Goal: Task Accomplishment & Management: Manage account settings

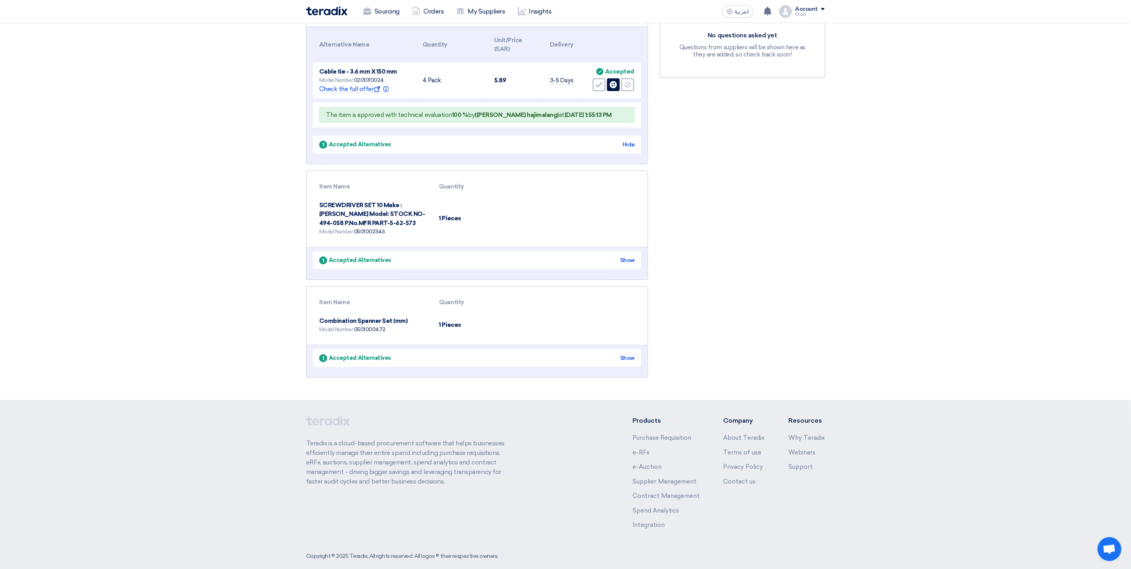
scroll to position [182, 0]
click at [976, 309] on section "Suggestions and Alternative Items Confirm All Evaluation (3) Reject All Evaluat…" at bounding box center [565, 158] width 1131 height 479
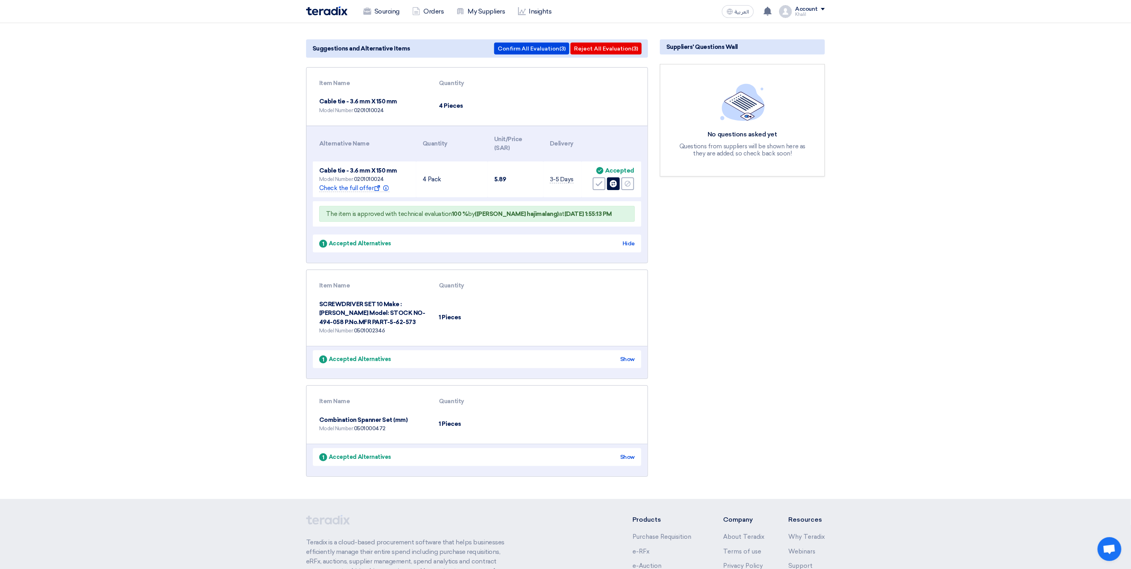
scroll to position [0, 0]
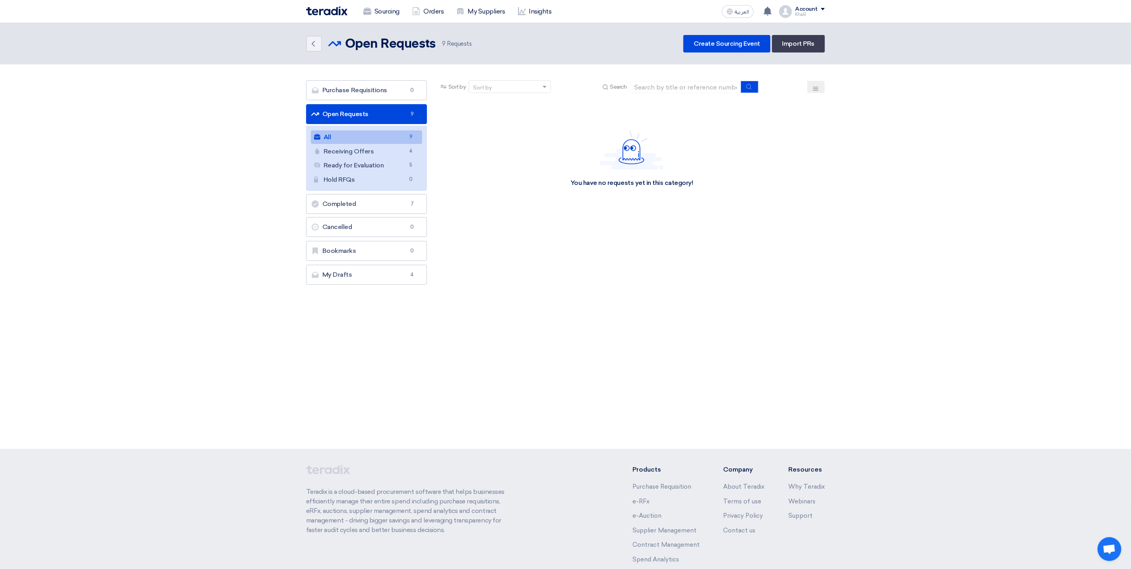
click at [384, 117] on link "Open Requests Open Requests 9" at bounding box center [366, 114] width 121 height 20
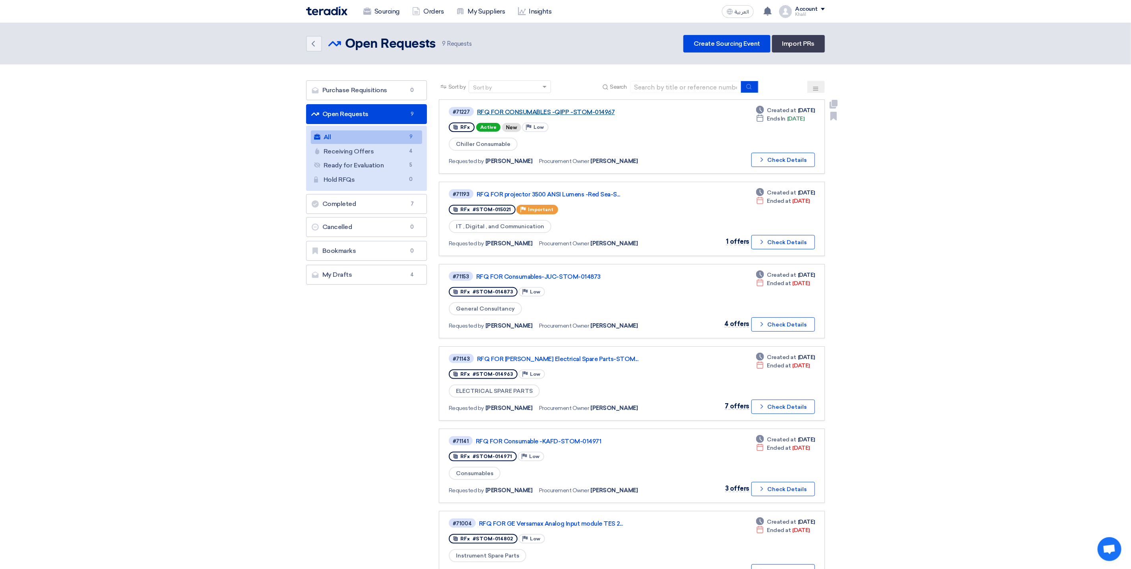
click at [556, 110] on link "RFQ FOR CONSUMABLES -QIPP -STOM-014967" at bounding box center [576, 112] width 199 height 7
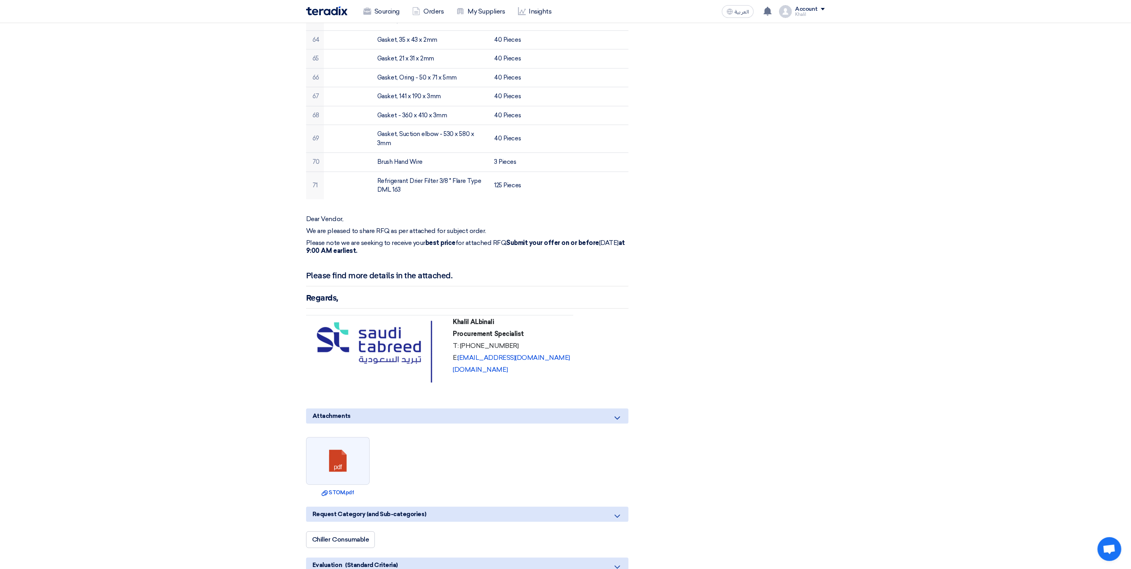
scroll to position [1358, 0]
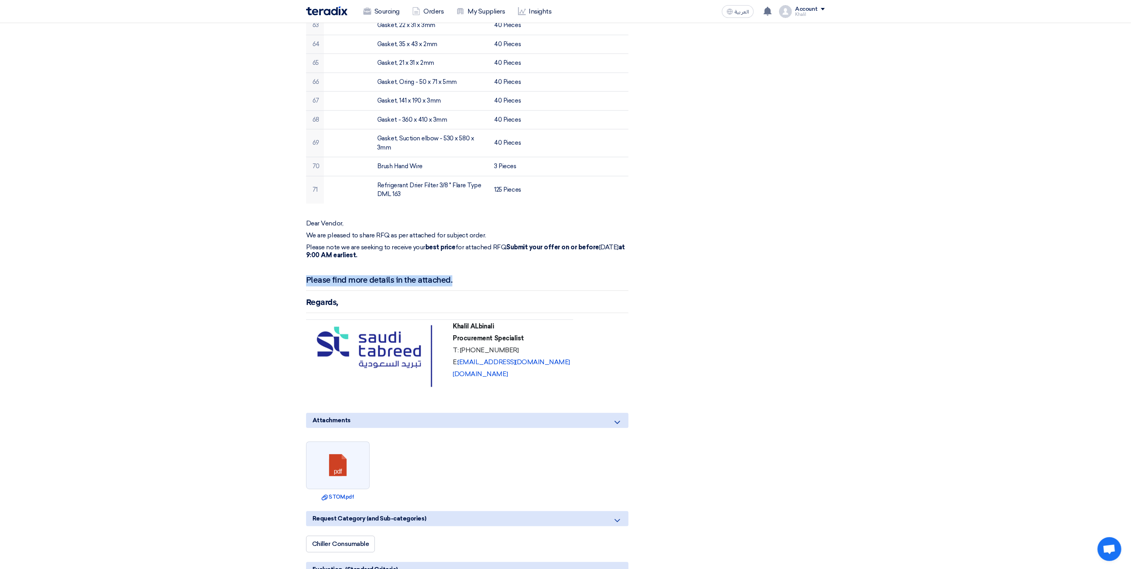
drag, startPoint x: 304, startPoint y: 279, endPoint x: 455, endPoint y: 286, distance: 150.4
copy h2 "Please find more details in the attached."
drag, startPoint x: 595, startPoint y: 395, endPoint x: 297, endPoint y: 304, distance: 311.7
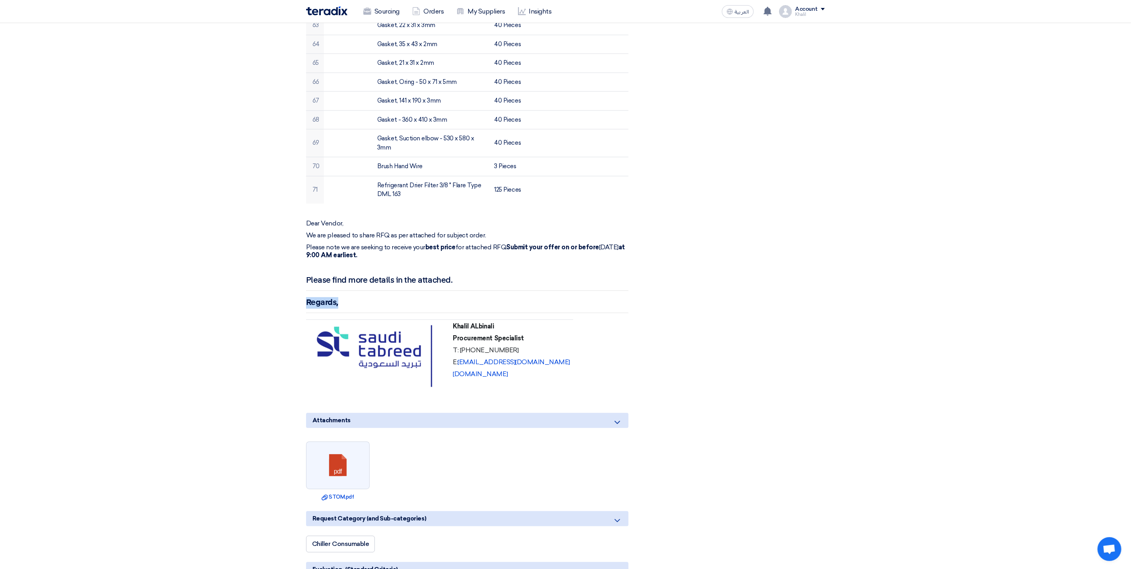
copy strong "Regards,"
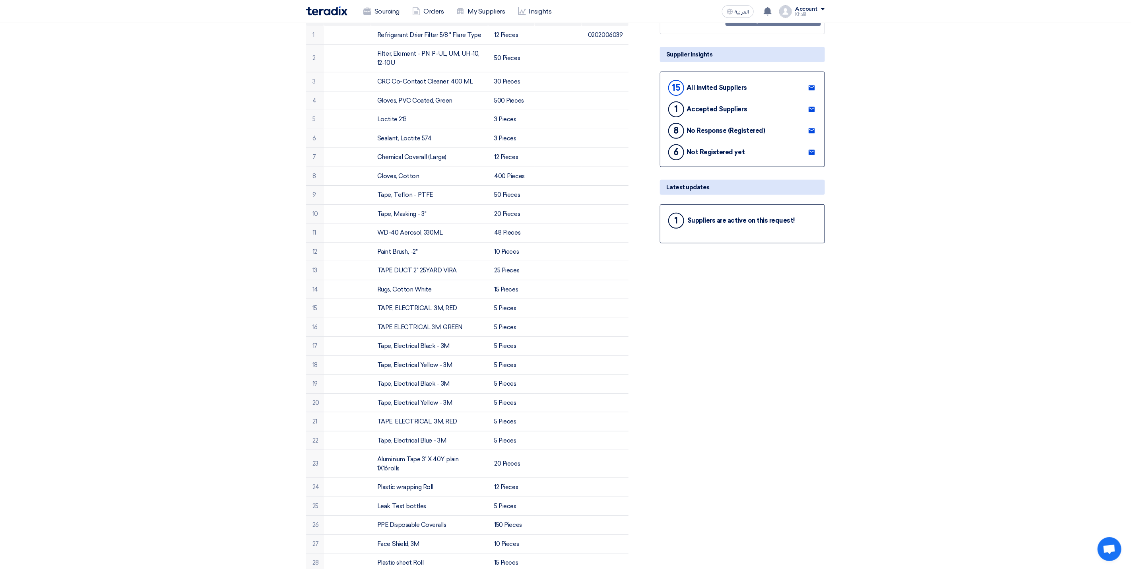
scroll to position [0, 0]
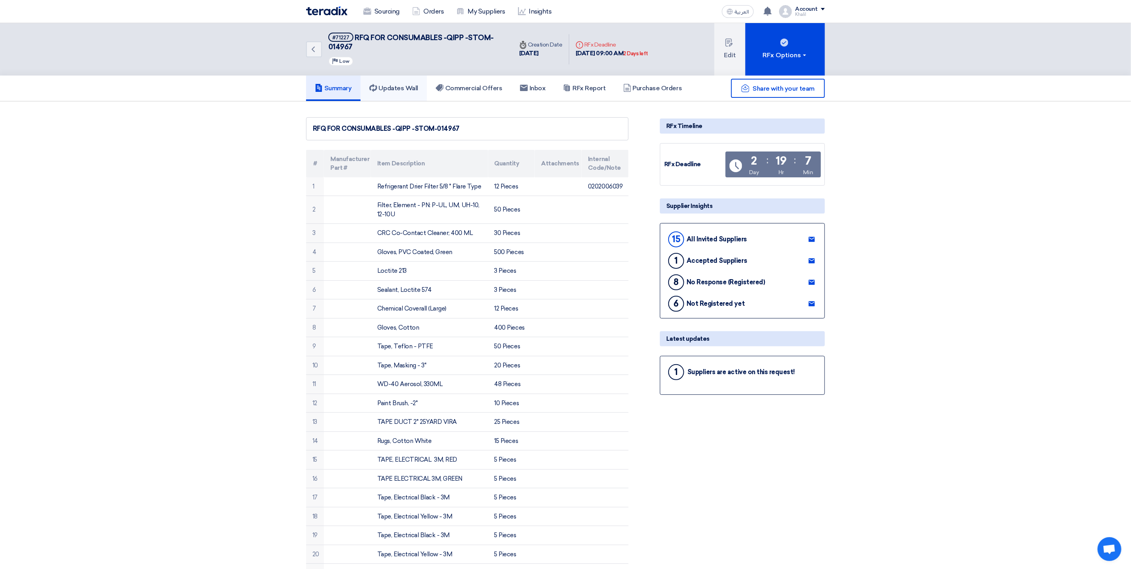
click at [392, 87] on h5 "Updates Wall" at bounding box center [393, 88] width 49 height 8
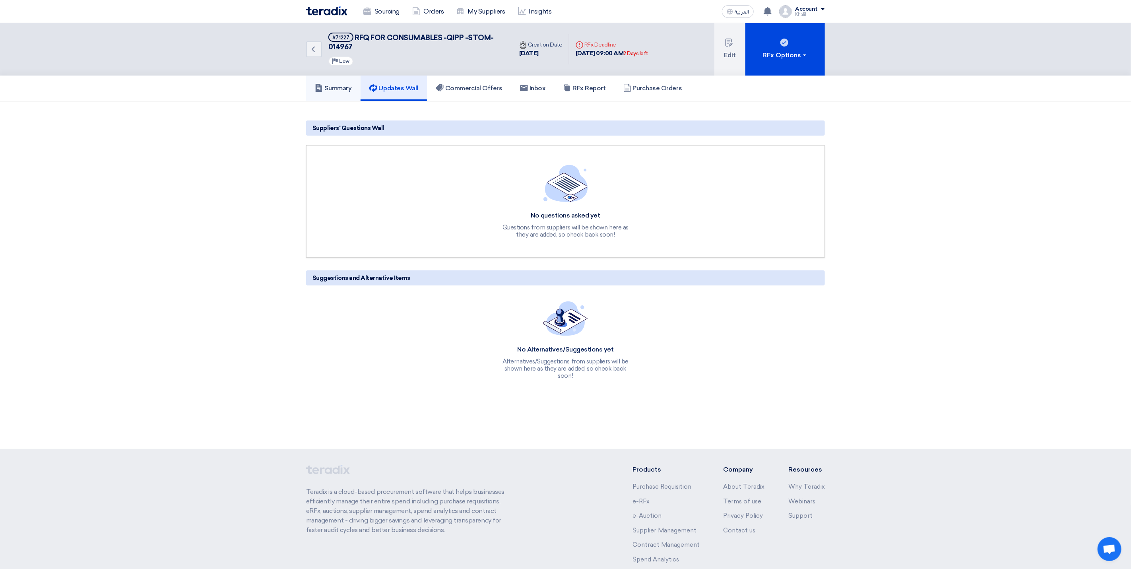
click at [348, 86] on h5 "Summary" at bounding box center [333, 88] width 37 height 8
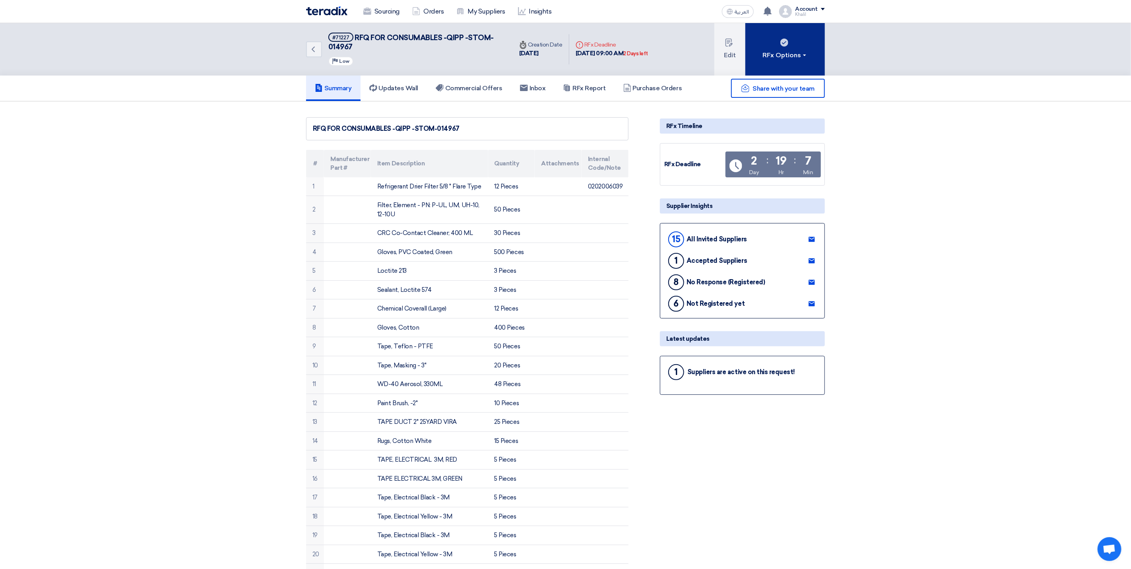
click at [805, 55] on span at bounding box center [804, 55] width 3 height 2
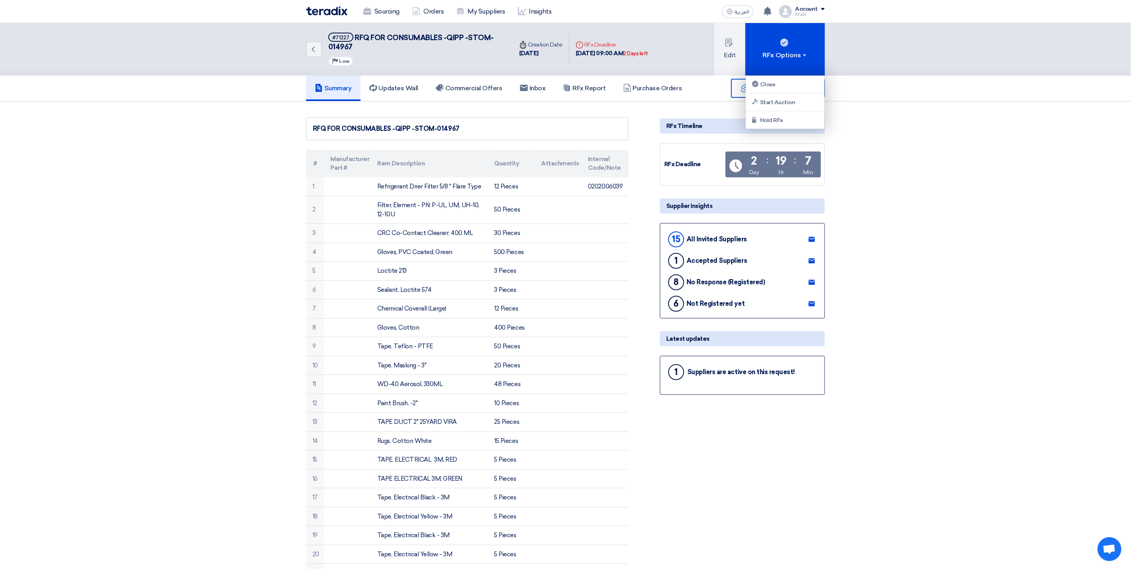
click at [770, 373] on div "Suppliers are active on this request!" at bounding box center [741, 372] width 108 height 8
click at [684, 341] on div "Latest updates" at bounding box center [742, 338] width 165 height 15
click at [674, 372] on div "1" at bounding box center [676, 372] width 16 height 16
click at [768, 378] on div "1 Suppliers are active on this request!" at bounding box center [742, 371] width 151 height 19
click at [397, 90] on h5 "Updates Wall" at bounding box center [393, 88] width 49 height 8
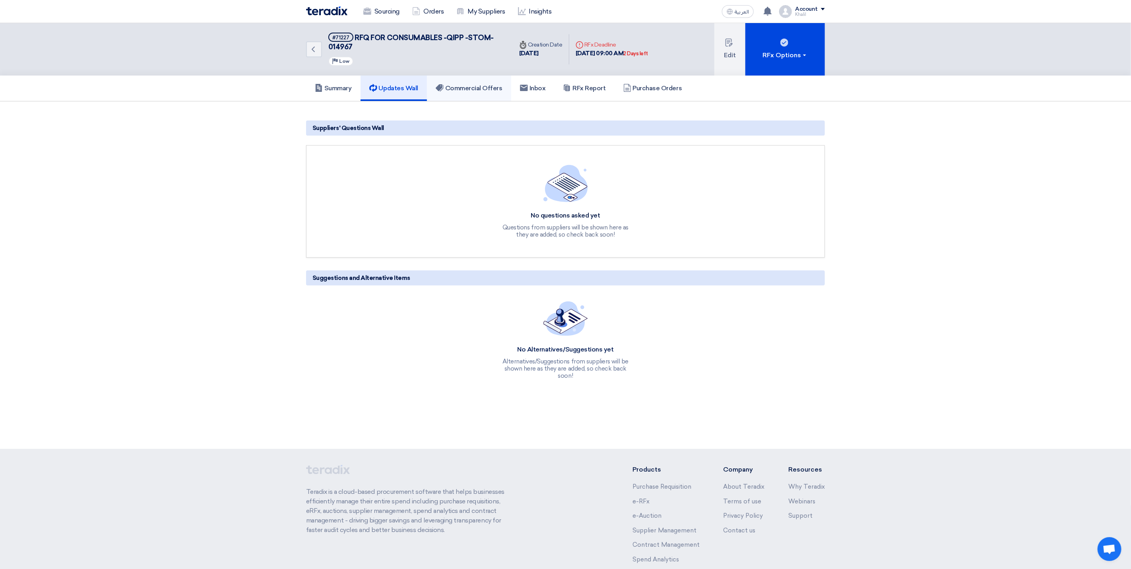
click at [461, 89] on h5 "Commercial Offers" at bounding box center [469, 88] width 67 height 8
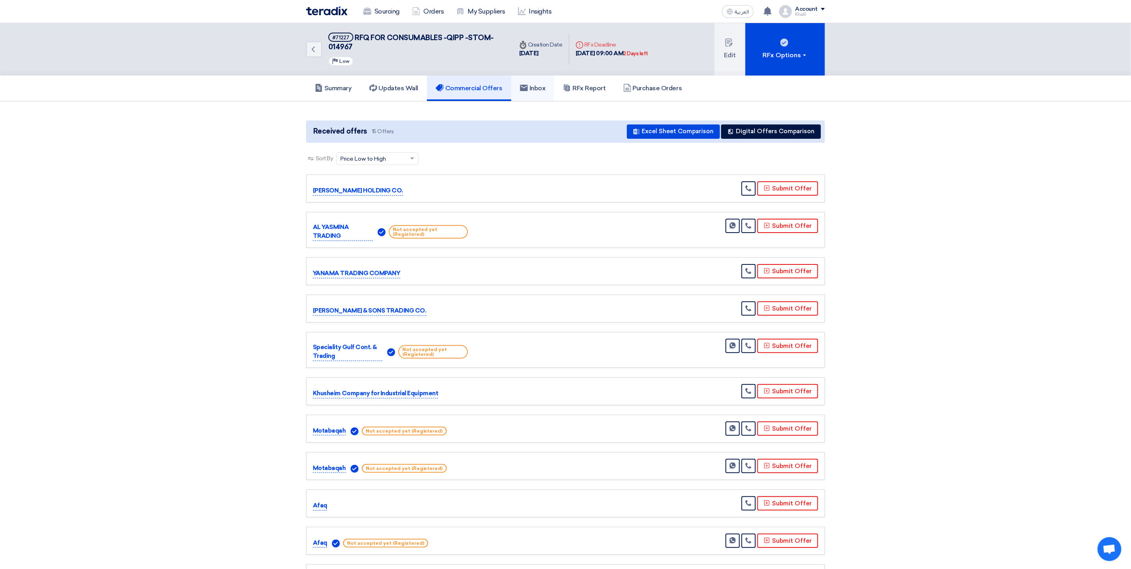
click at [538, 91] on h5 "Inbox" at bounding box center [533, 88] width 26 height 8
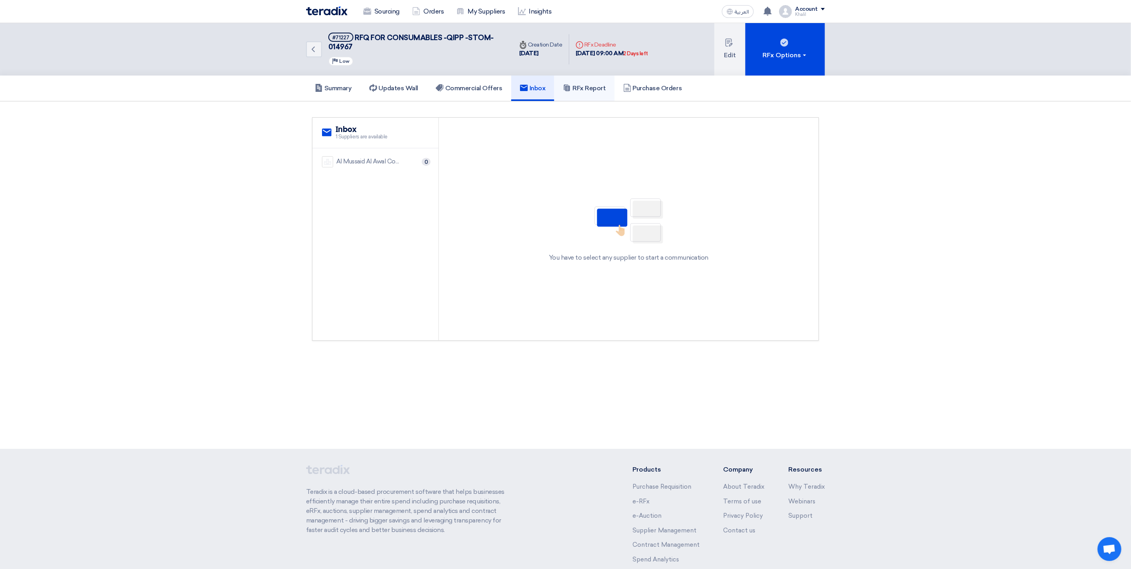
click at [586, 91] on h5 "RFx Report" at bounding box center [584, 88] width 43 height 8
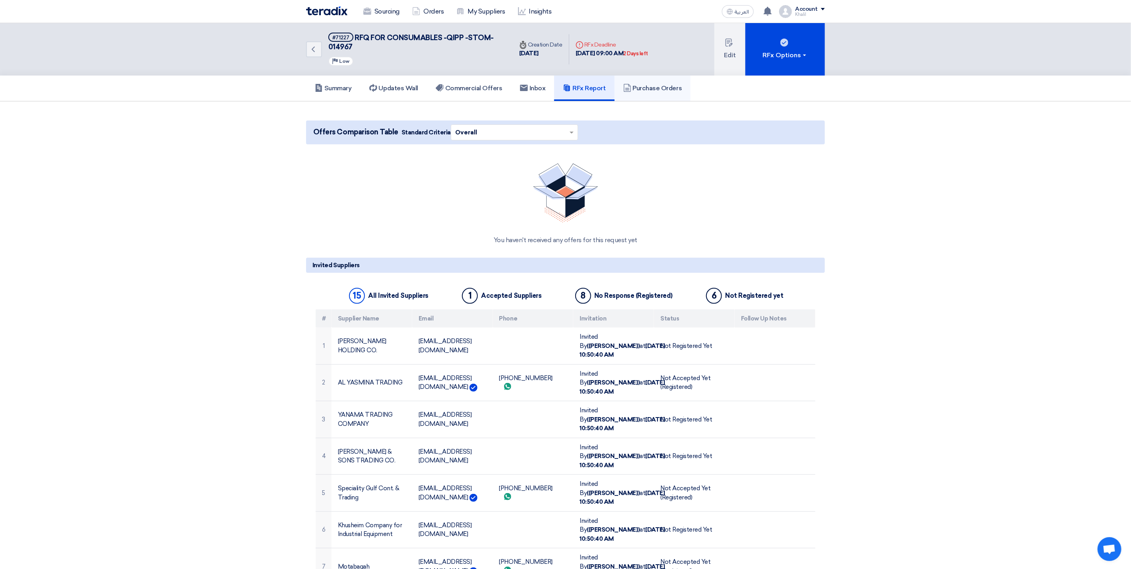
click at [664, 90] on h5 "Purchase Orders" at bounding box center [652, 88] width 59 height 8
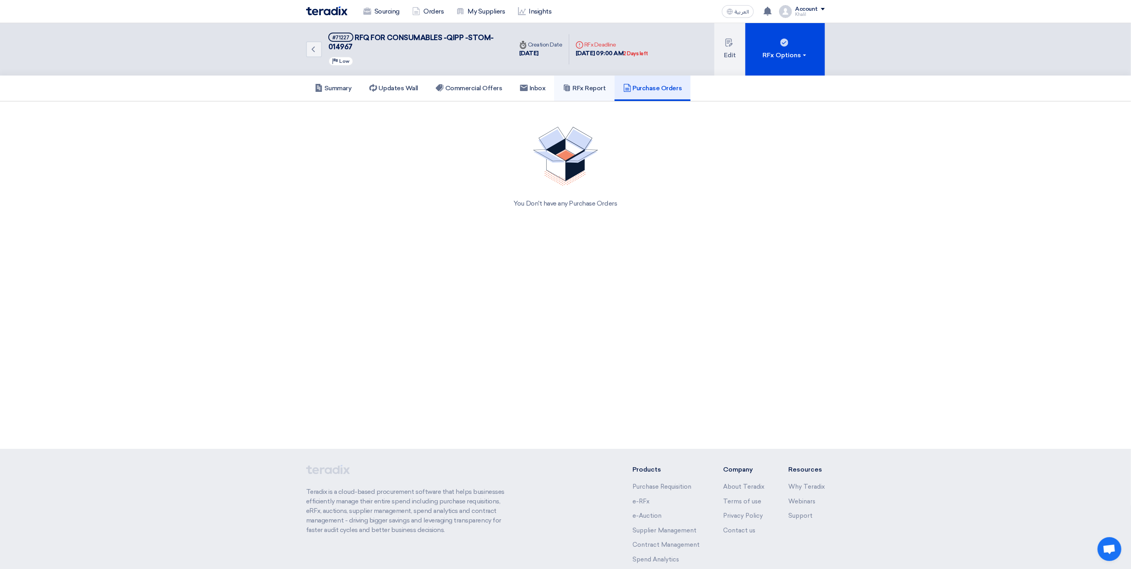
click at [605, 89] on h5 "RFx Report" at bounding box center [584, 88] width 43 height 8
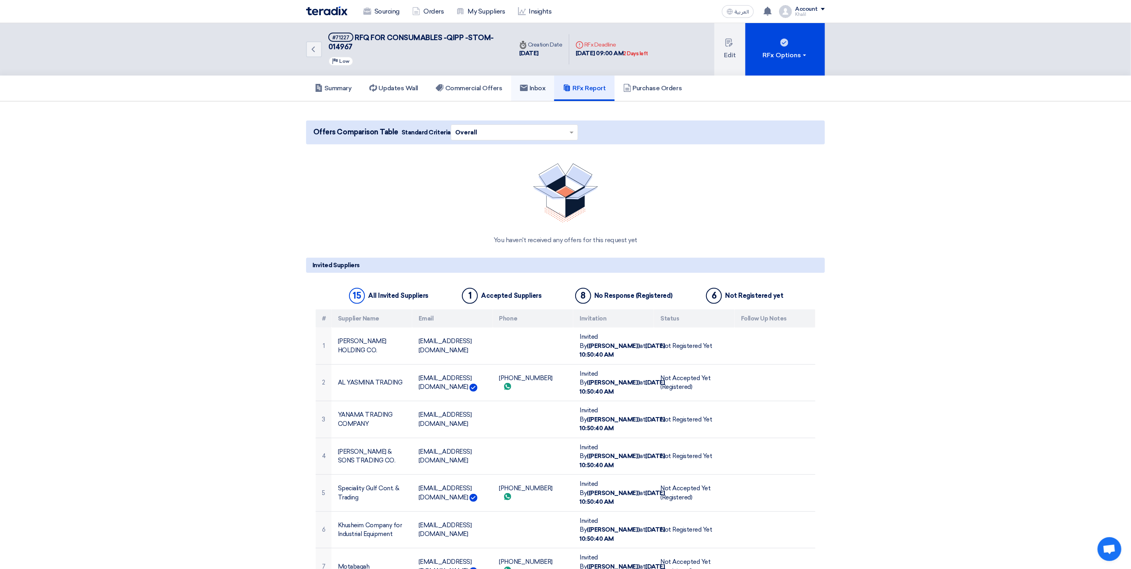
click at [537, 89] on h5 "Inbox" at bounding box center [533, 88] width 26 height 8
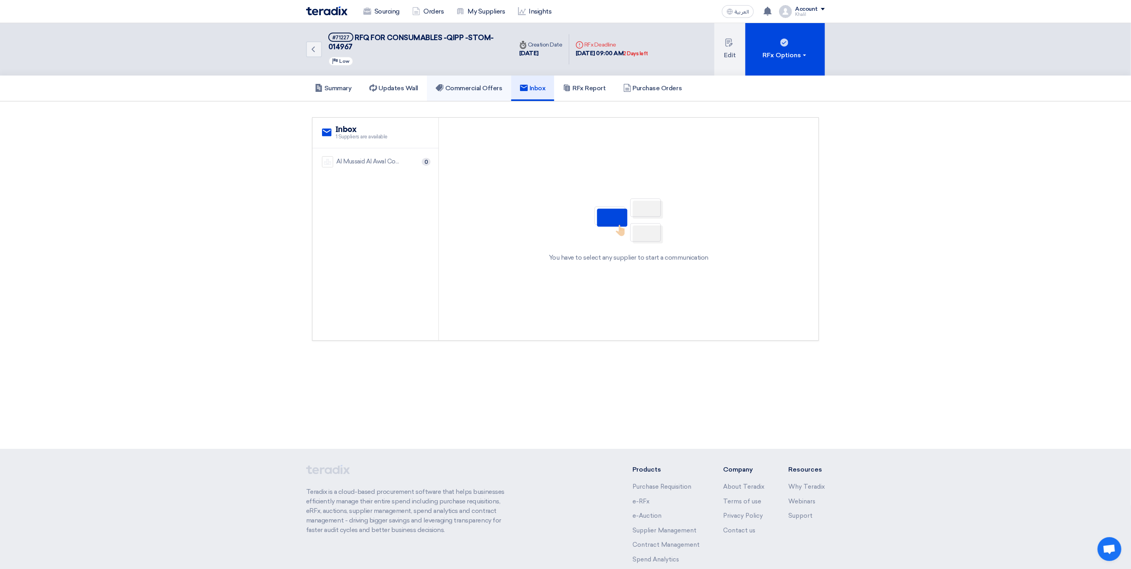
click at [482, 88] on h5 "Commercial Offers" at bounding box center [469, 88] width 67 height 8
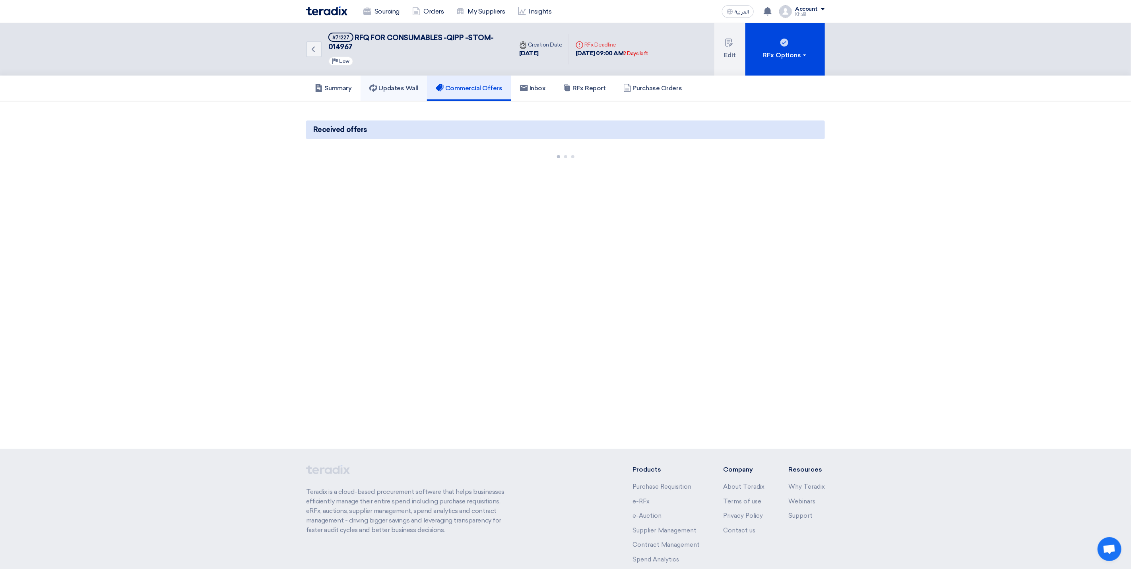
click at [414, 89] on h5 "Updates Wall" at bounding box center [393, 88] width 49 height 8
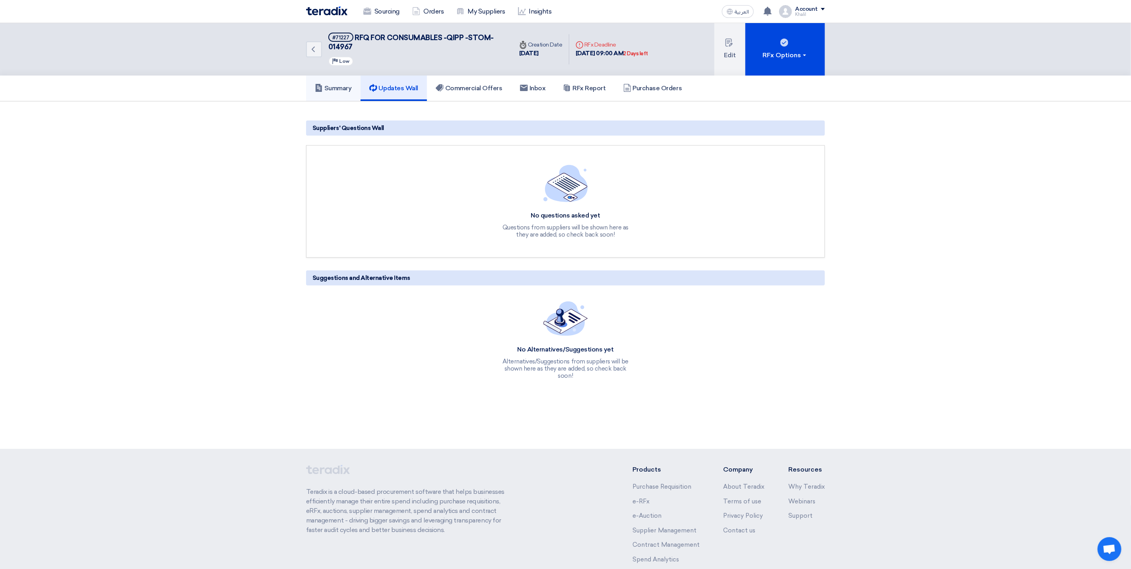
click at [351, 89] on h5 "Summary" at bounding box center [333, 88] width 37 height 8
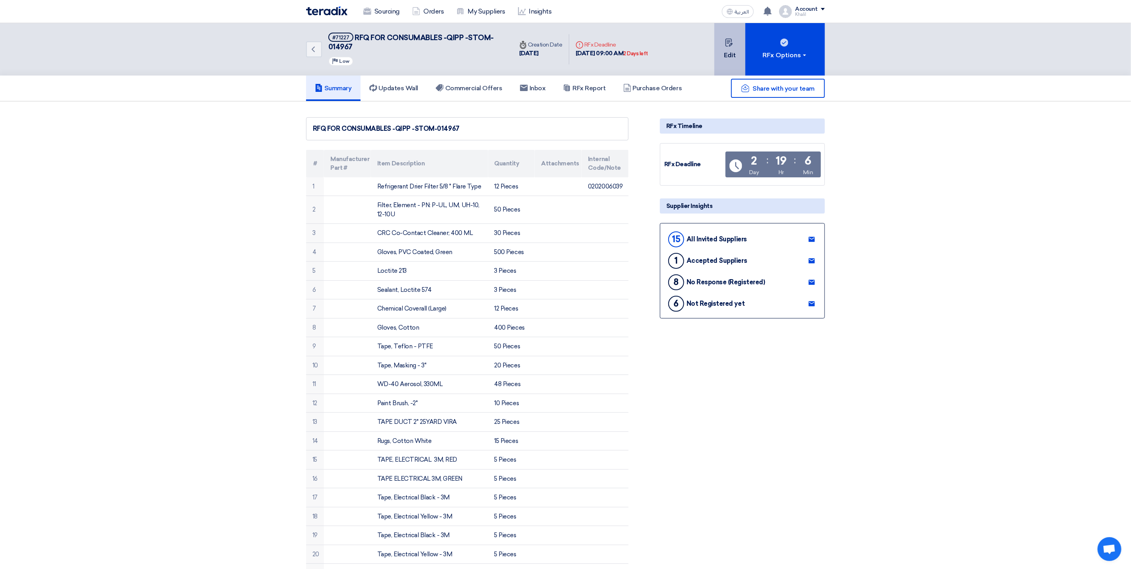
click at [721, 48] on button "Edit" at bounding box center [729, 49] width 31 height 52
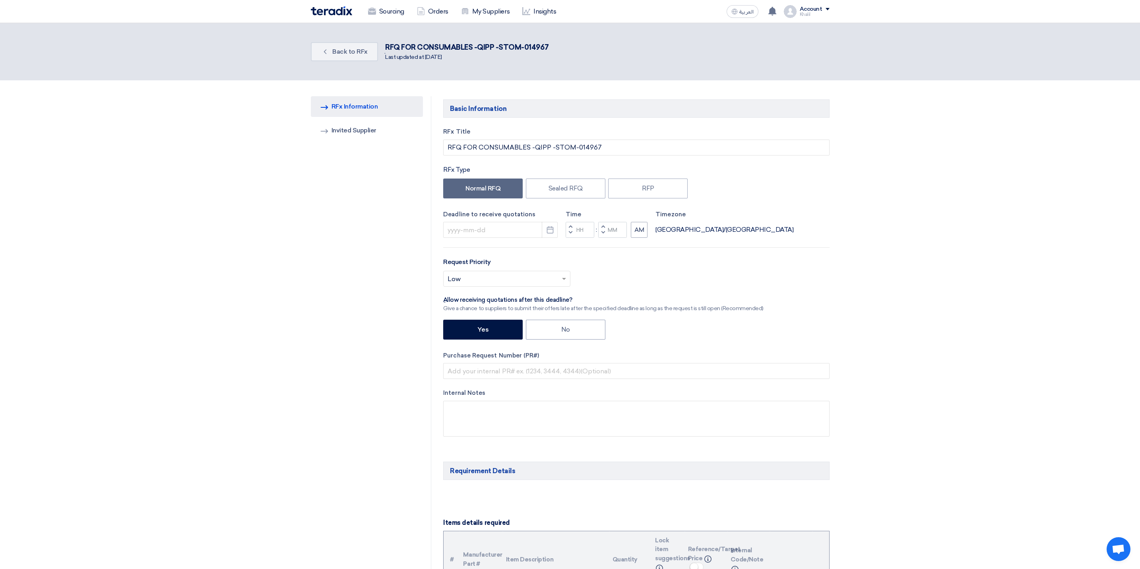
type input "[DATE]"
type input "09"
type input "00"
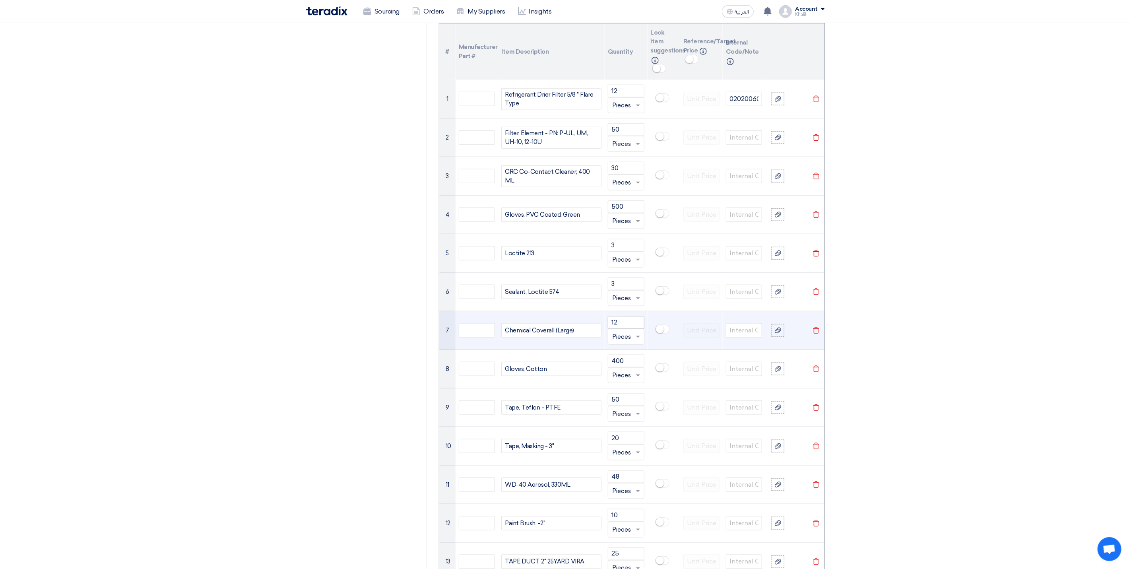
scroll to position [537, 0]
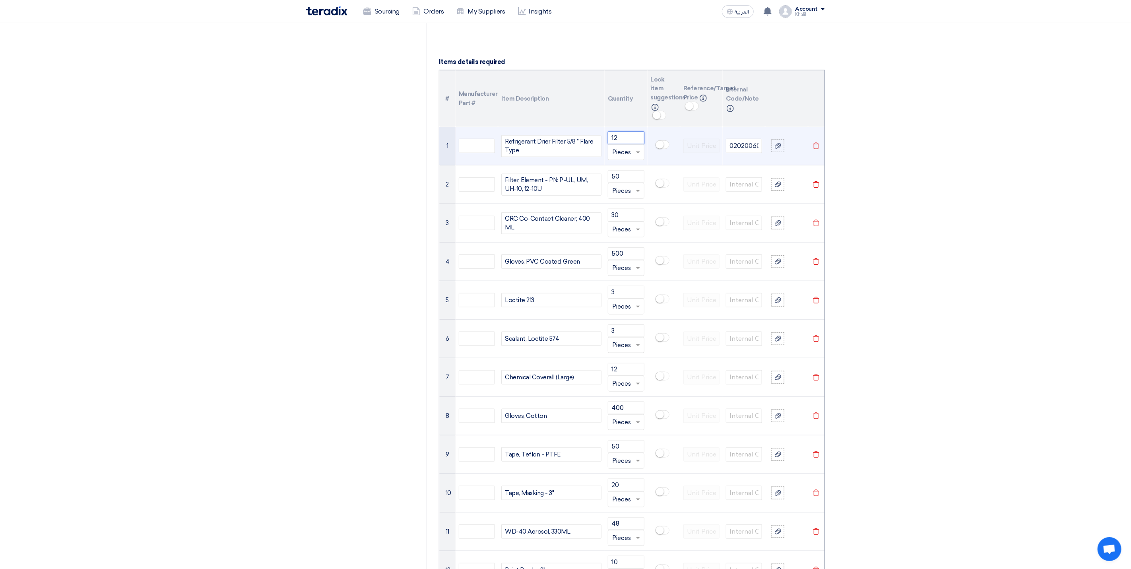
drag, startPoint x: 621, startPoint y: 141, endPoint x: 606, endPoint y: 140, distance: 15.5
click at [606, 140] on td "12 Unit × Pieces" at bounding box center [626, 146] width 43 height 39
type input "125"
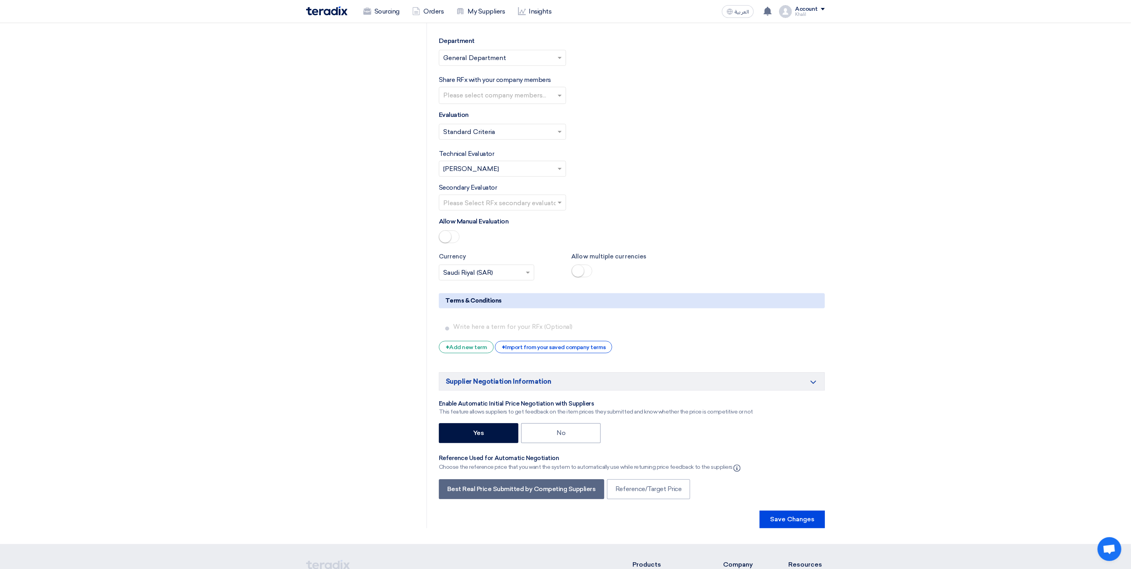
scroll to position [3870, 0]
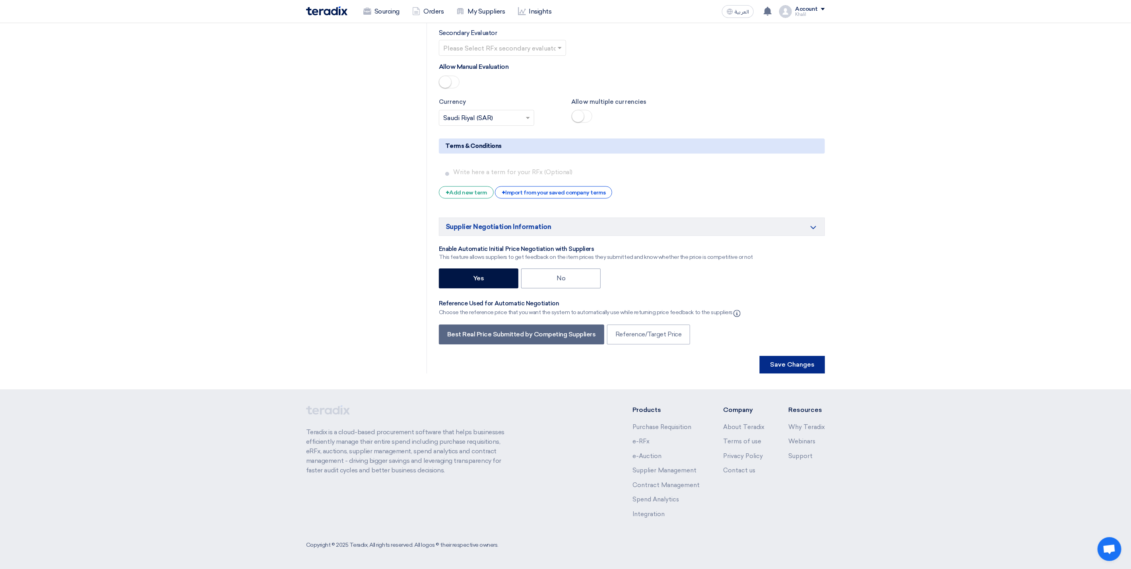
click at [804, 360] on button "Save Changes" at bounding box center [792, 364] width 65 height 17
click at [802, 365] on button "Save Changes" at bounding box center [792, 364] width 65 height 17
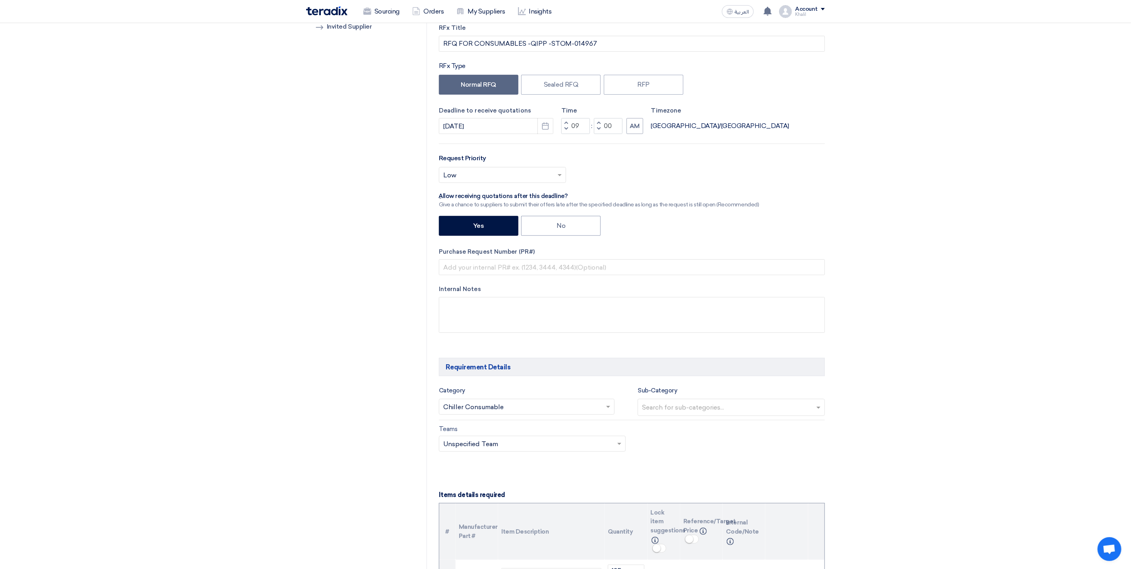
scroll to position [0, 0]
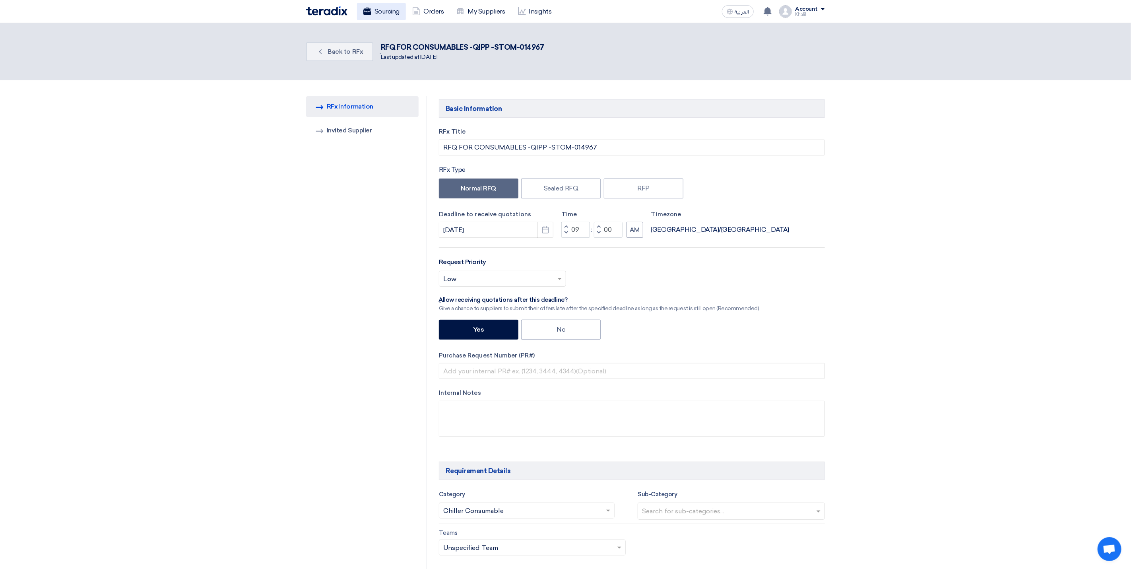
click at [382, 5] on link "Sourcing" at bounding box center [381, 11] width 49 height 17
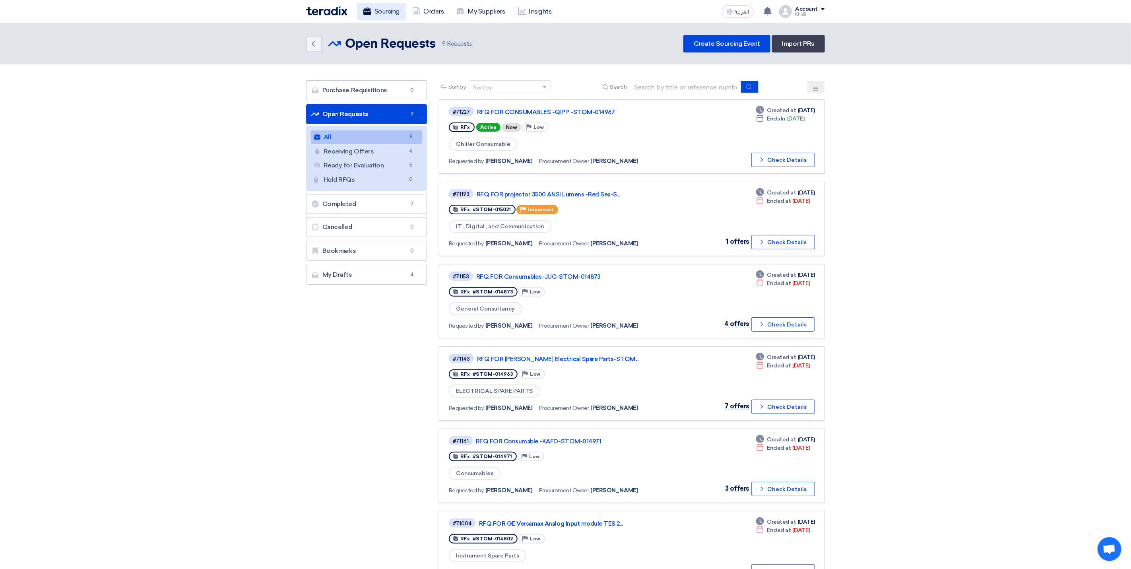
click at [386, 14] on link "Sourcing" at bounding box center [381, 11] width 49 height 17
click at [492, 9] on link "My Suppliers" at bounding box center [480, 11] width 61 height 17
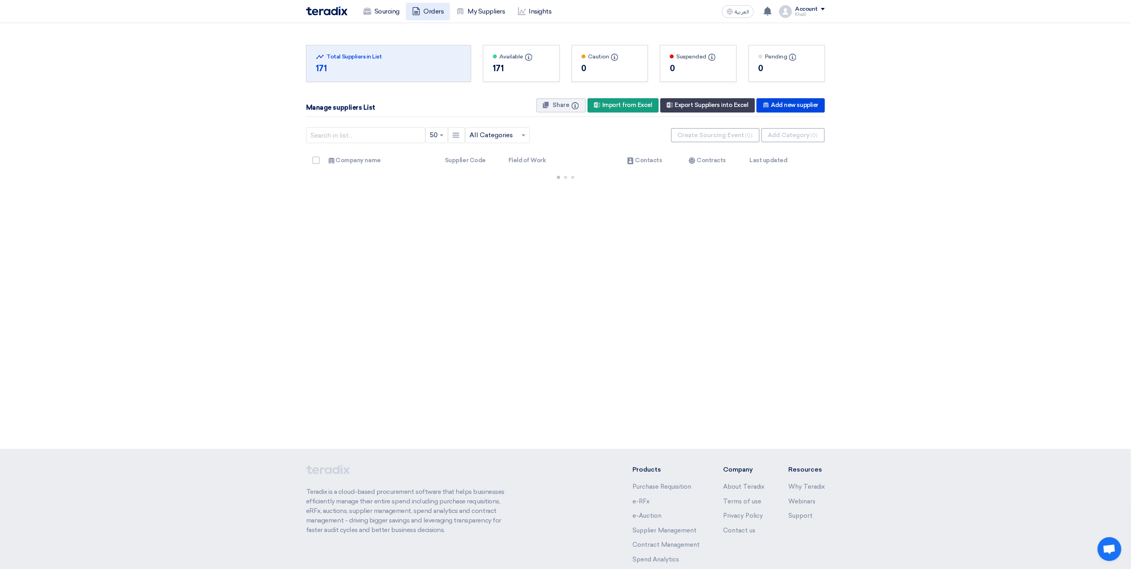
click at [433, 10] on link "Orders" at bounding box center [428, 11] width 44 height 17
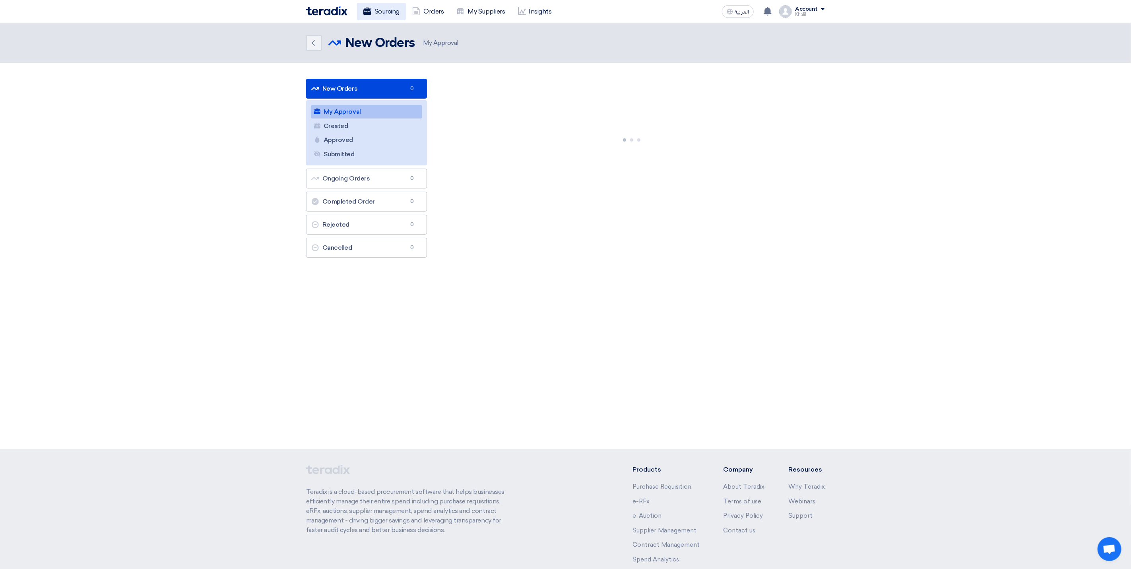
click at [396, 15] on link "Sourcing" at bounding box center [381, 11] width 49 height 17
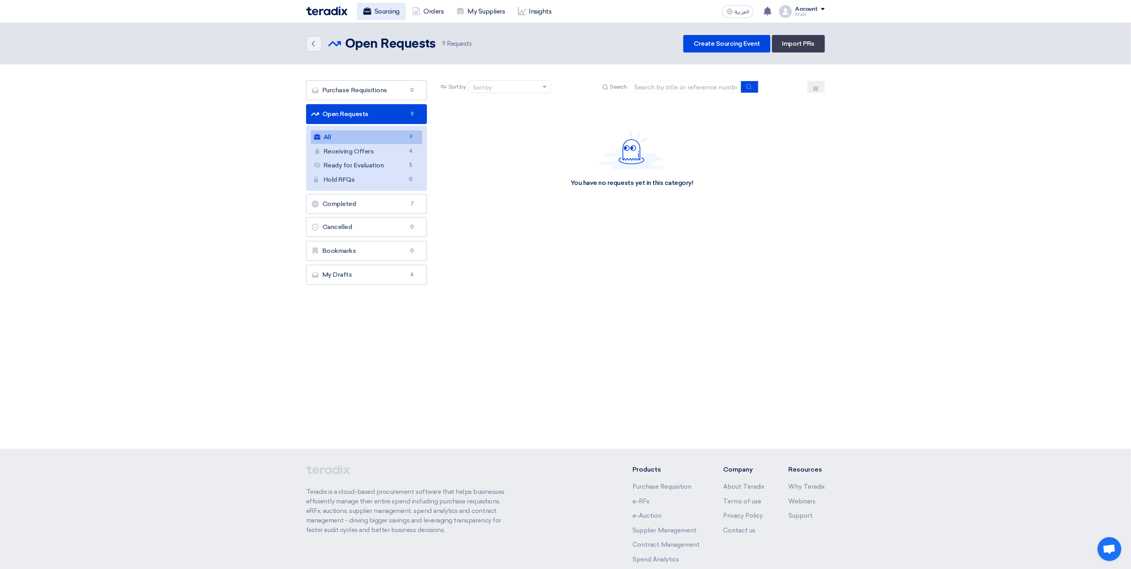
click at [393, 4] on link "Sourcing" at bounding box center [381, 11] width 49 height 17
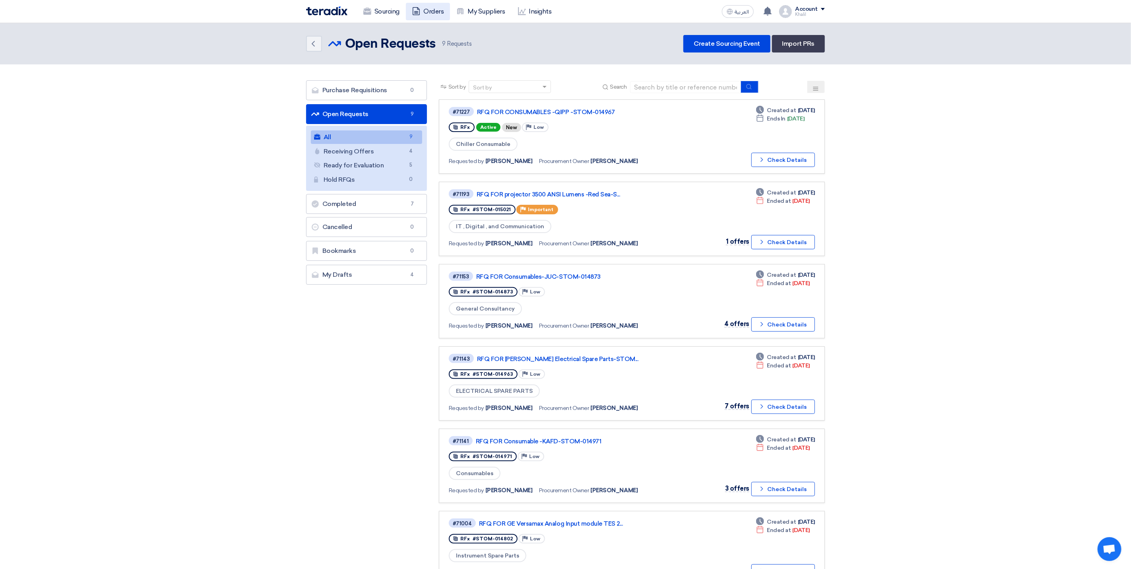
click at [439, 11] on link "Orders" at bounding box center [428, 11] width 44 height 17
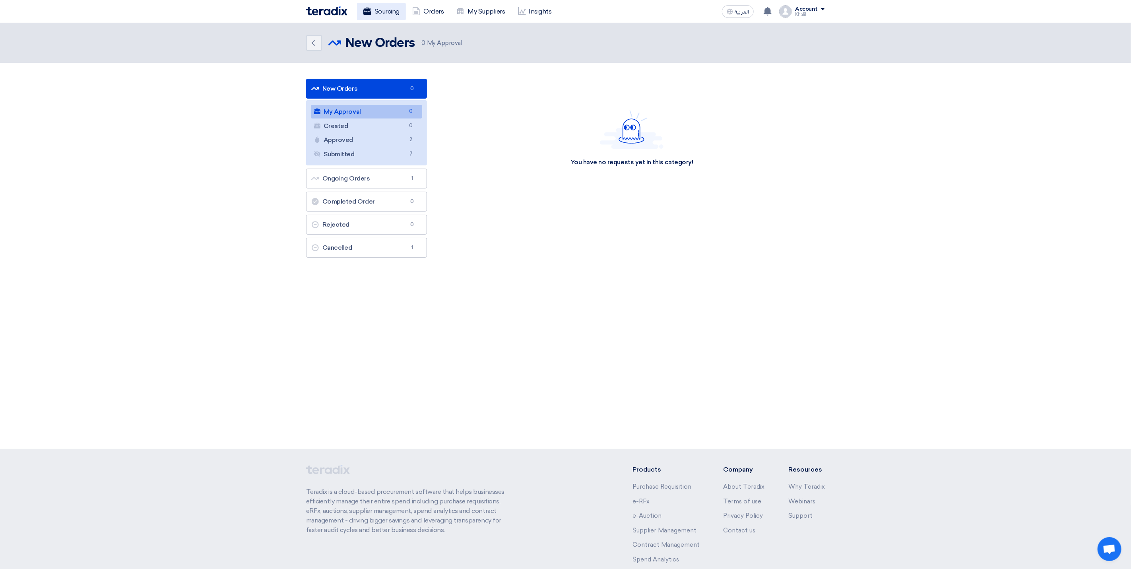
click at [395, 12] on link "Sourcing" at bounding box center [381, 11] width 49 height 17
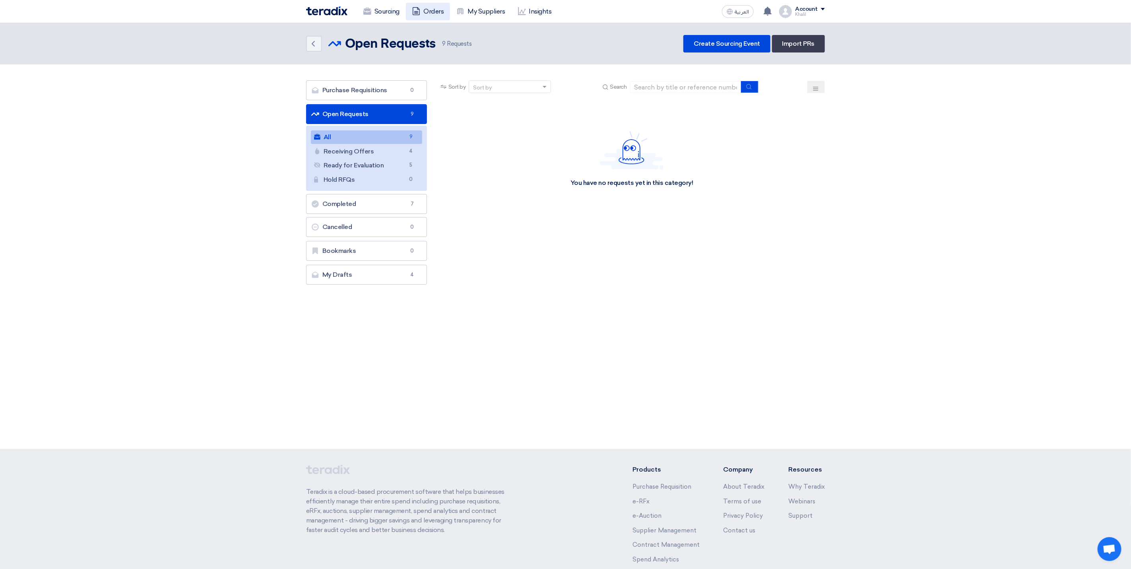
click at [423, 10] on link "Orders" at bounding box center [428, 11] width 44 height 17
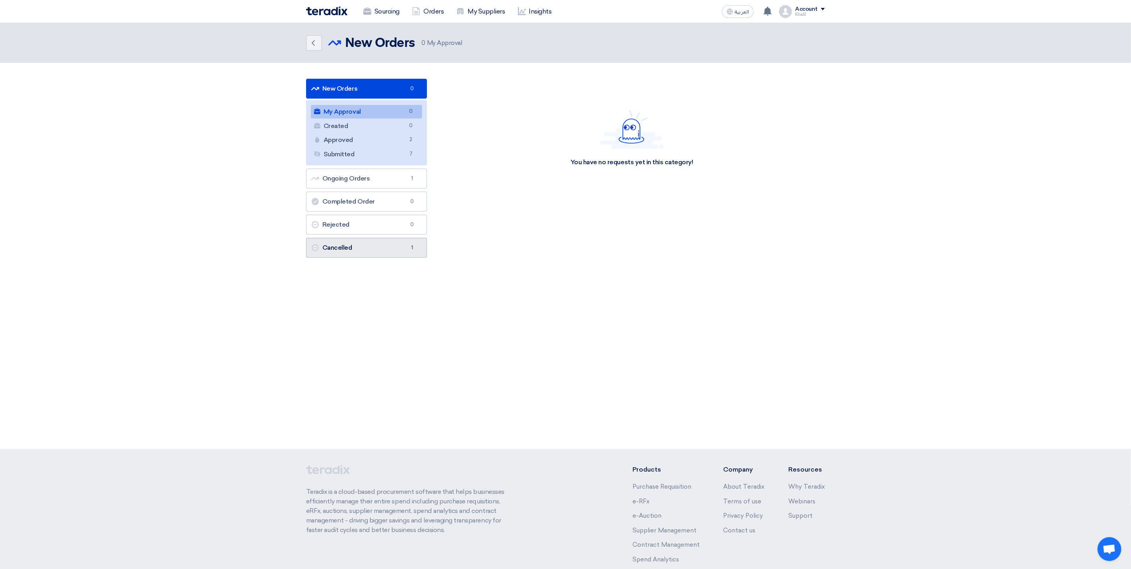
click at [389, 254] on link "Cancelled Cancelled 1" at bounding box center [366, 248] width 121 height 20
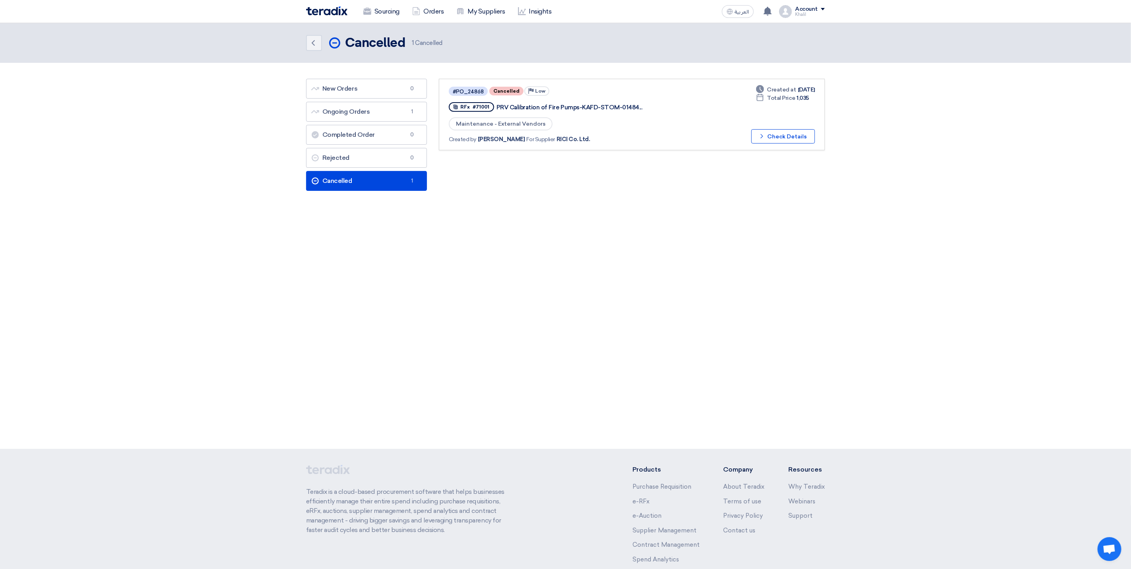
click at [553, 107] on div "PRV Calibration of Fire Pumps-KAFD-STOM-01484..." at bounding box center [595, 107] width 199 height 7
click at [383, 93] on link "New Orders New Orders 0" at bounding box center [366, 89] width 121 height 20
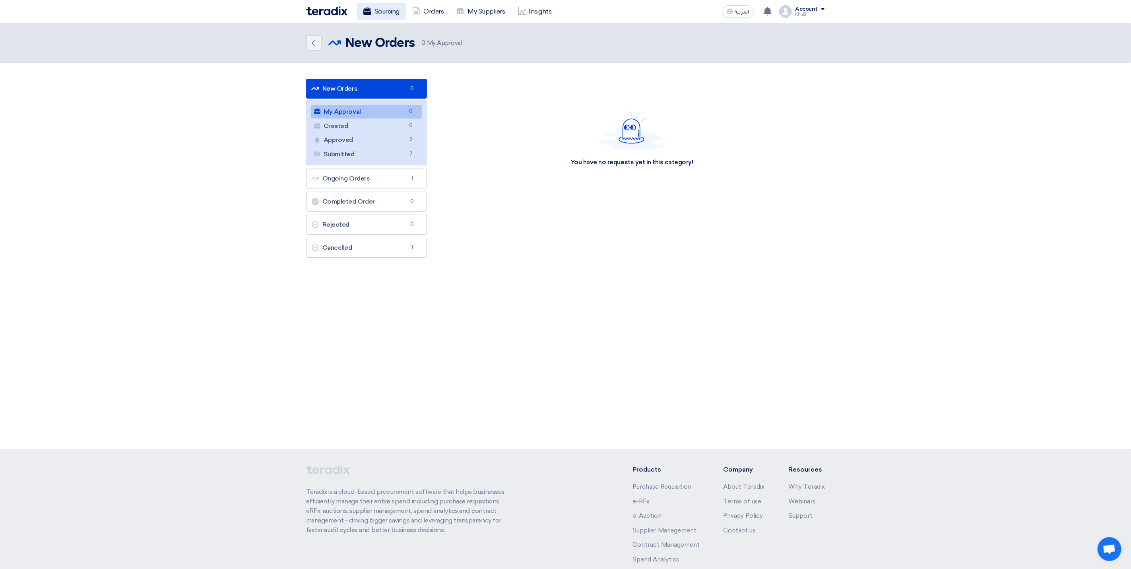
click at [389, 17] on link "Sourcing" at bounding box center [381, 11] width 49 height 17
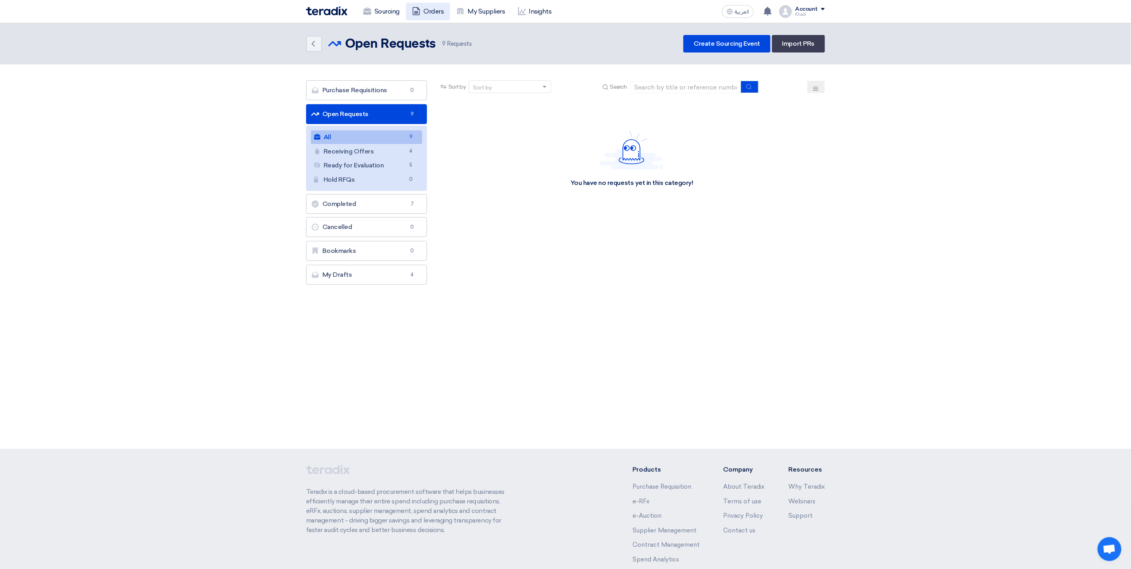
click at [430, 14] on link "Orders" at bounding box center [428, 11] width 44 height 17
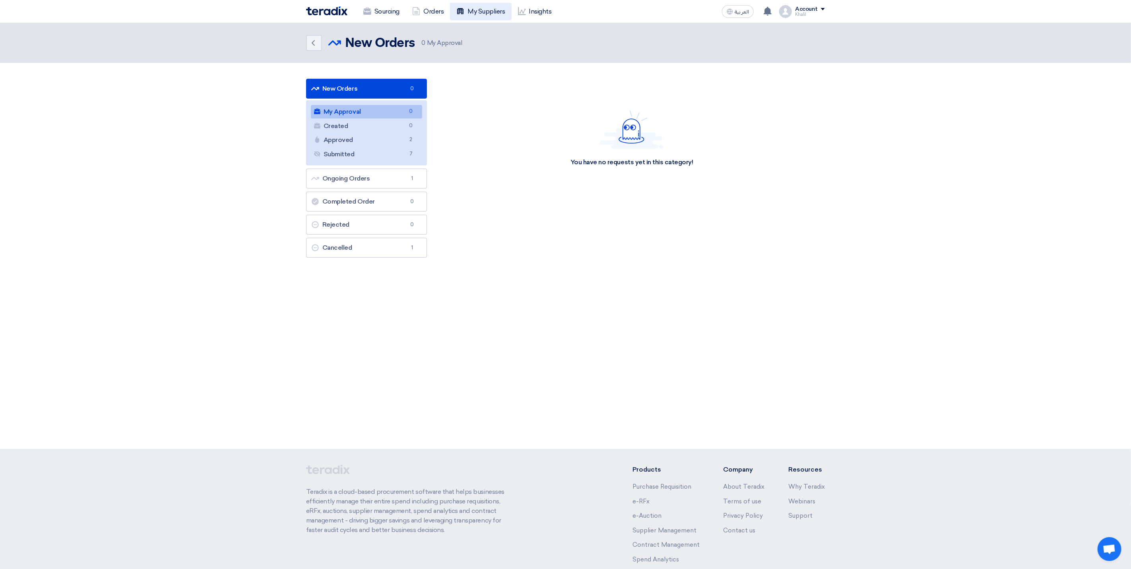
click at [479, 12] on link "My Suppliers" at bounding box center [480, 11] width 61 height 17
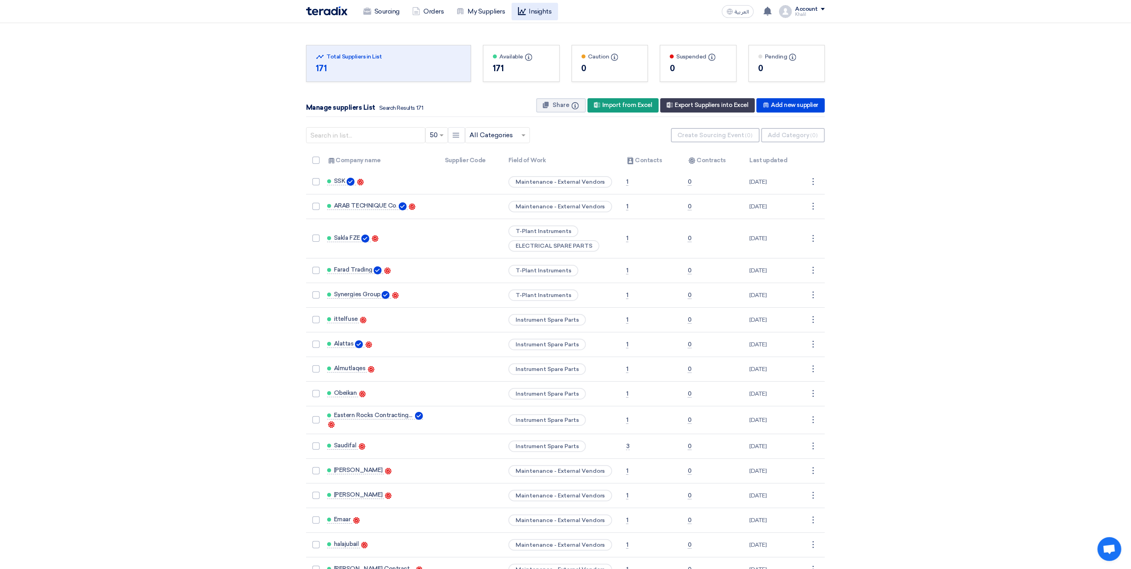
click at [526, 11] on link "Insights" at bounding box center [535, 11] width 47 height 17
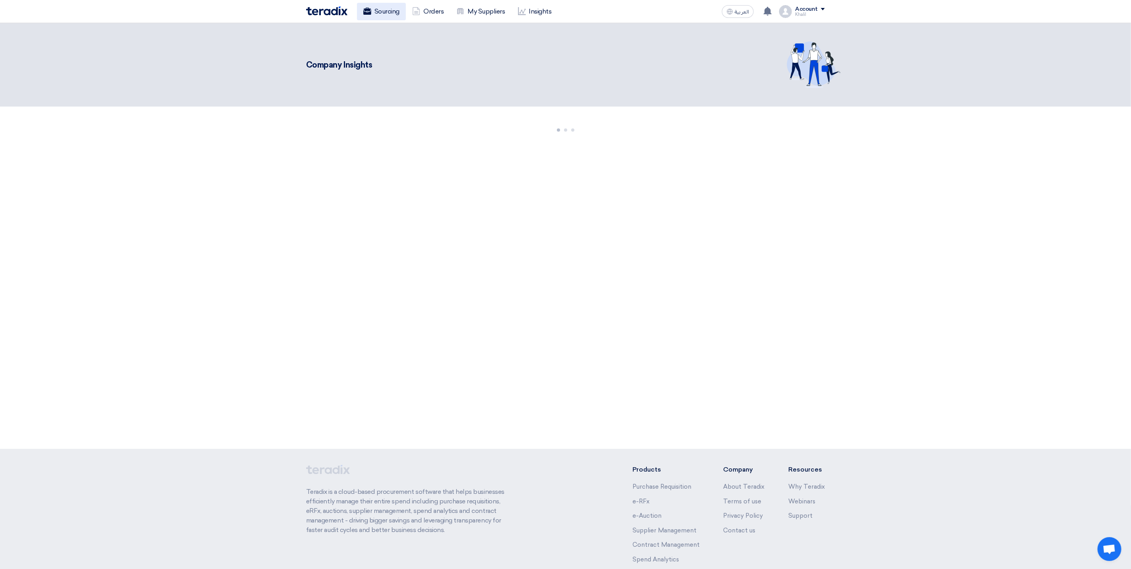
click at [387, 11] on link "Sourcing" at bounding box center [381, 11] width 49 height 17
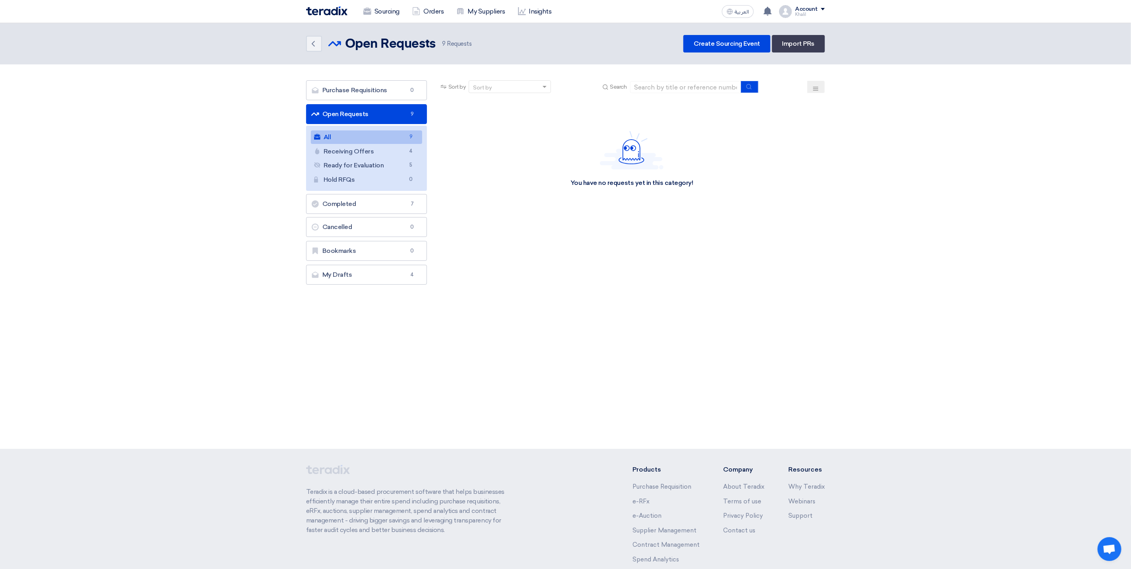
click at [376, 137] on link "All All 9" at bounding box center [366, 137] width 111 height 14
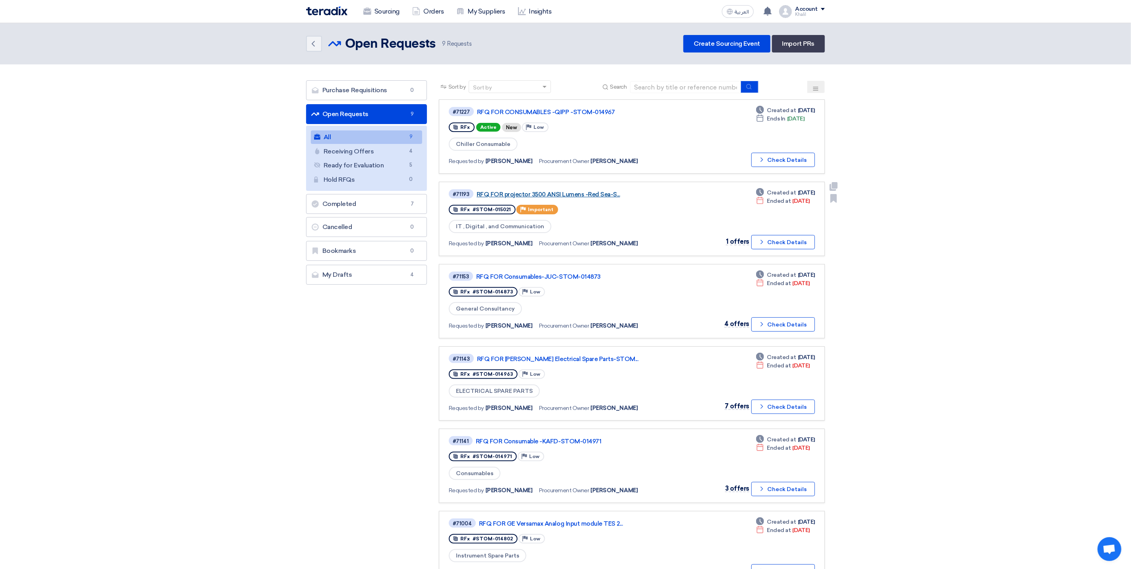
click at [585, 195] on link "RFQ FOR projector 3500 ANSI Lumens -Red Sea-S..." at bounding box center [576, 194] width 199 height 7
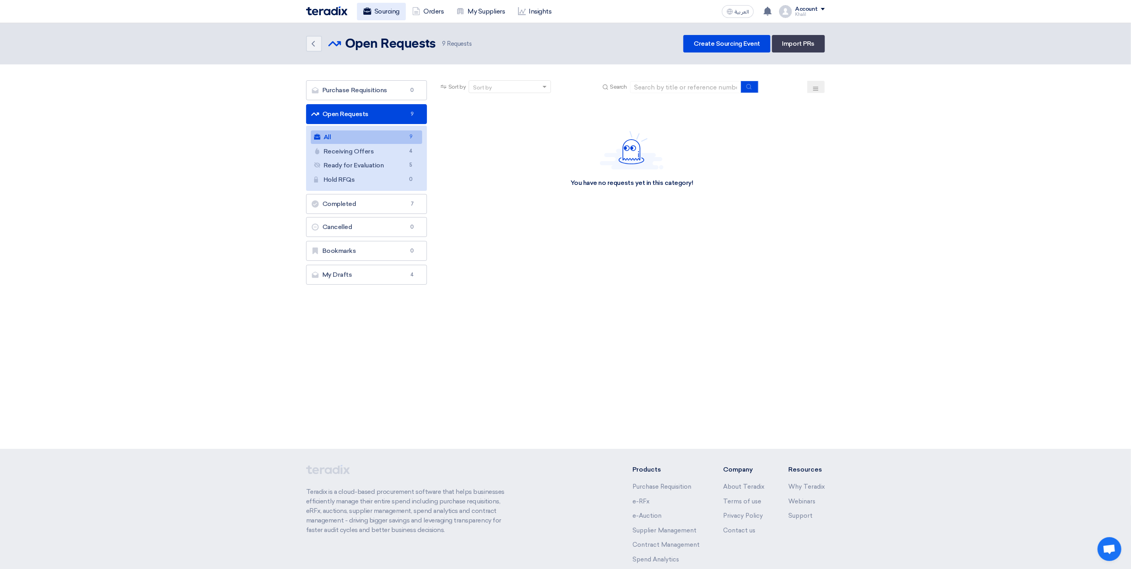
click at [386, 17] on link "Sourcing" at bounding box center [381, 11] width 49 height 17
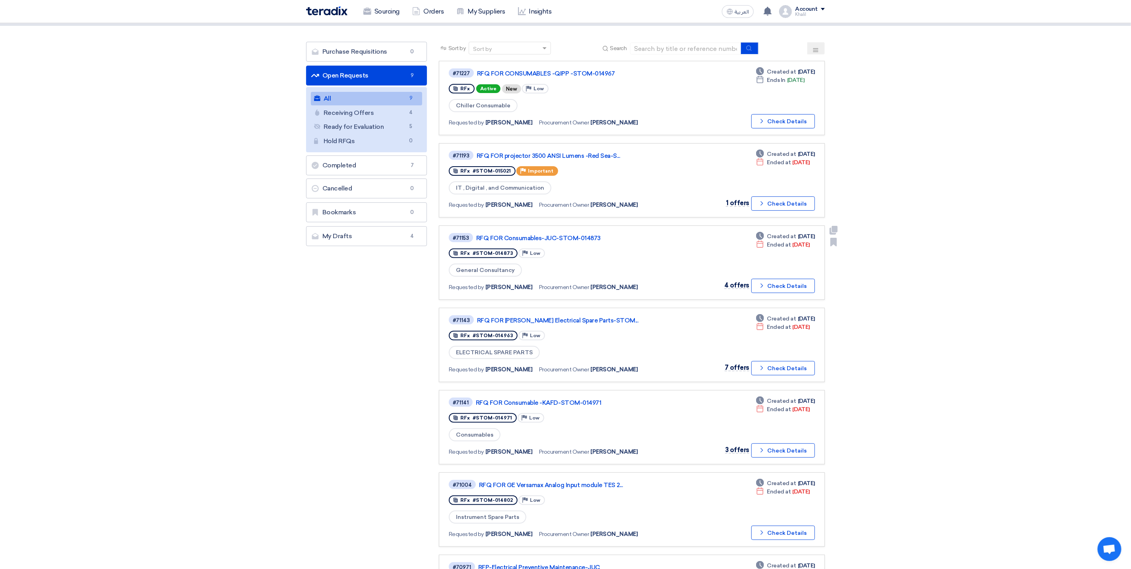
scroll to position [60, 0]
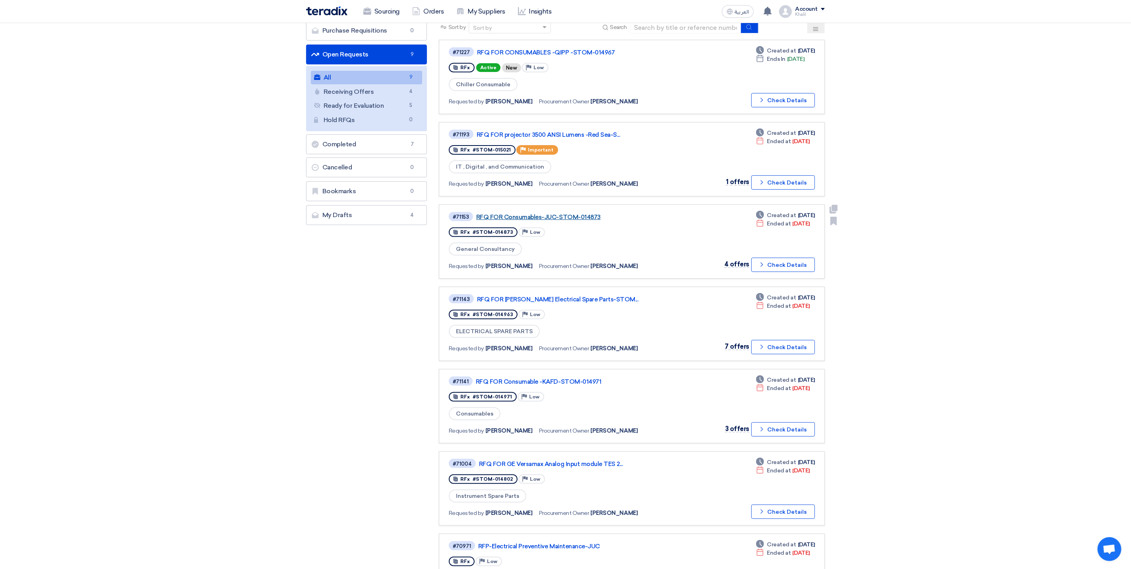
click at [563, 214] on link "RFQ FOR Consumables-JUC-STOM-014873" at bounding box center [575, 216] width 199 height 7
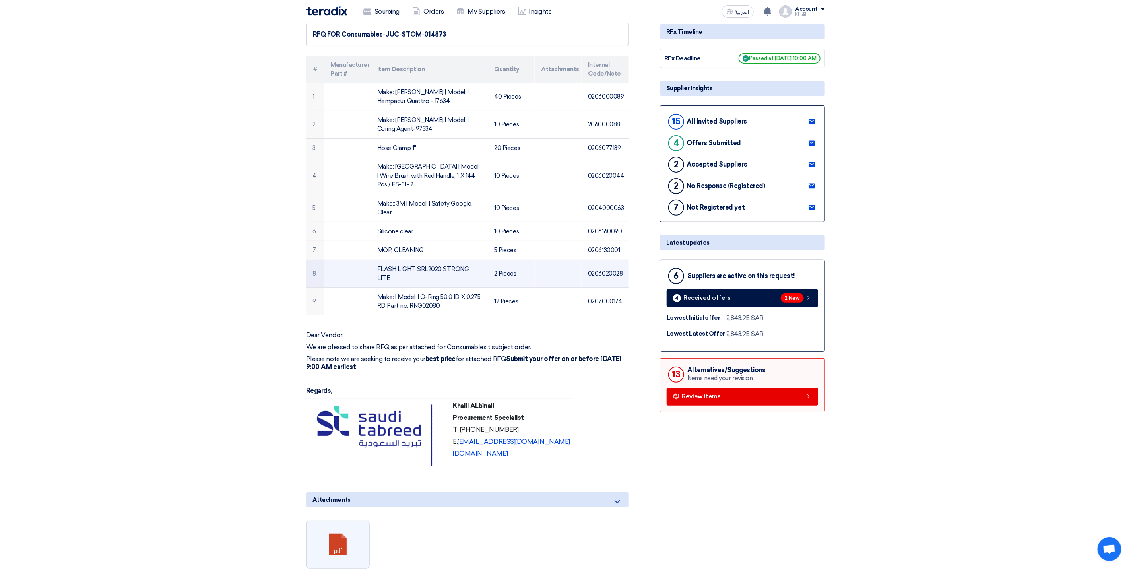
scroll to position [119, 0]
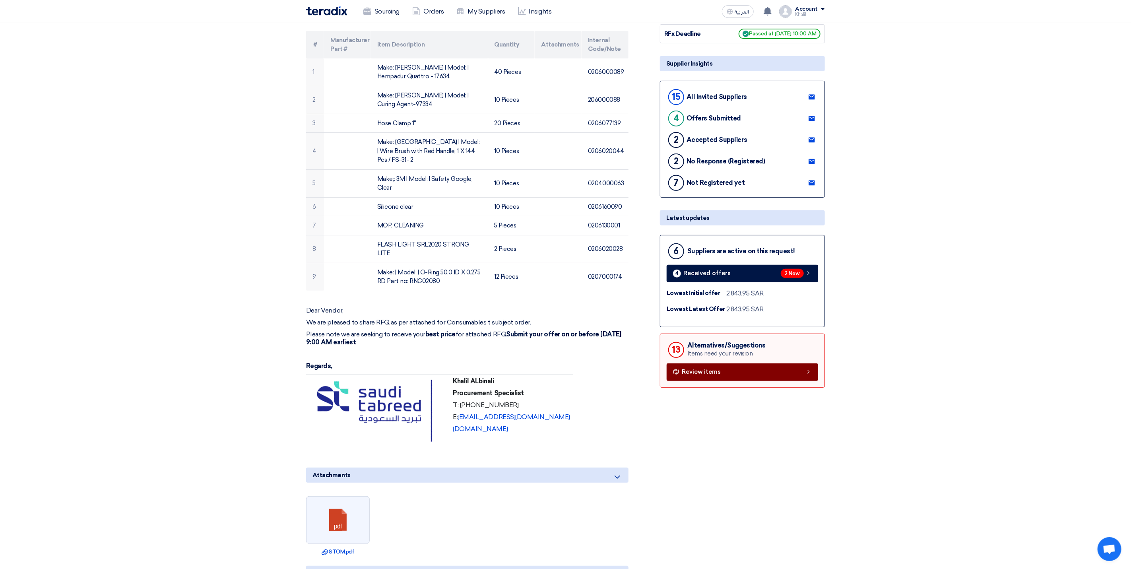
click at [742, 366] on link "Review items" at bounding box center [742, 371] width 151 height 17
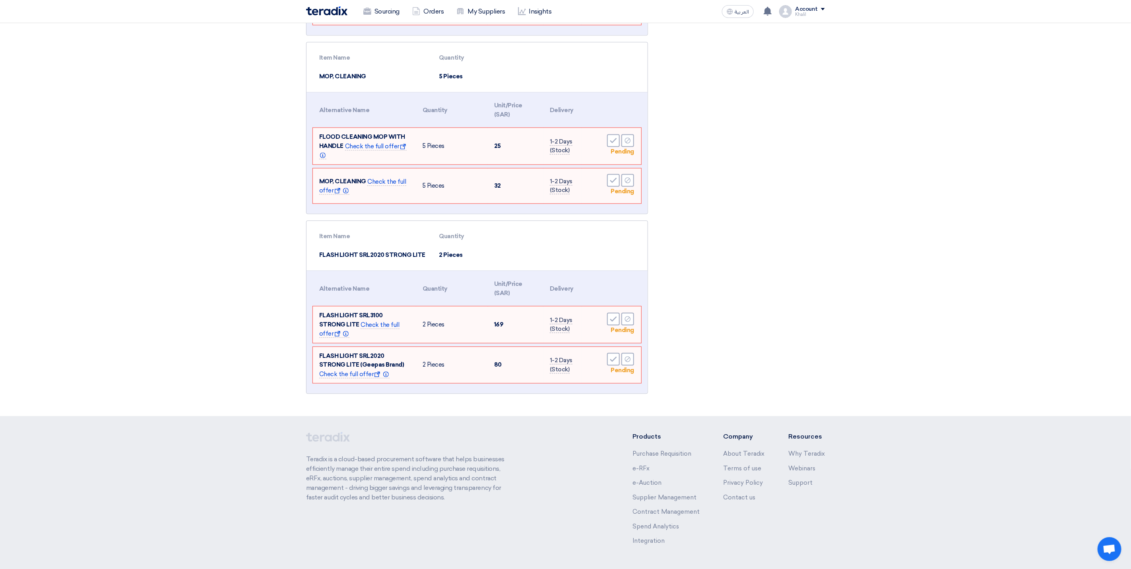
scroll to position [969, 0]
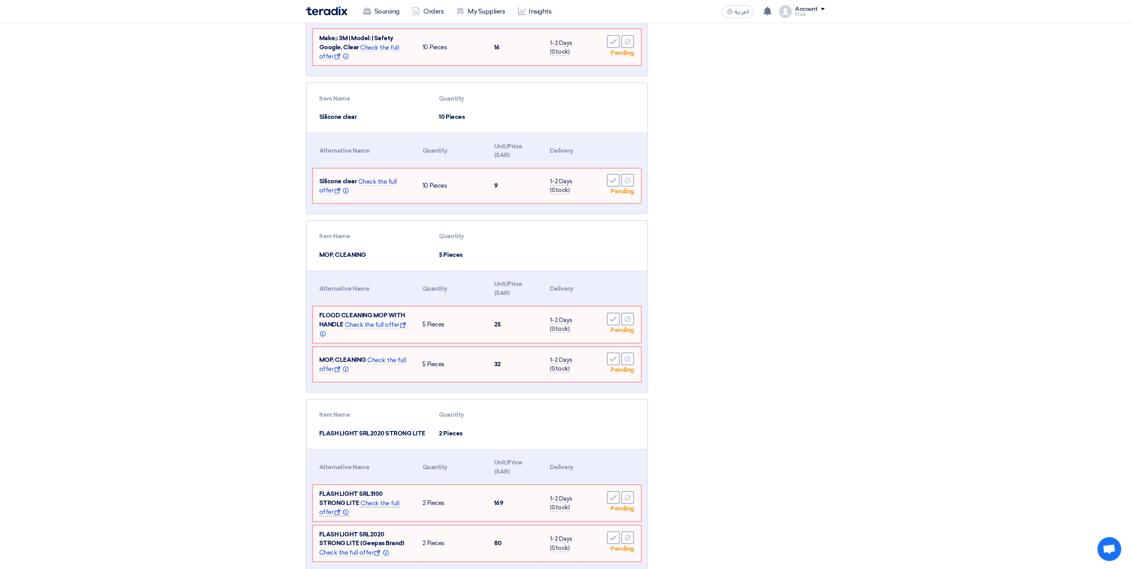
click at [362, 500] on span "Check the full offer Show offer Info" at bounding box center [359, 508] width 80 height 17
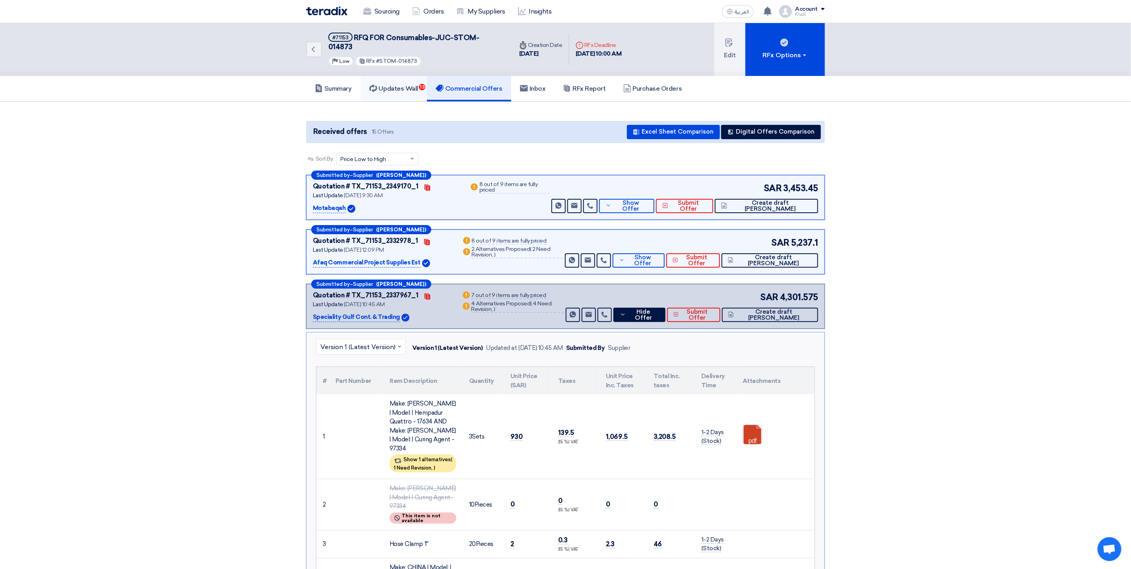
click at [401, 85] on h5 "Updates Wall 13" at bounding box center [393, 89] width 49 height 8
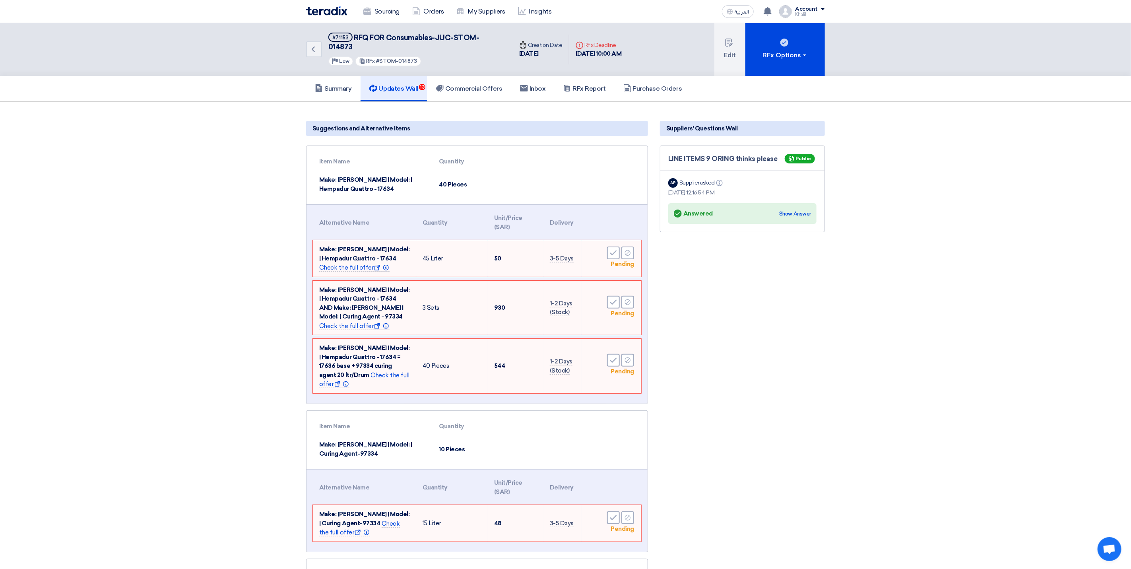
click at [796, 210] on div "Show Answer" at bounding box center [795, 214] width 32 height 8
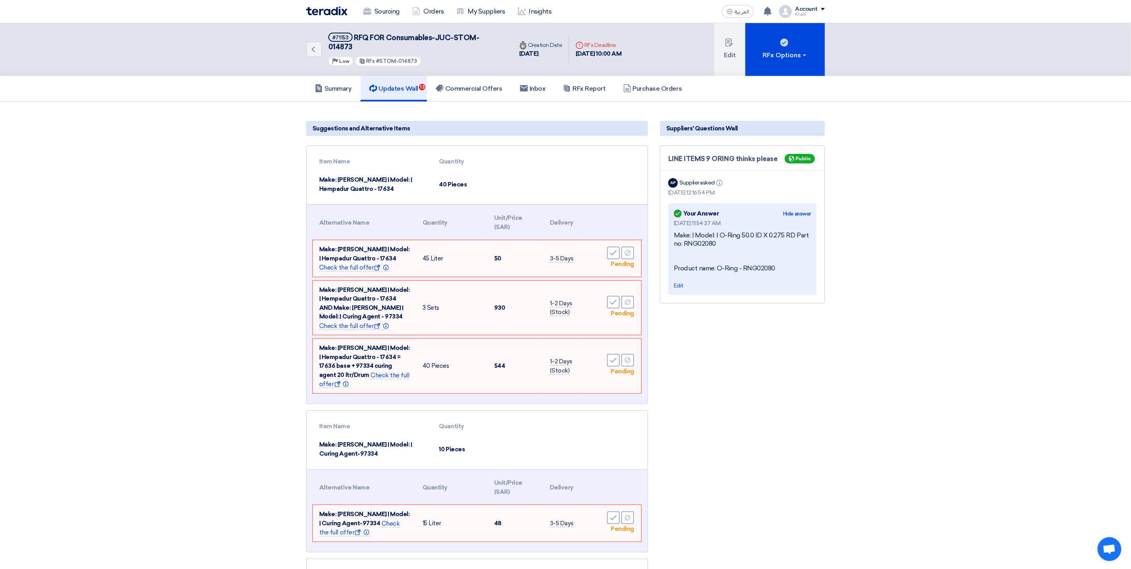
click at [468, 85] on h5 "Commercial Offers" at bounding box center [469, 89] width 67 height 8
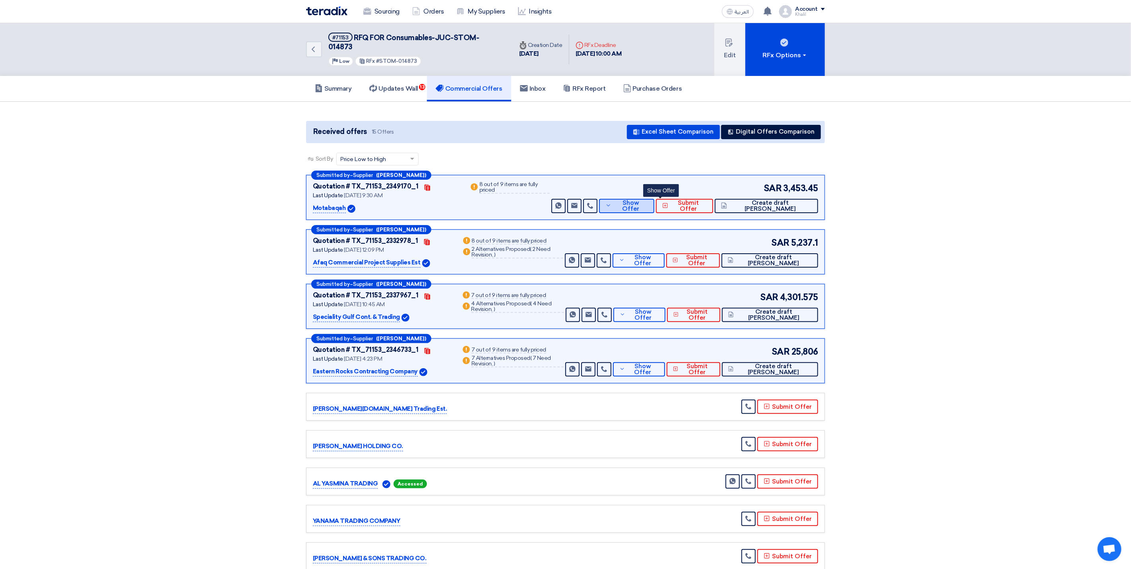
click at [641, 200] on button "Show Offer" at bounding box center [626, 206] width 55 height 14
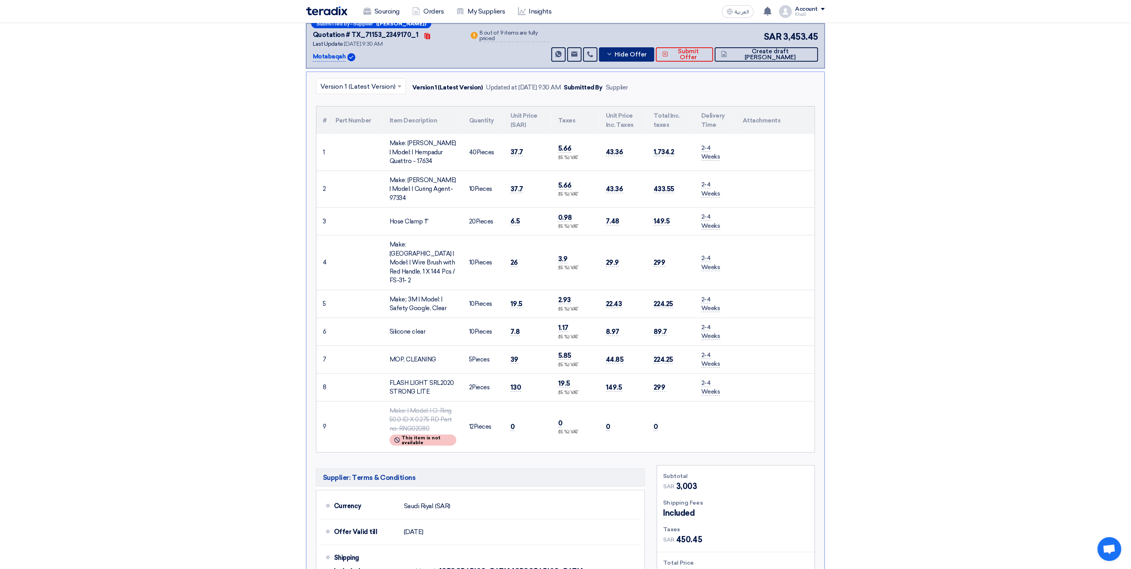
scroll to position [119, 0]
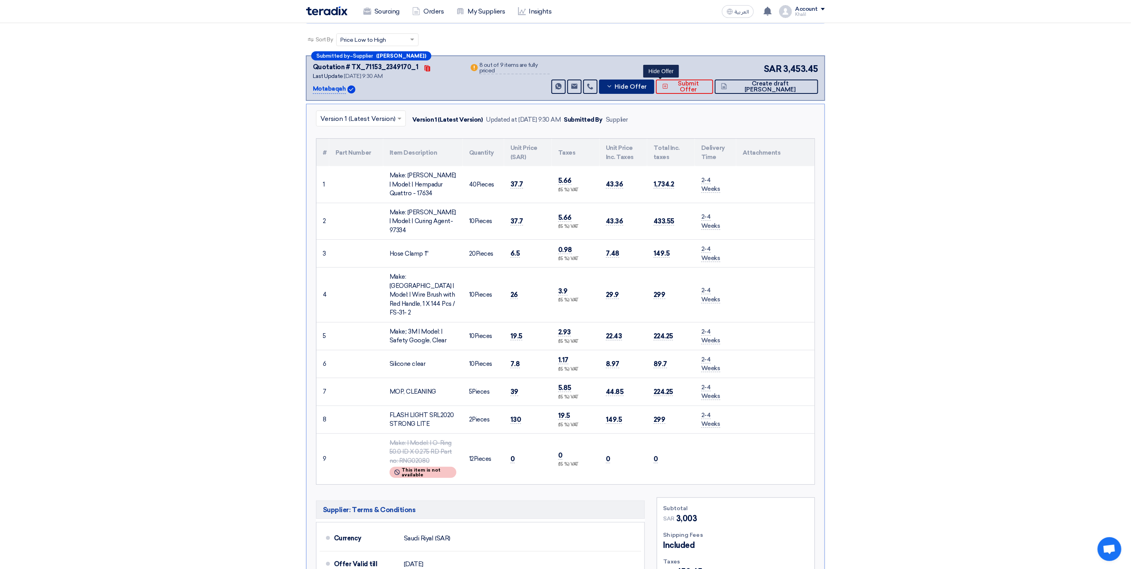
click at [612, 83] on icon at bounding box center [609, 86] width 6 height 6
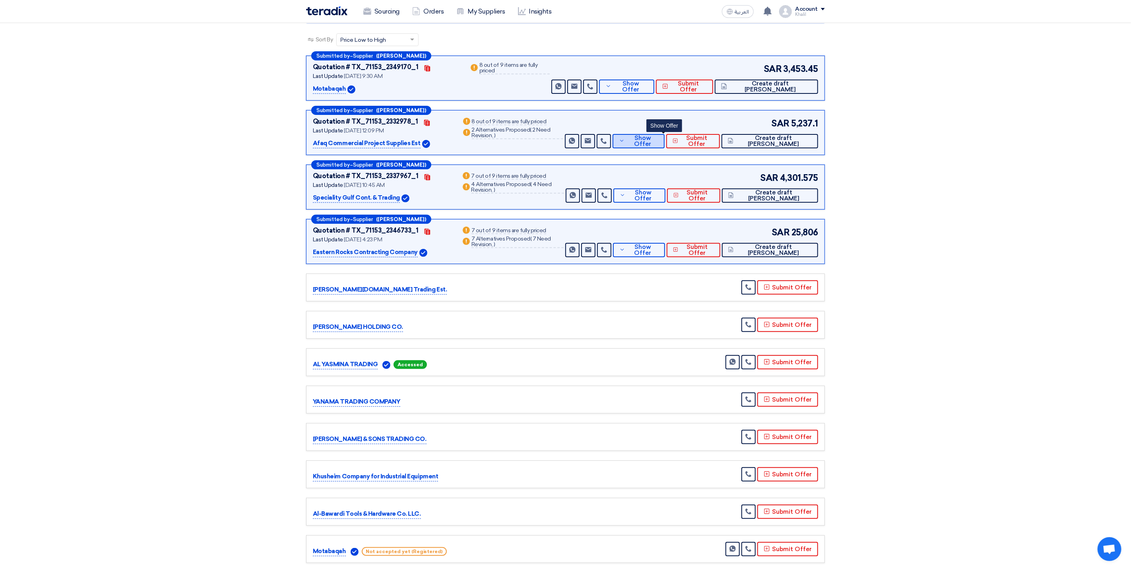
click at [643, 134] on button "Show Offer" at bounding box center [638, 141] width 52 height 14
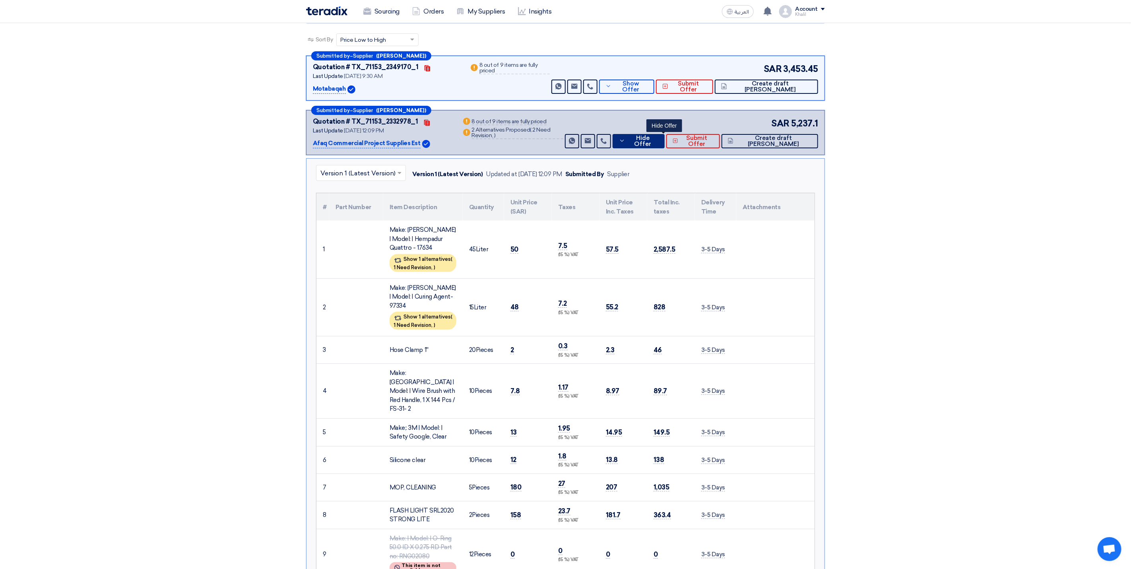
click at [654, 135] on span "Hide Offer" at bounding box center [642, 141] width 31 height 12
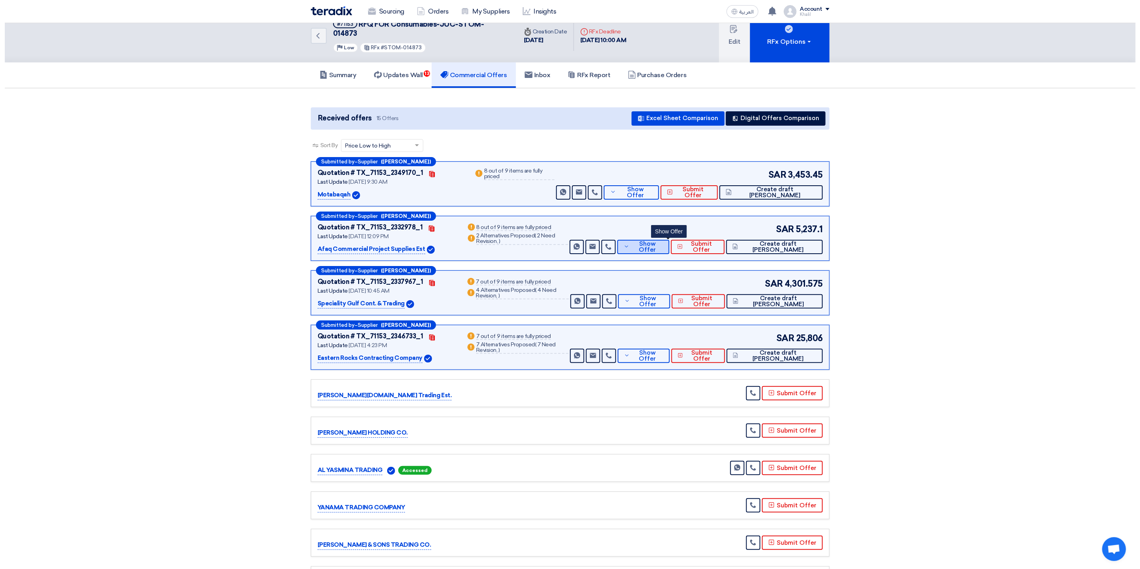
scroll to position [0, 0]
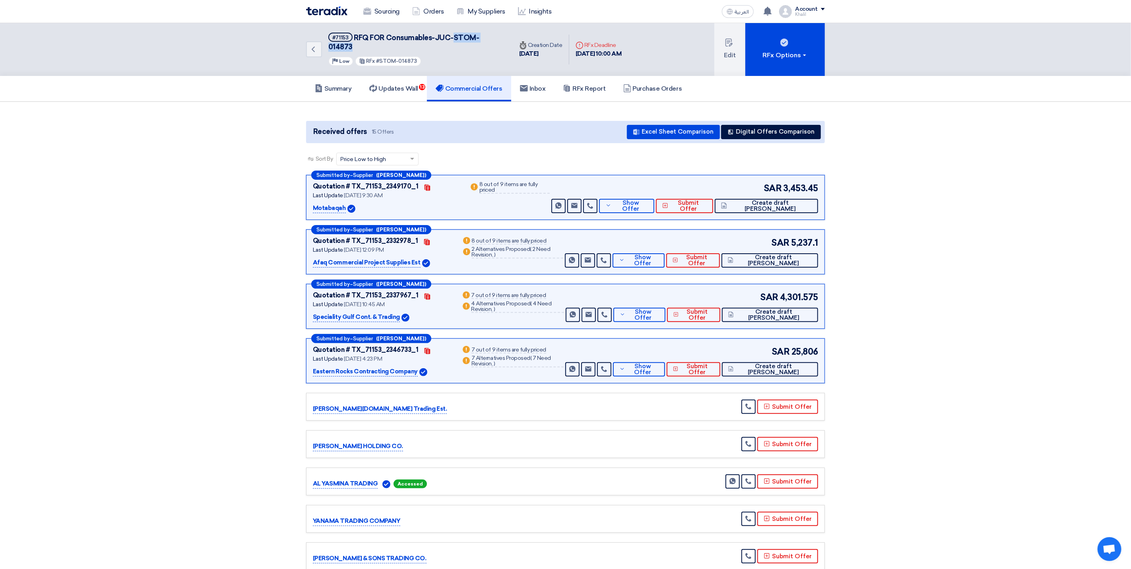
drag, startPoint x: 500, startPoint y: 31, endPoint x: 454, endPoint y: 37, distance: 45.7
click at [454, 37] on div "Back #71153 RFQ FOR Consumables-JUC-STOM-014873 Priority Low RFx #STOM-014873" at bounding box center [409, 49] width 207 height 53
copy span "STOM-014873"
click at [403, 85] on h5 "Updates Wall 13" at bounding box center [393, 89] width 49 height 8
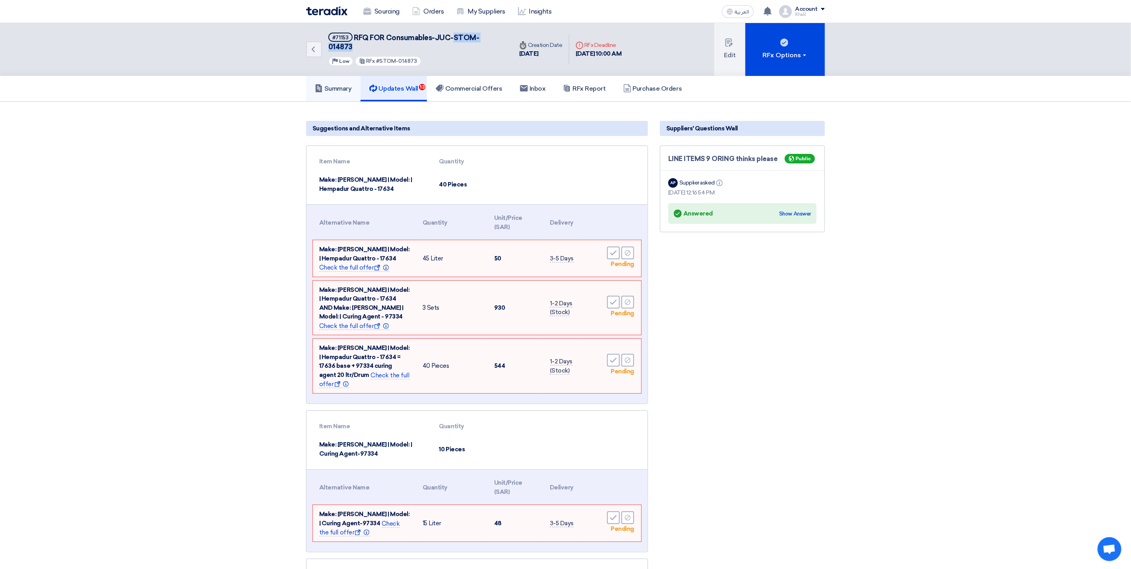
click at [347, 85] on h5 "Summary" at bounding box center [333, 89] width 37 height 8
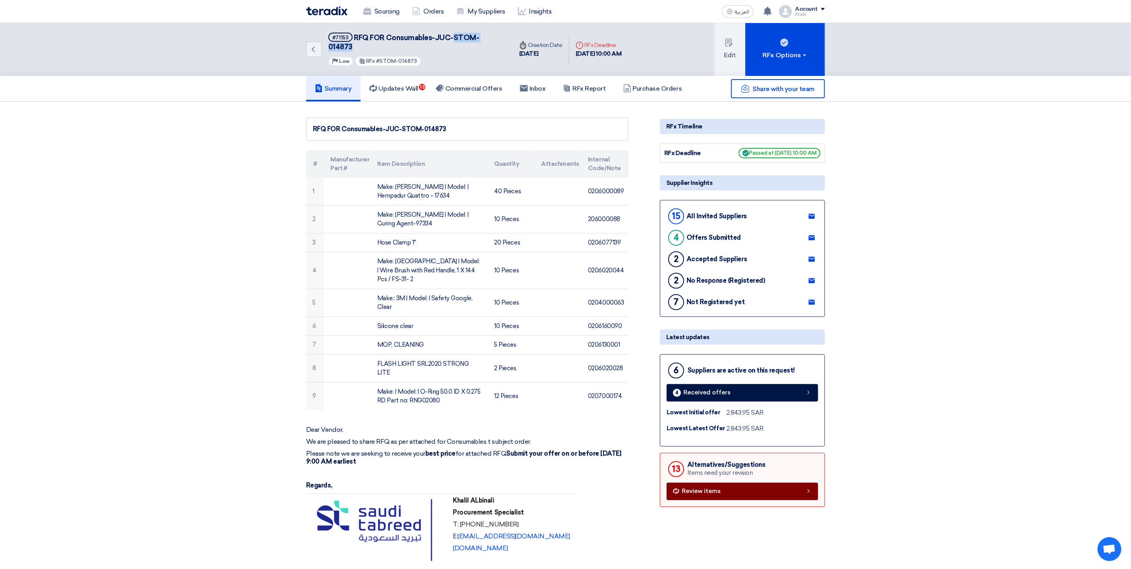
click at [750, 485] on link "Review items" at bounding box center [742, 491] width 151 height 17
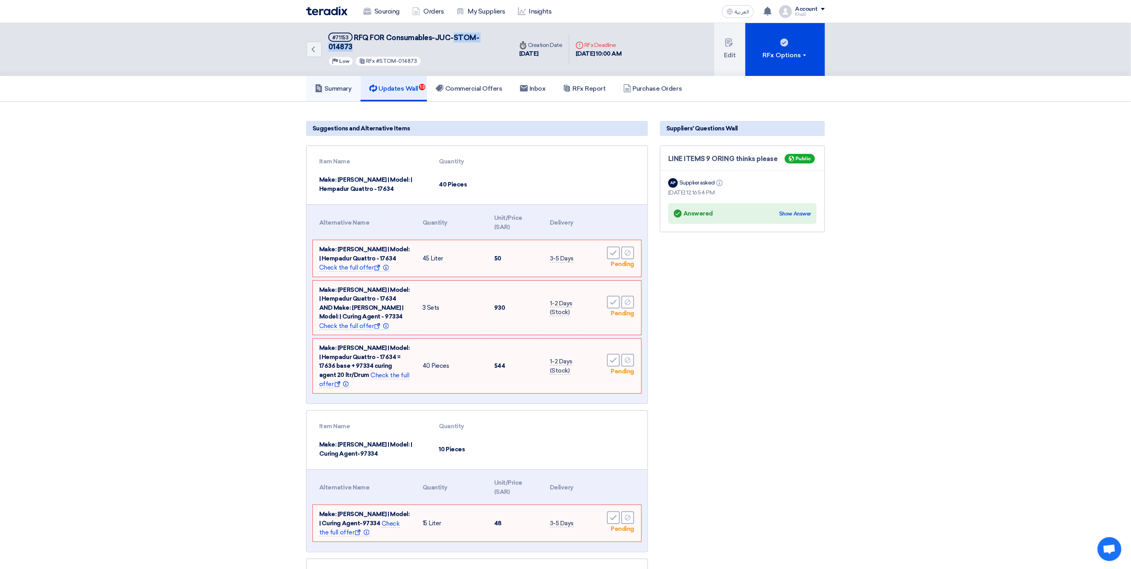
click at [334, 85] on h5 "Summary" at bounding box center [333, 89] width 37 height 8
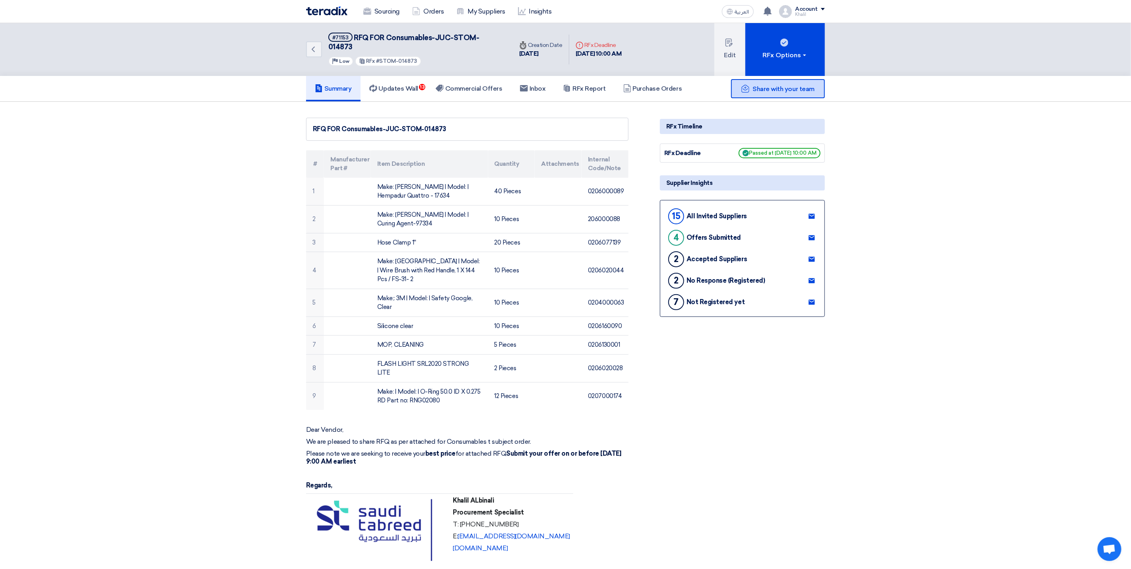
click at [767, 85] on span "Share with your team" at bounding box center [784, 89] width 62 height 8
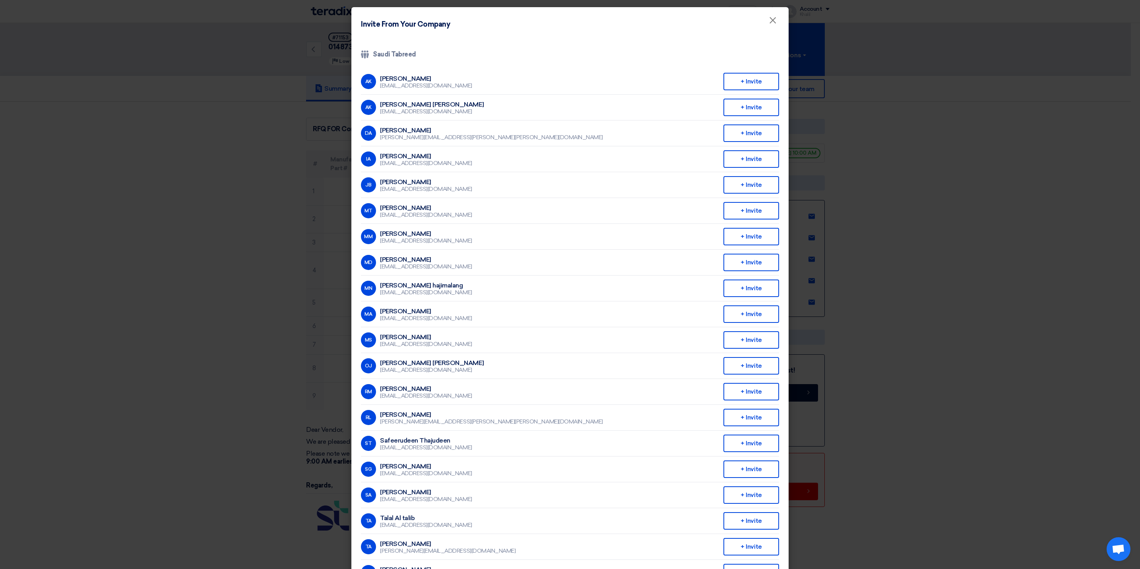
click at [366, 53] on div "Company Team Saudi Tabreed" at bounding box center [570, 55] width 418 height 10
drag, startPoint x: 367, startPoint y: 49, endPoint x: 595, endPoint y: 47, distance: 227.8
click at [595, 46] on div "Company Team Saudi Tabreed AK Abdullah Khalid ababtain aababtain@stom.sa + Invi…" at bounding box center [569, 330] width 437 height 588
click at [502, 107] on li "AK Abdullateef Khalid al hamdan akalhamdan@stom.sa + Invite" at bounding box center [570, 108] width 418 height 26
click at [499, 132] on li "DA Dana Alomran dana.alomran@stom.sa + Invite" at bounding box center [570, 133] width 418 height 26
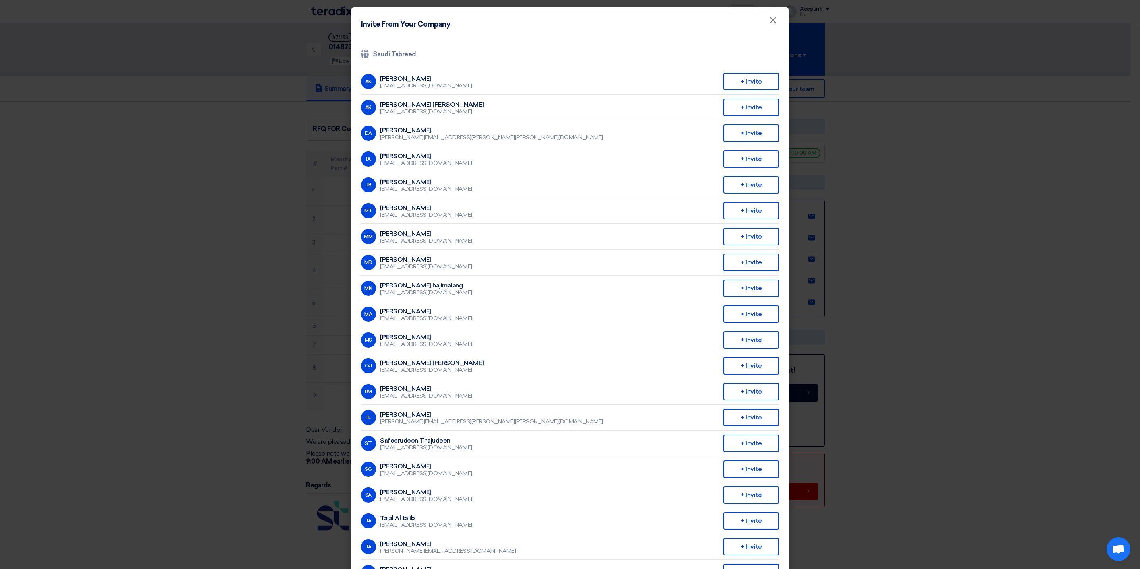
drag, startPoint x: 492, startPoint y: 173, endPoint x: 492, endPoint y: 192, distance: 19.1
click at [492, 173] on li "JB Jani Basha khan patan janibasha@stom.sa + Invite" at bounding box center [570, 185] width 418 height 26
click at [492, 222] on ul "AK Abdullah Khalid ababtain aababtain@stom.sa + Invite AK Abdullateef Khalid al…" at bounding box center [570, 340] width 418 height 543
drag, startPoint x: 491, startPoint y: 223, endPoint x: 478, endPoint y: 285, distance: 63.4
click at [478, 285] on li "MN Mohsin Nadaf hajimalang nmhajimalang@stom.sa + Invite" at bounding box center [570, 288] width 418 height 26
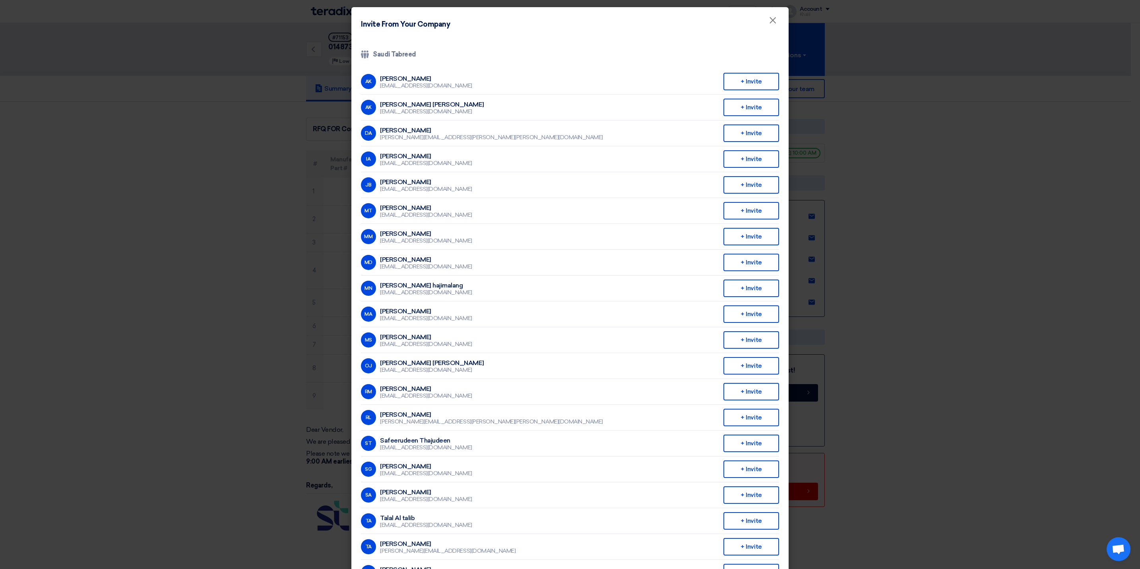
click at [481, 306] on li "MA Muhammad Ashfaq mashfaq@stom.sa + Invite" at bounding box center [570, 314] width 418 height 26
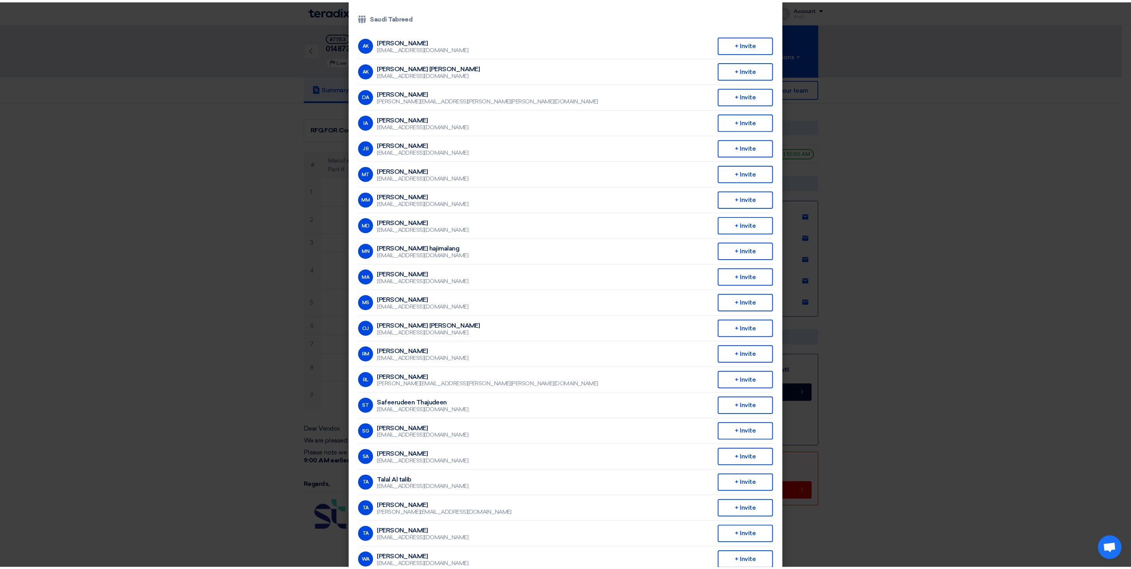
scroll to position [58, 0]
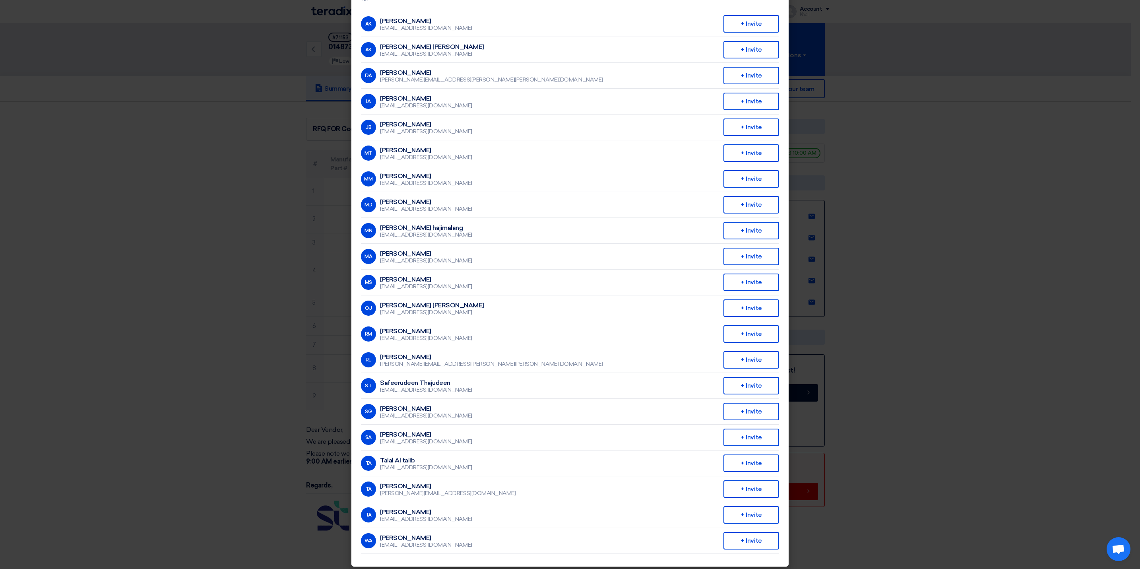
click at [914, 262] on modal-container "Invite From Your Company × Company Team Saudi Tabreed AK [PERSON_NAME] [EMAIL_A…" at bounding box center [570, 284] width 1140 height 569
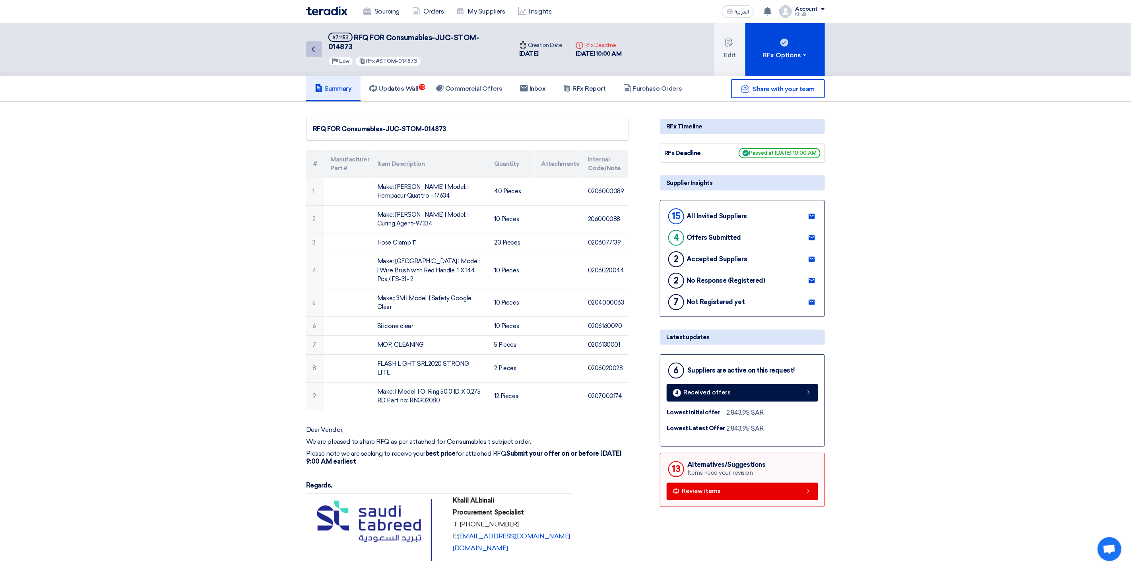
click at [316, 45] on icon "Back" at bounding box center [313, 50] width 10 height 10
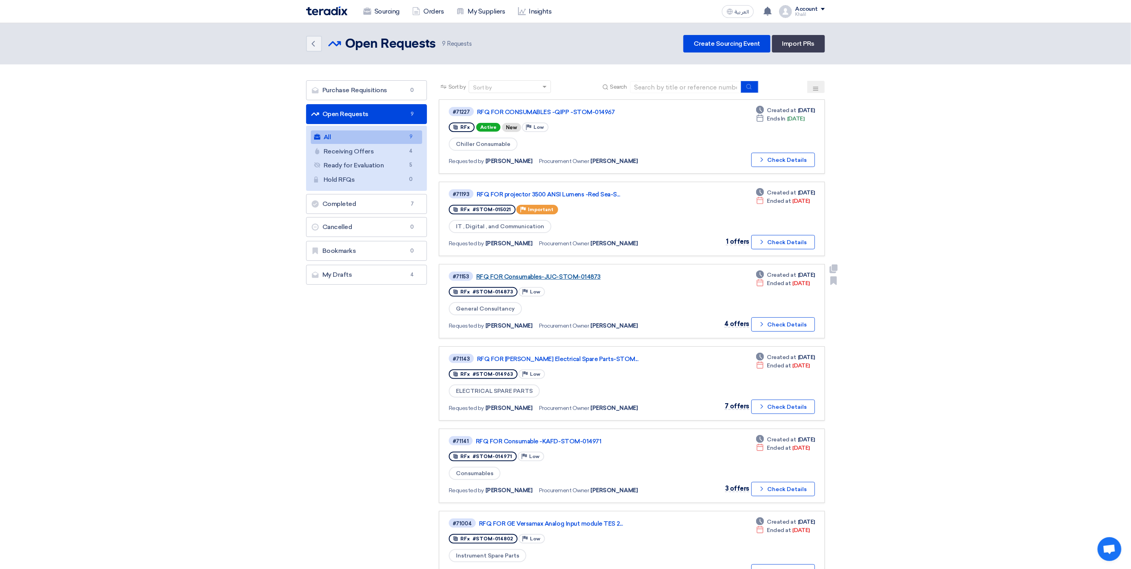
click at [560, 273] on link "RFQ FOR Consumables-JUC-STOM-014873" at bounding box center [575, 276] width 199 height 7
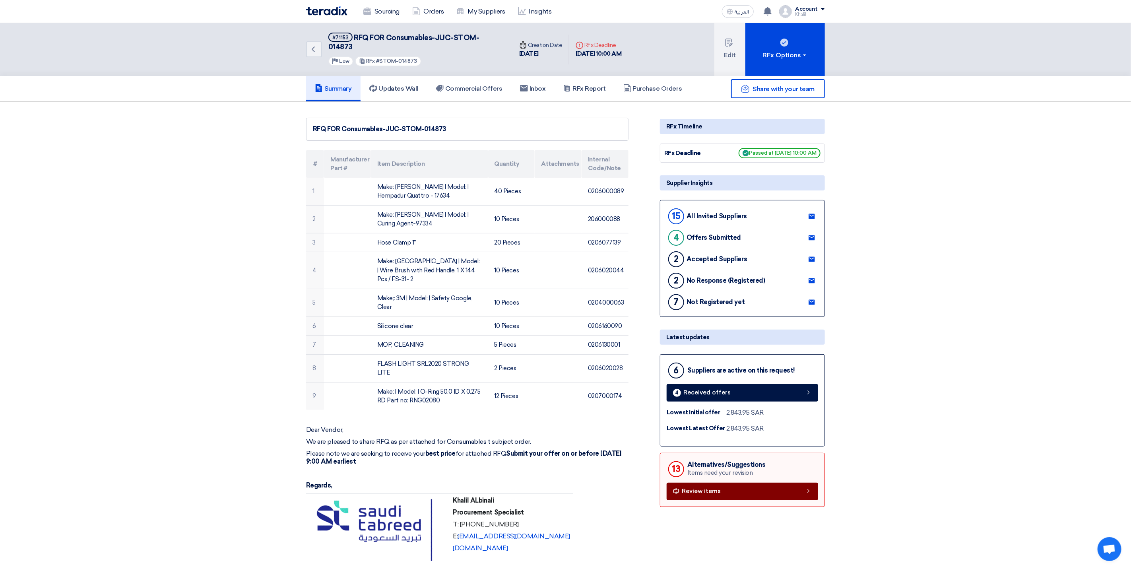
click at [721, 486] on link "Review items" at bounding box center [742, 491] width 151 height 17
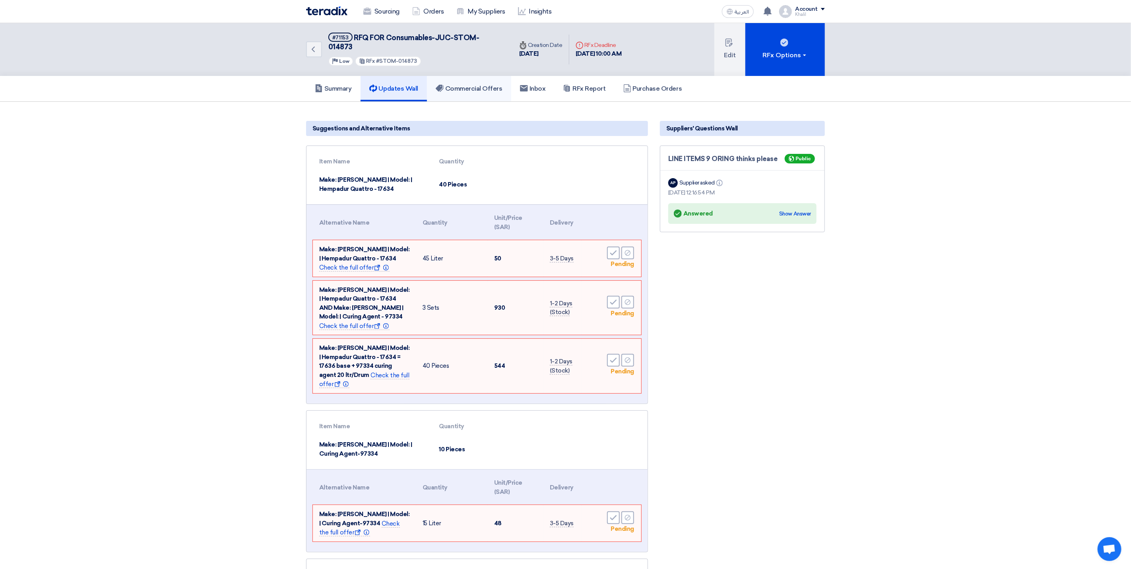
click at [459, 85] on h5 "Commercial Offers" at bounding box center [469, 89] width 67 height 8
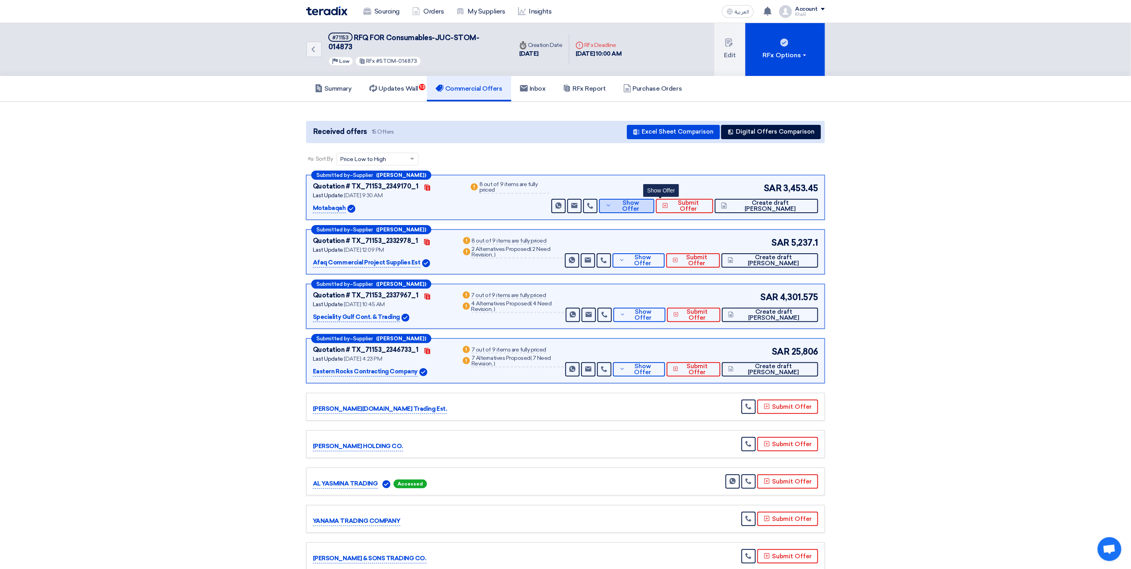
click at [647, 200] on span "Show Offer" at bounding box center [630, 206] width 34 height 12
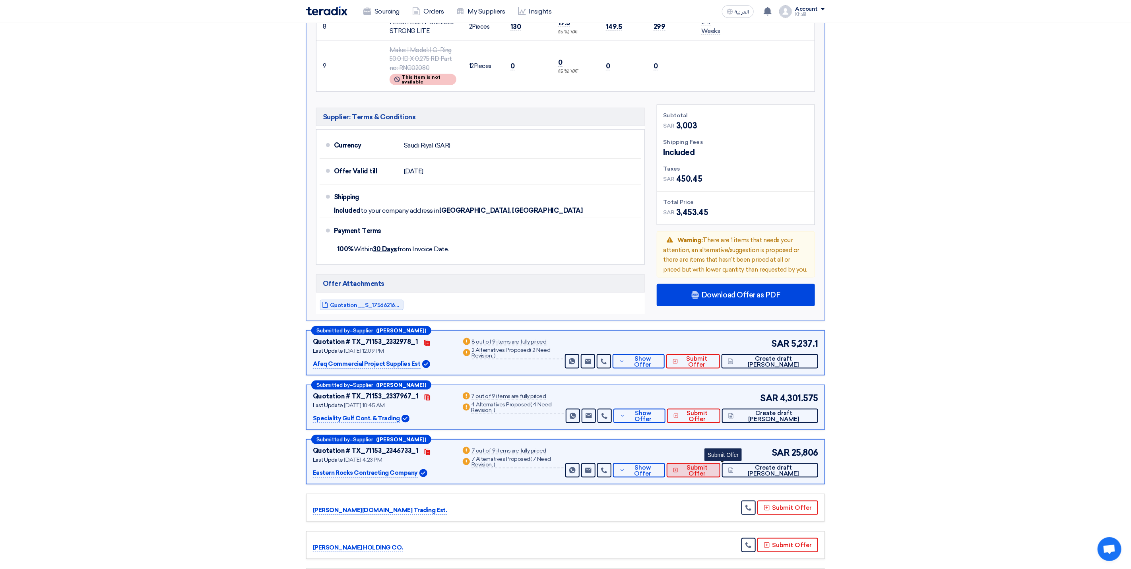
scroll to position [596, 0]
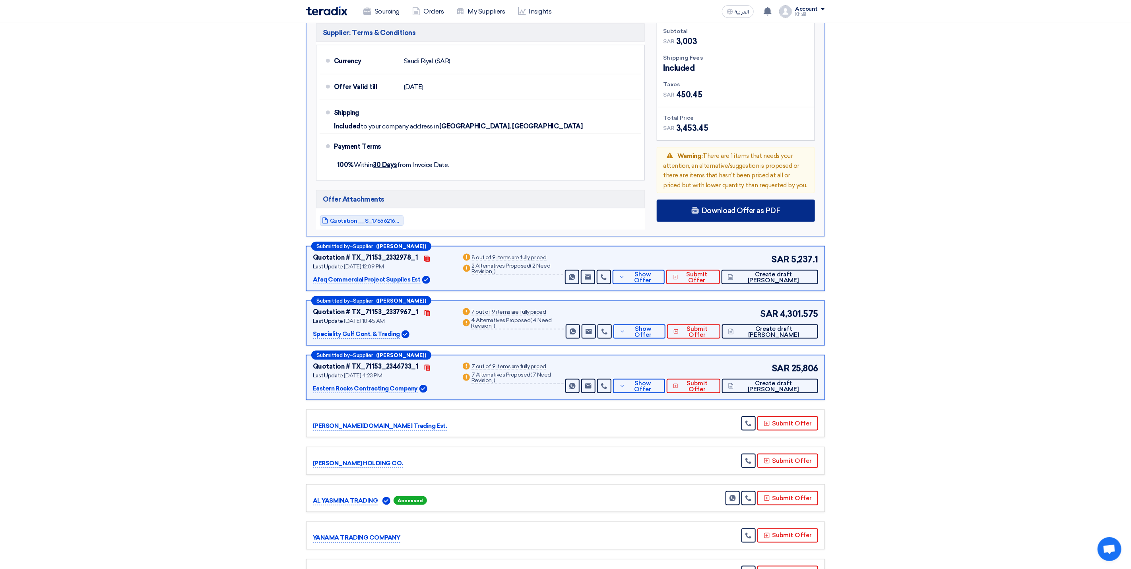
click at [732, 207] on span "Download Offer as PDF" at bounding box center [740, 210] width 79 height 7
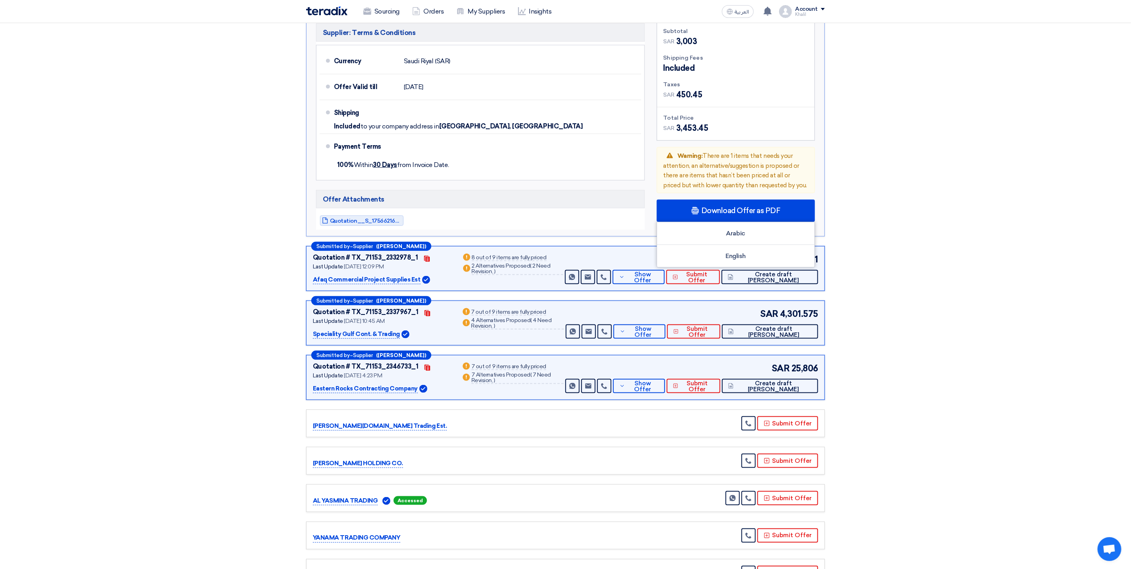
click at [878, 214] on section "Received offers 15 Offers Excel Sheet Comparison Digital Offers Comparison Sort…" at bounding box center [565, 168] width 1131 height 1325
click at [379, 218] on span "Quotation__S_1756621656496.pdf" at bounding box center [366, 221] width 72 height 6
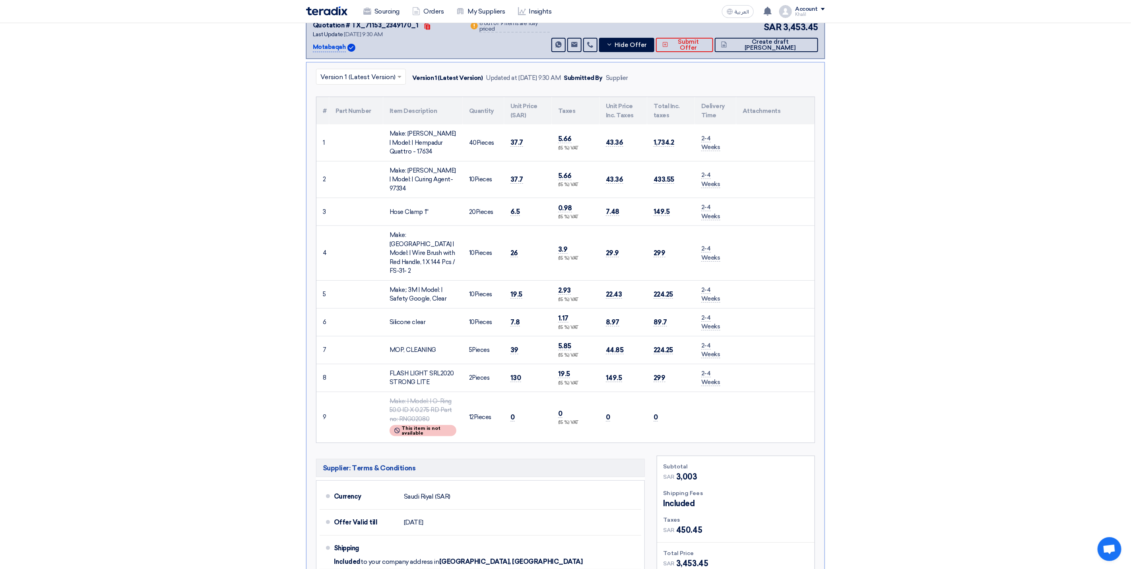
scroll to position [0, 0]
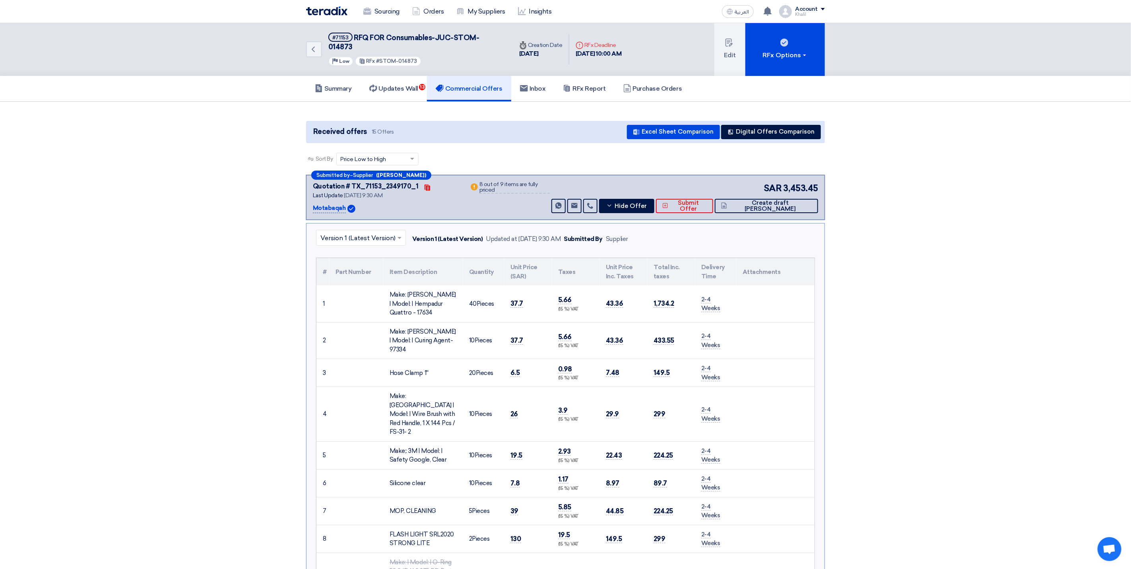
click at [445, 39] on span "RFQ FOR Consumables-JUC-STOM-014873" at bounding box center [403, 42] width 151 height 18
click at [445, 37] on span "RFQ FOR Consumables-JUC-STOM-014873" at bounding box center [403, 42] width 151 height 18
copy div "RFQ FOR Consumables-JUC-STOM-014873"
click at [403, 85] on h5 "Updates Wall 13" at bounding box center [393, 89] width 49 height 8
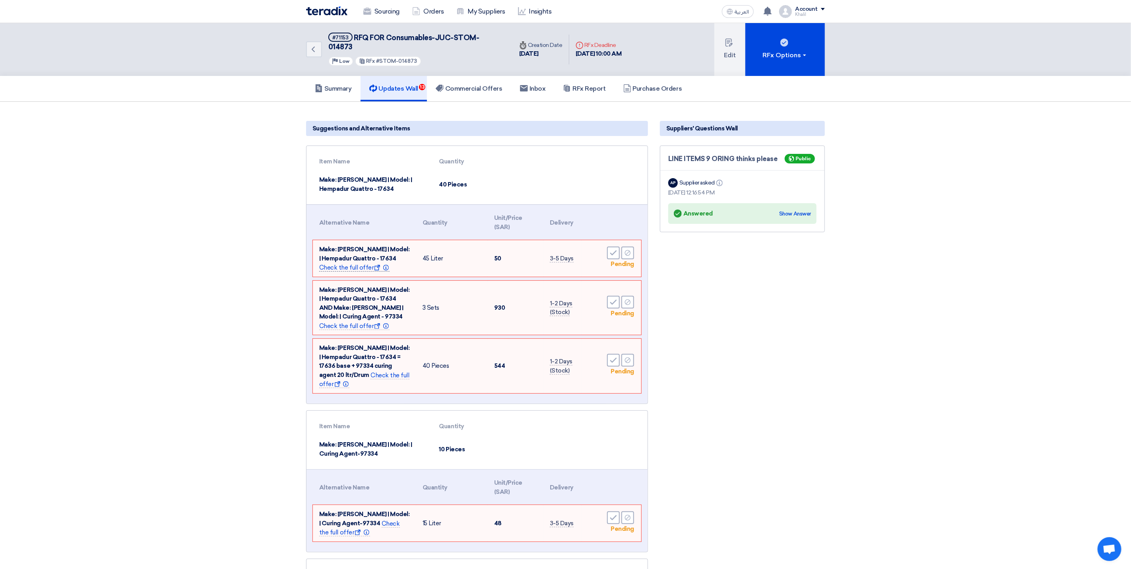
click at [343, 264] on span "Check the full offer Show offer Info" at bounding box center [354, 268] width 70 height 8
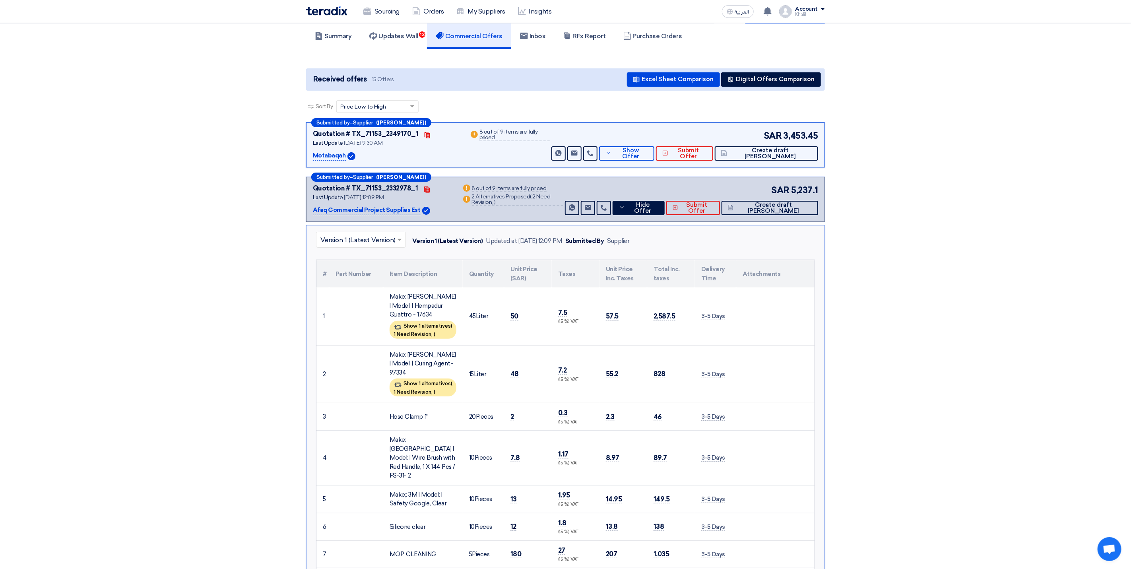
scroll to position [41, 0]
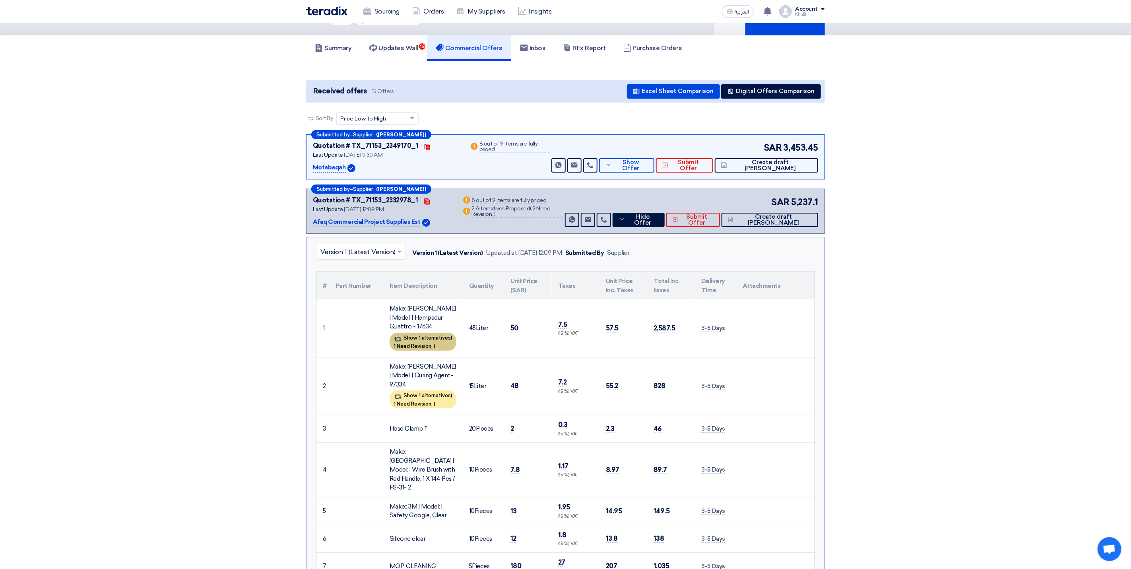
click at [421, 333] on div "Show 1 alternatives ( 1 Need Revision, )" at bounding box center [422, 342] width 67 height 18
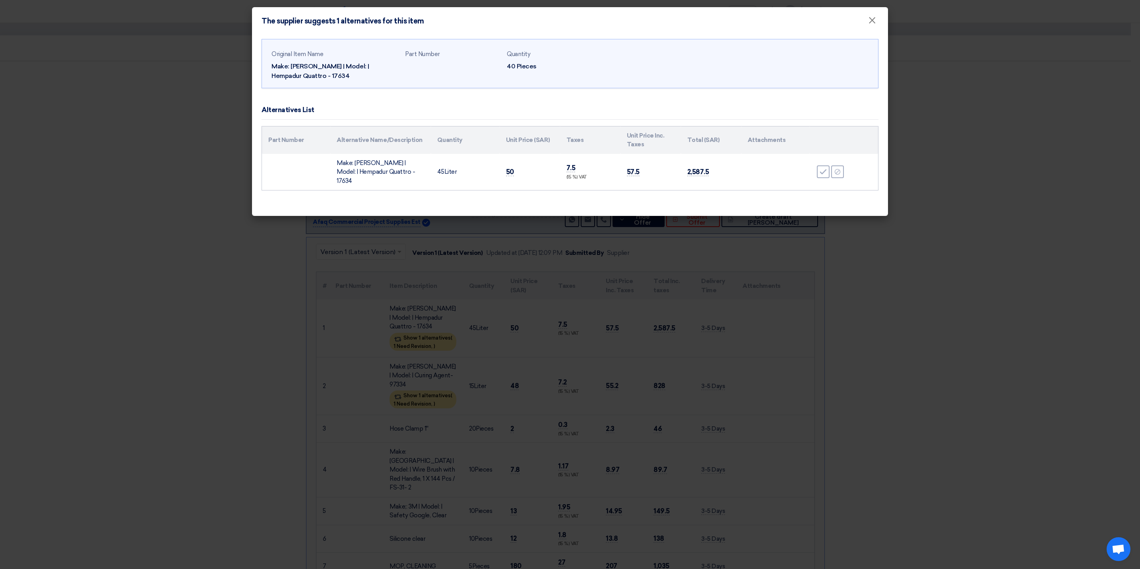
click at [351, 169] on td "Make: [PERSON_NAME] | Model: | Hempadur Quattro - 17634" at bounding box center [380, 172] width 101 height 37
drag, startPoint x: 337, startPoint y: 162, endPoint x: 375, endPoint y: 165, distance: 37.5
click at [375, 165] on td "Make: [PERSON_NAME] | Model: | Hempadur Quattro - 17634" at bounding box center [380, 172] width 101 height 37
drag, startPoint x: 375, startPoint y: 165, endPoint x: 349, endPoint y: 104, distance: 66.6
click at [349, 104] on div "Alternatives List" at bounding box center [570, 110] width 617 height 19
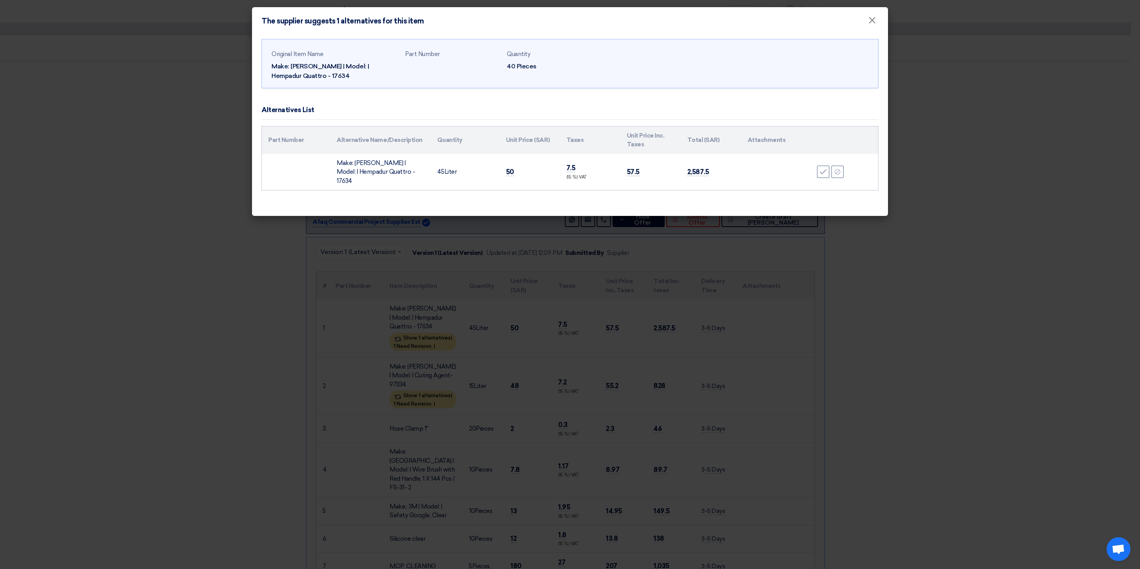
click at [531, 321] on modal-container "The supplier suggests 1 alternatives for this item × Original Item Name Make: H…" at bounding box center [570, 284] width 1140 height 569
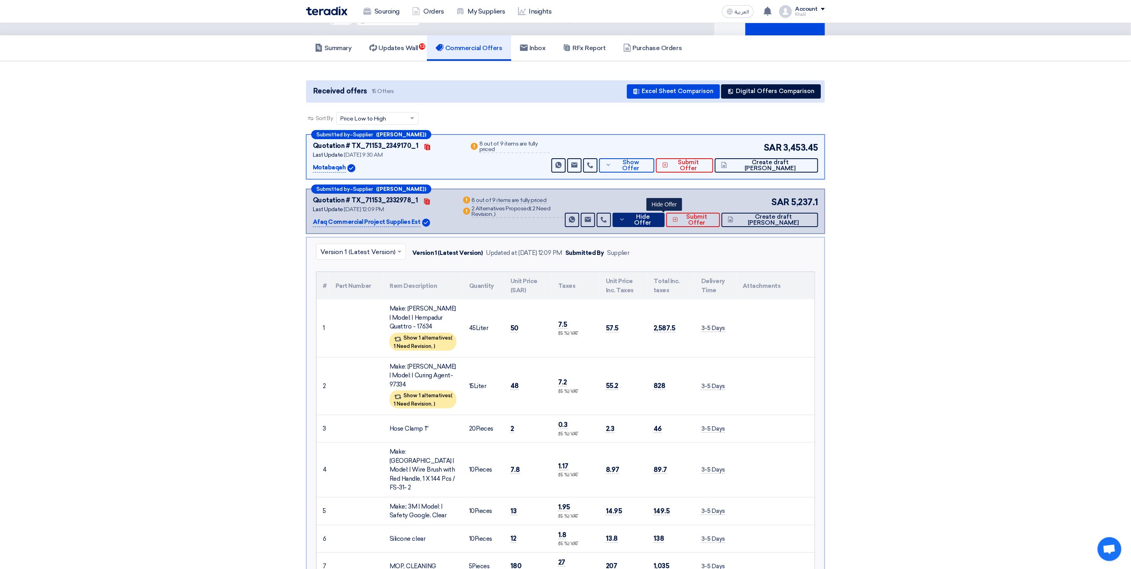
click at [644, 213] on button "Hide Offer" at bounding box center [638, 220] width 52 height 14
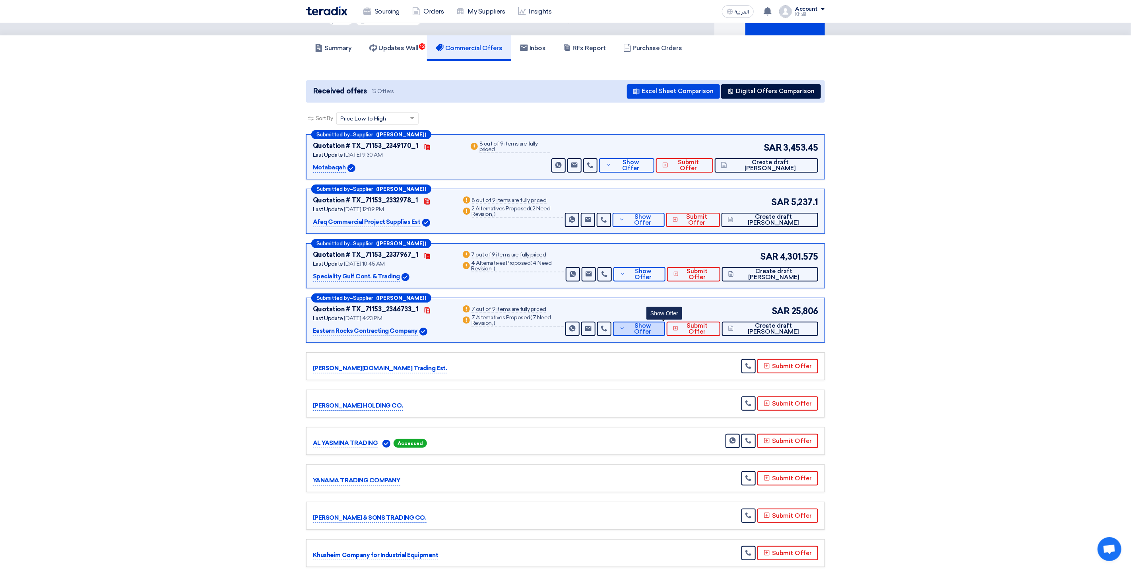
click at [662, 325] on button "Show Offer" at bounding box center [639, 329] width 52 height 14
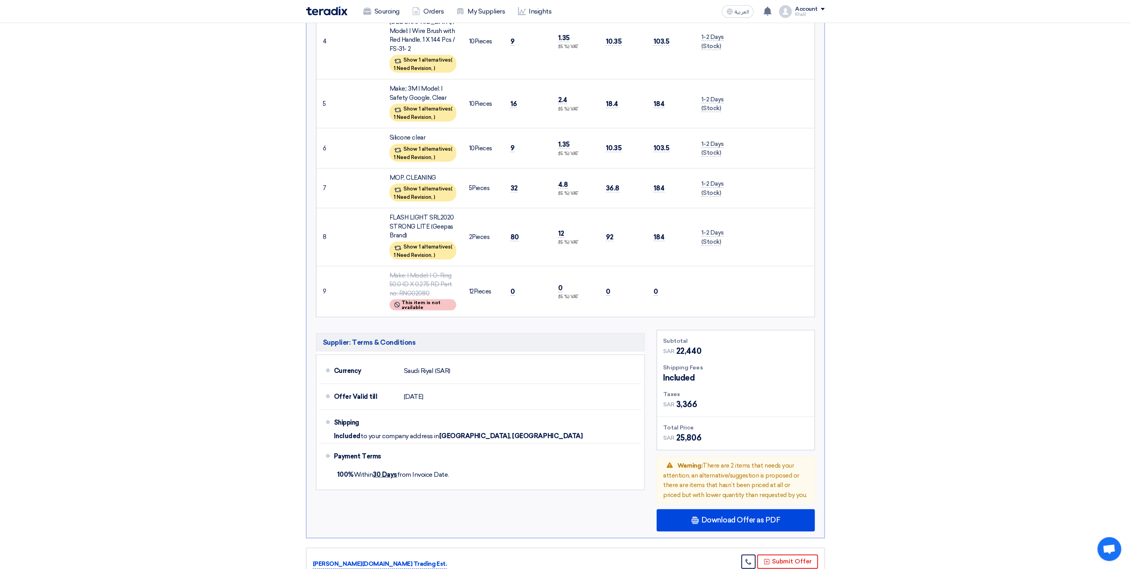
scroll to position [696, 0]
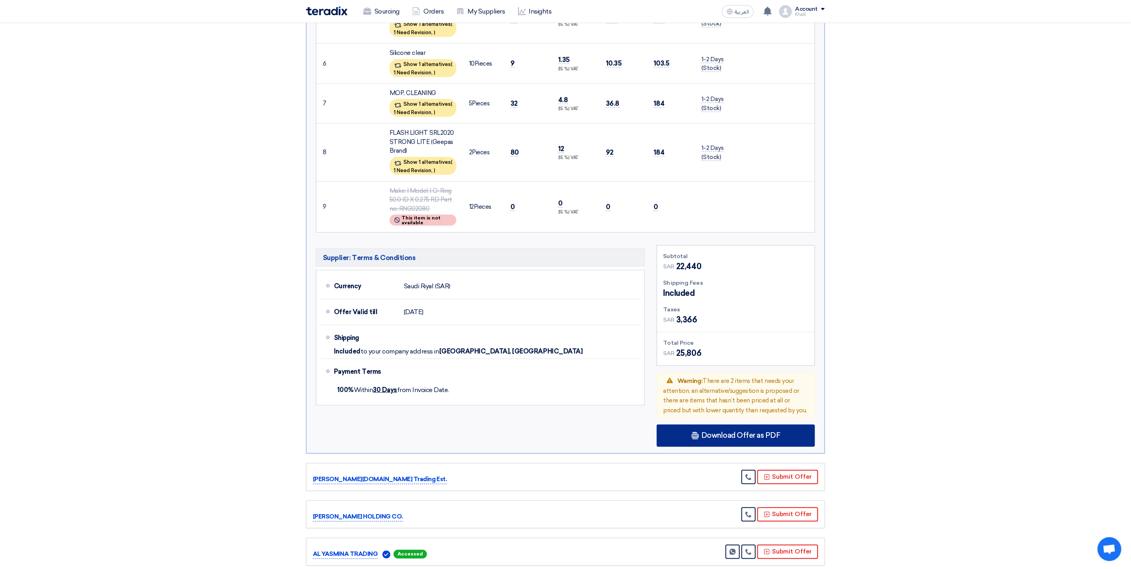
click at [721, 432] on span "Download Offer as PDF" at bounding box center [740, 435] width 79 height 7
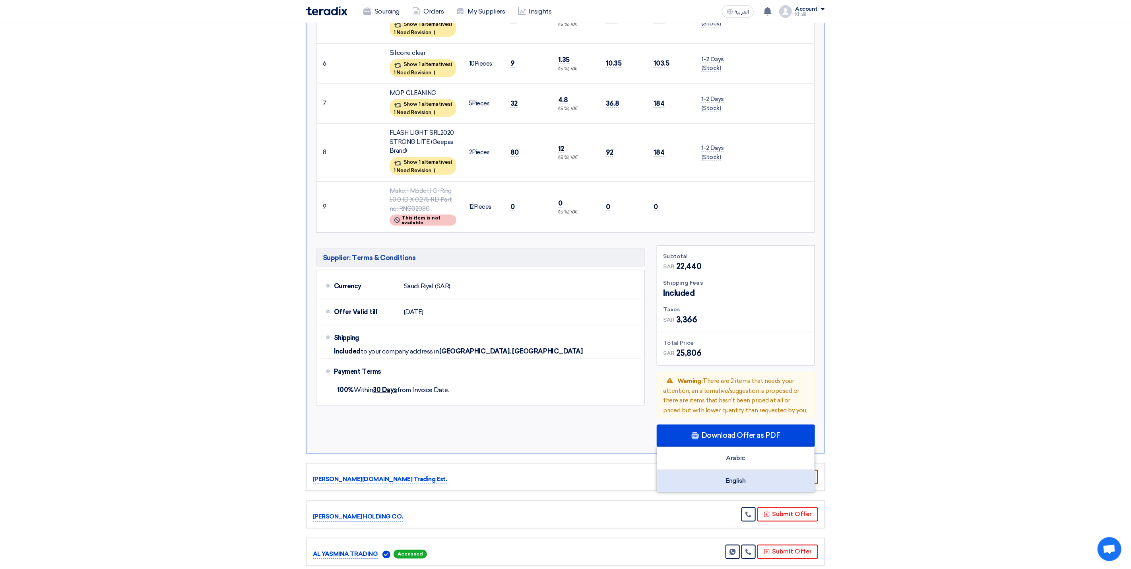
click at [740, 470] on div "English" at bounding box center [735, 481] width 157 height 22
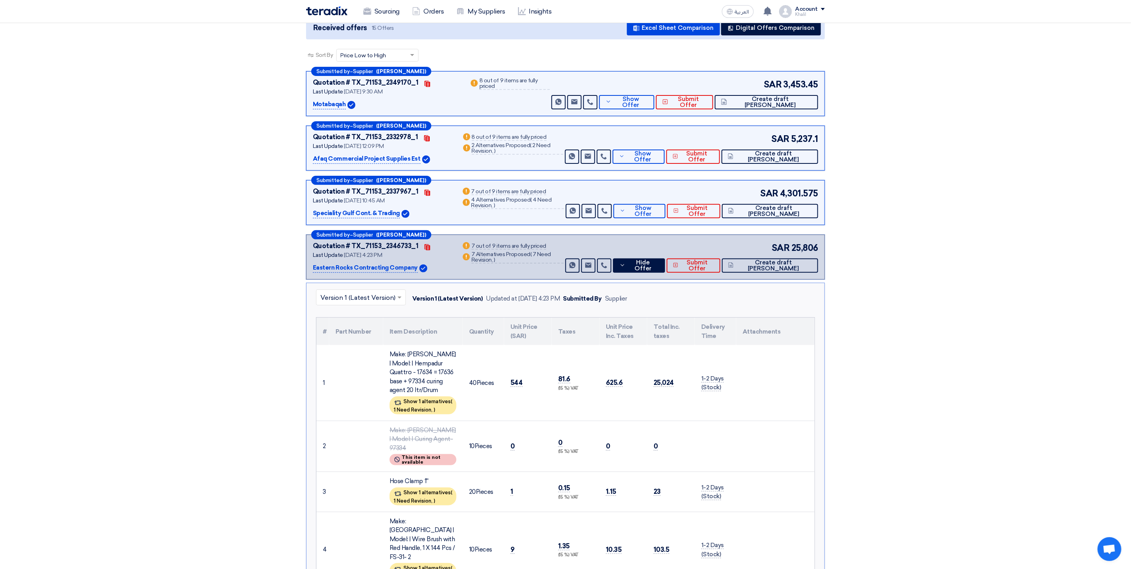
scroll to position [0, 0]
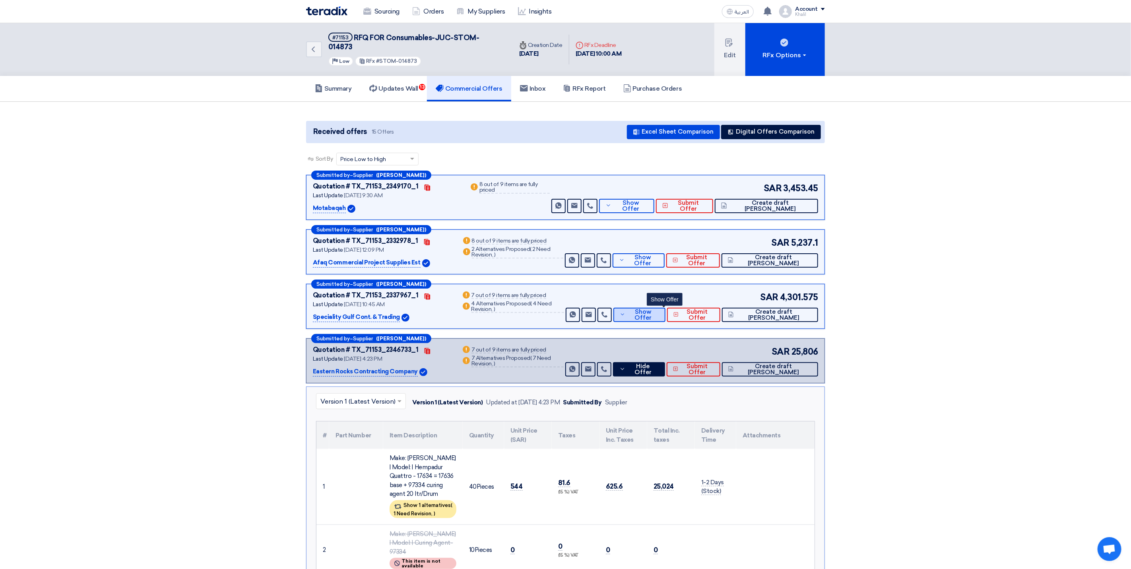
click at [659, 309] on span "Show Offer" at bounding box center [642, 315] width 31 height 12
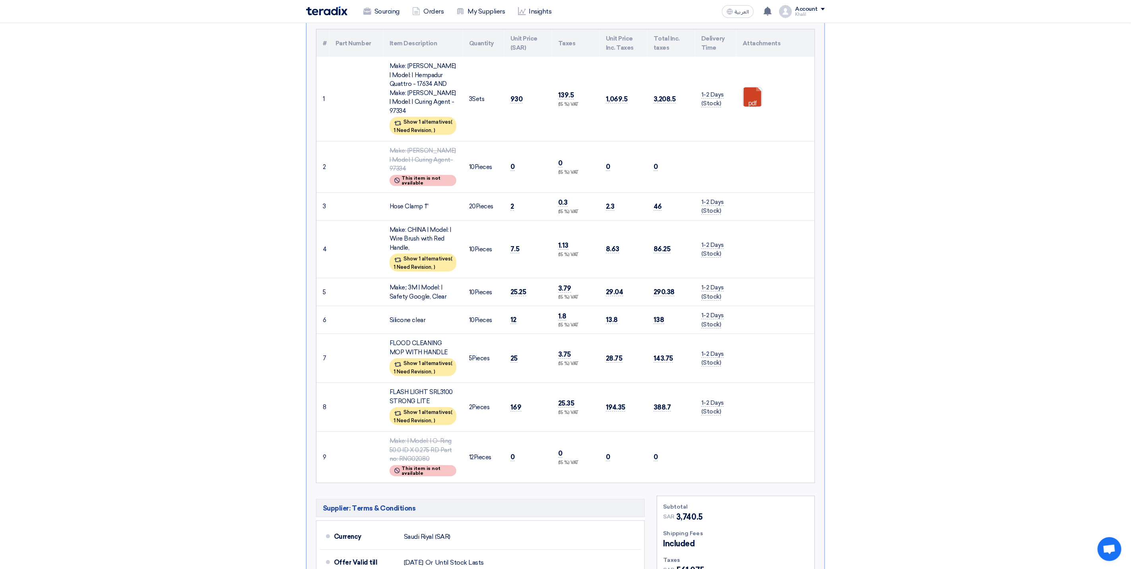
scroll to position [358, 0]
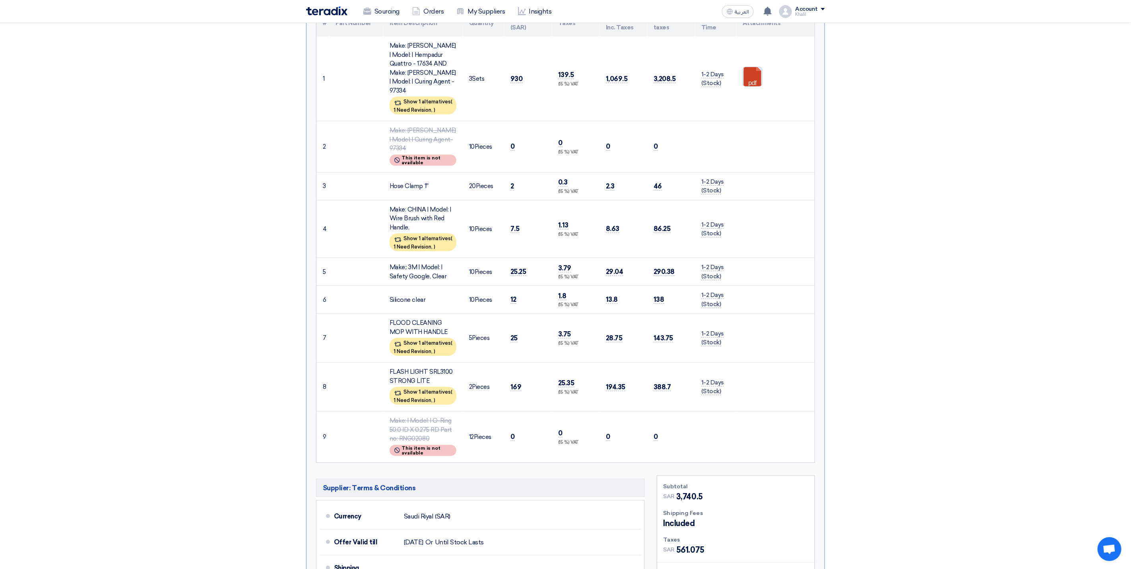
click at [752, 67] on link at bounding box center [775, 91] width 64 height 48
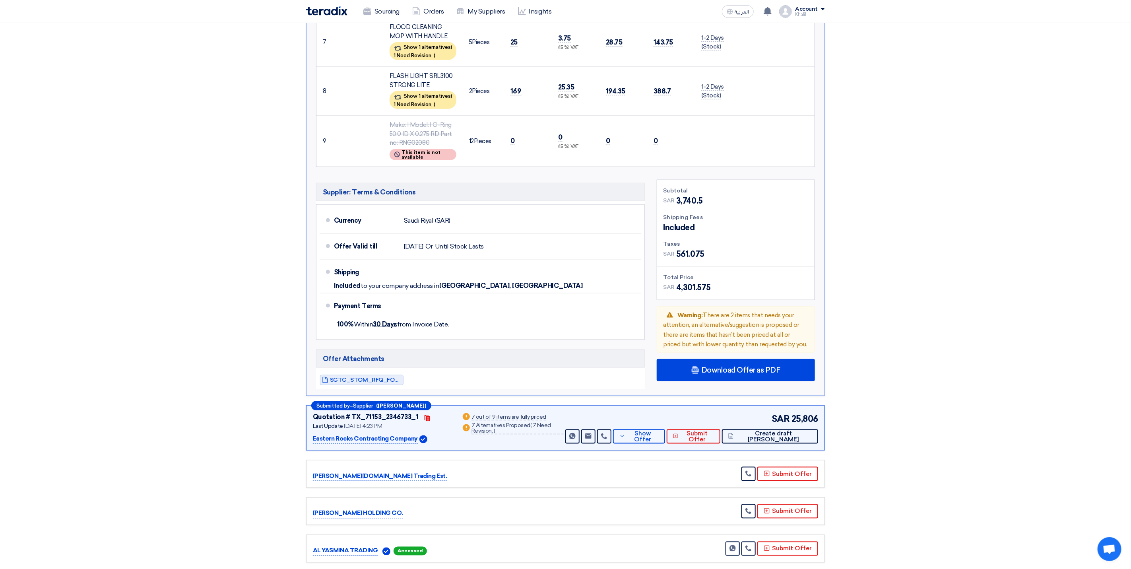
scroll to position [656, 0]
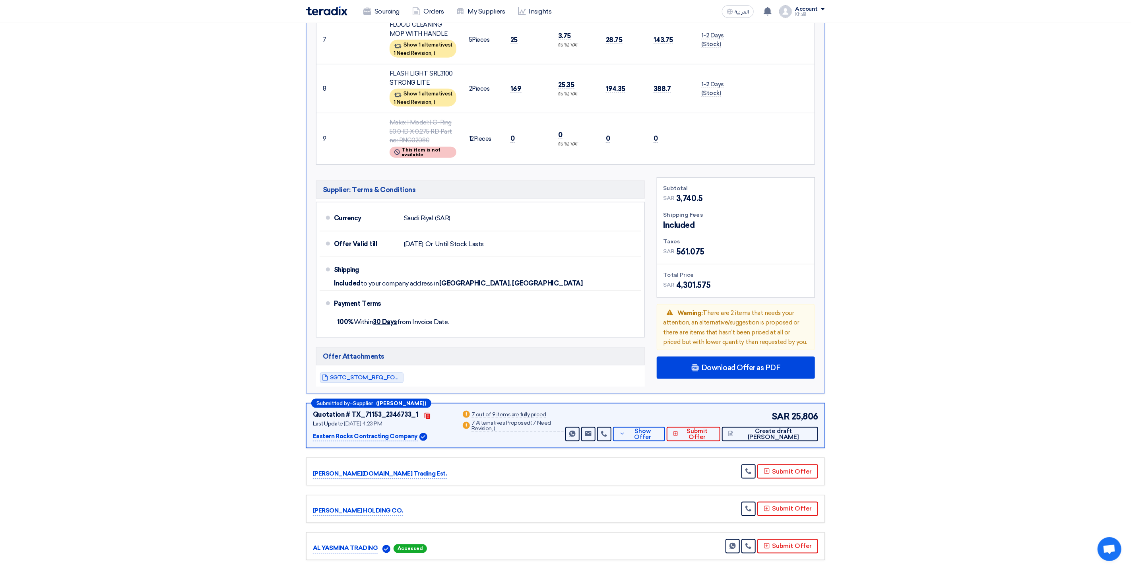
drag, startPoint x: 744, startPoint y: 296, endPoint x: 749, endPoint y: 309, distance: 14.0
click at [744, 309] on span "Warning: There are 2 items that needs your attention, an alternative/suggestion…" at bounding box center [735, 327] width 144 height 37
click at [755, 364] on span "Download Offer as PDF" at bounding box center [740, 367] width 79 height 7
click at [751, 402] on div "English" at bounding box center [735, 413] width 157 height 22
click at [919, 312] on section "Received offers 15 Offers Excel Sheet Comparison Digital Offers Comparison Sort…" at bounding box center [565, 162] width 1131 height 1432
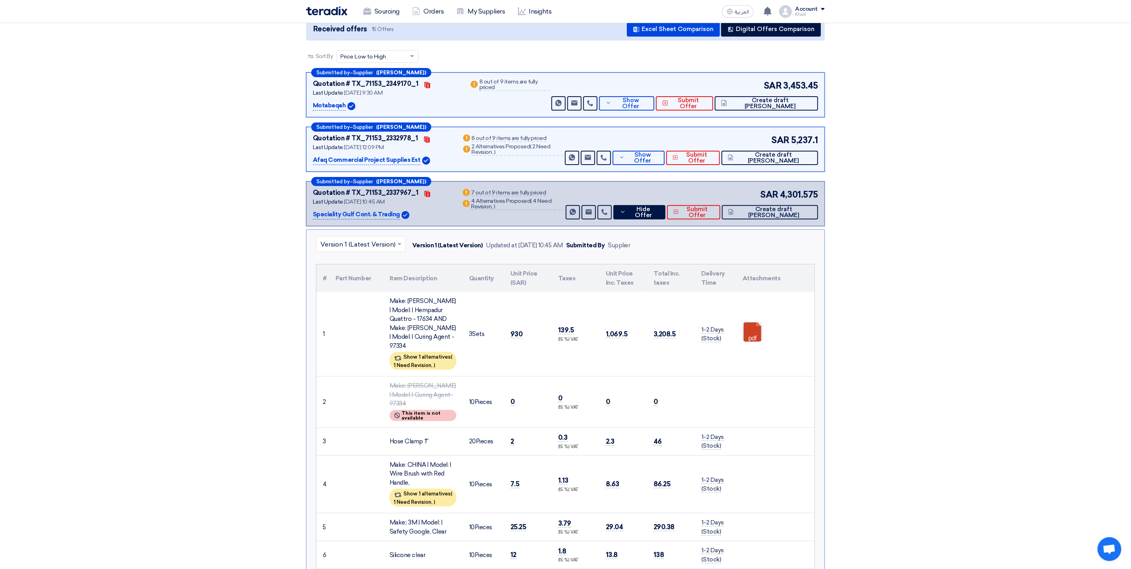
scroll to position [0, 0]
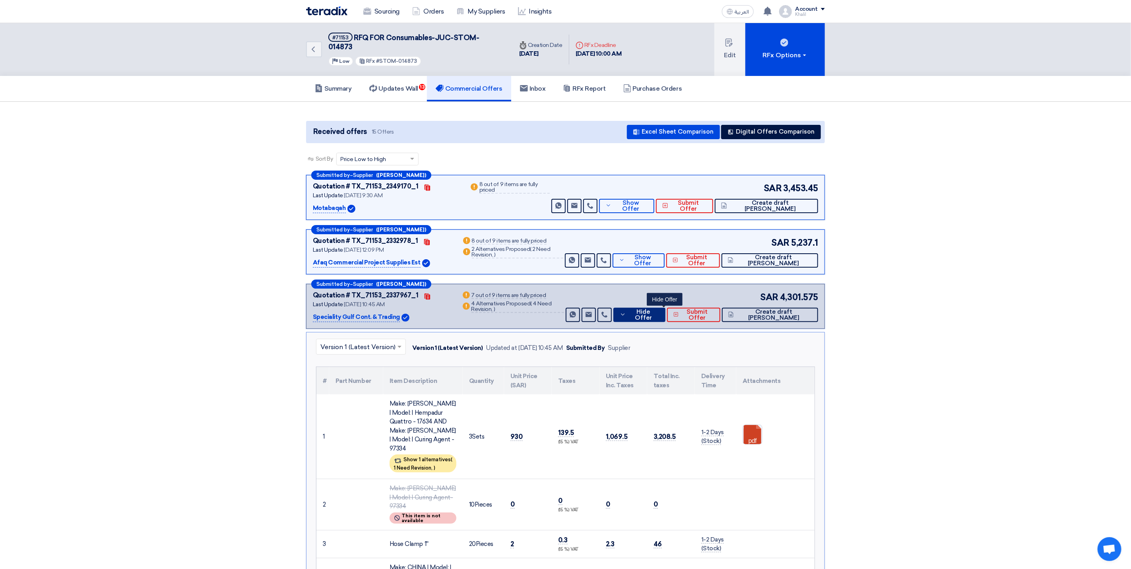
click at [626, 311] on icon at bounding box center [623, 314] width 6 height 6
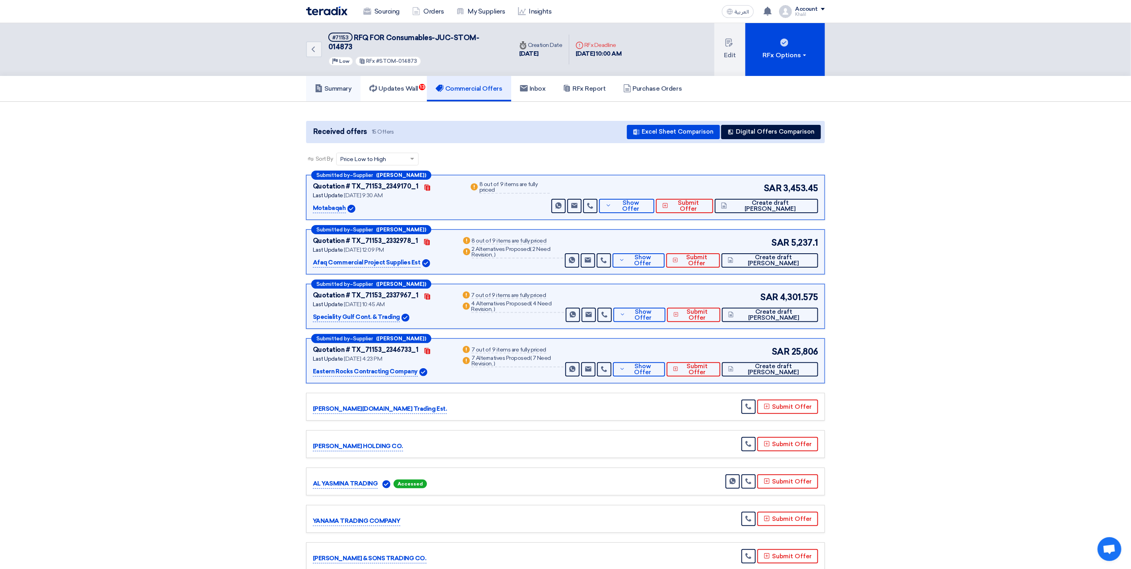
click at [335, 85] on h5 "Summary" at bounding box center [333, 89] width 37 height 8
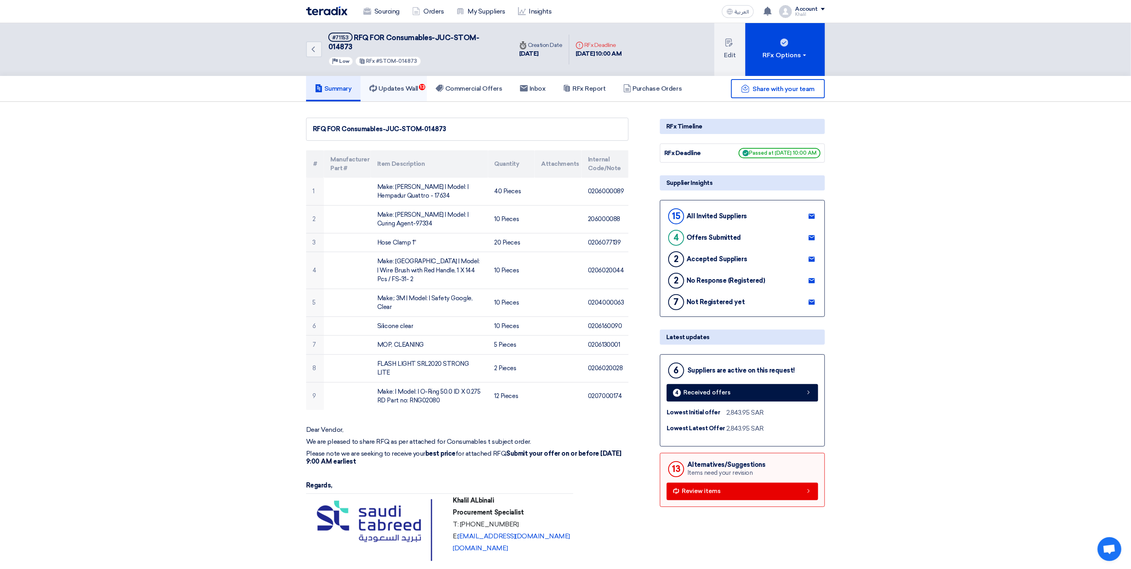
click at [402, 85] on h5 "Updates Wall 13" at bounding box center [393, 89] width 49 height 8
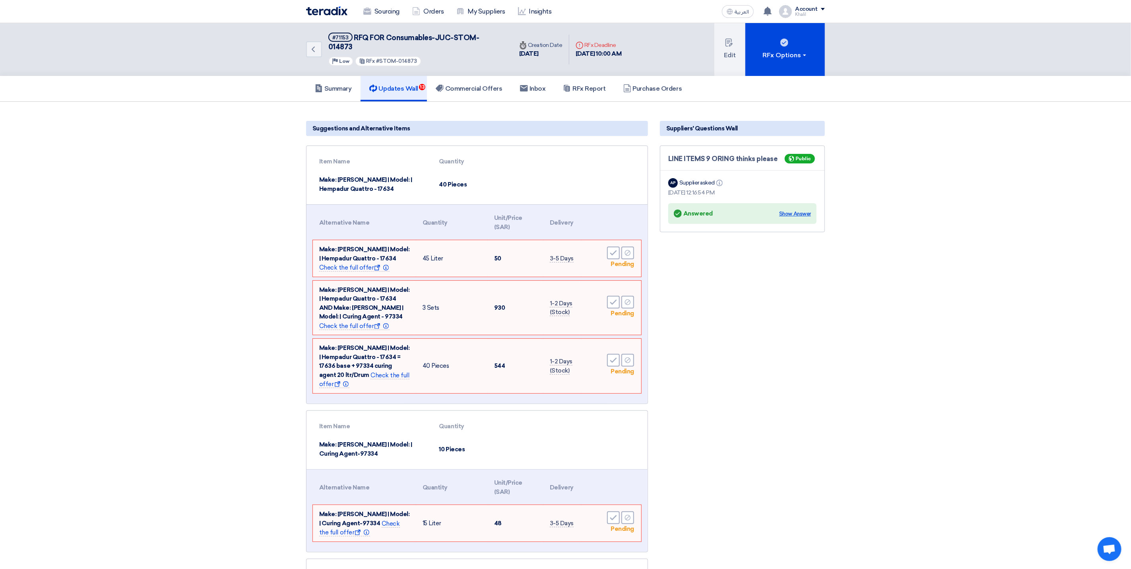
click at [797, 210] on div "Show Answer" at bounding box center [795, 214] width 32 height 8
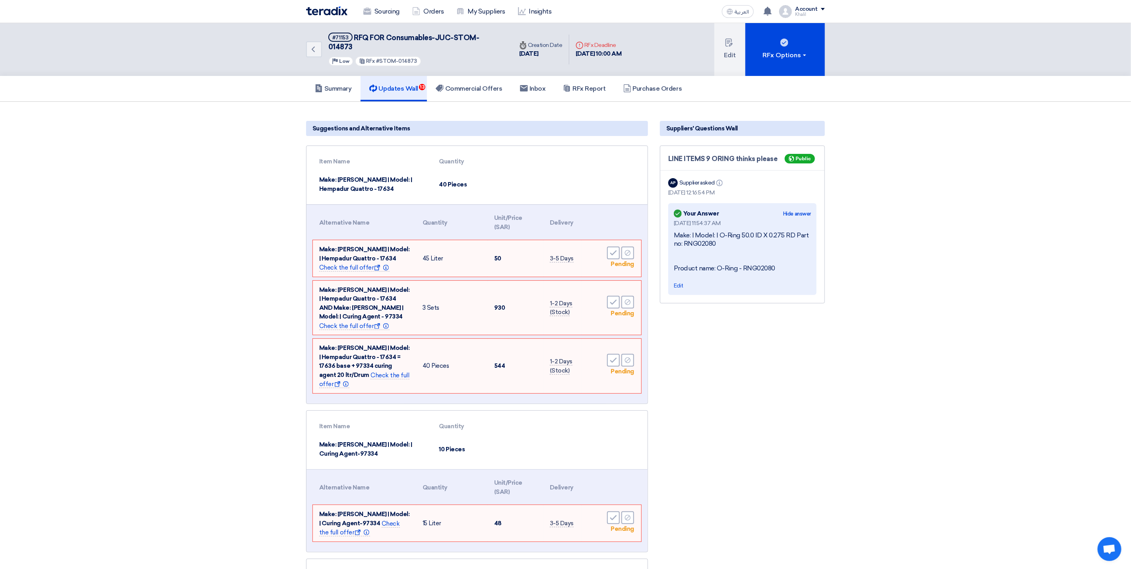
click at [748, 121] on h5 "Suppliers' Questions Wall" at bounding box center [742, 128] width 165 height 15
click at [330, 83] on link "Summary" at bounding box center [333, 88] width 54 height 25
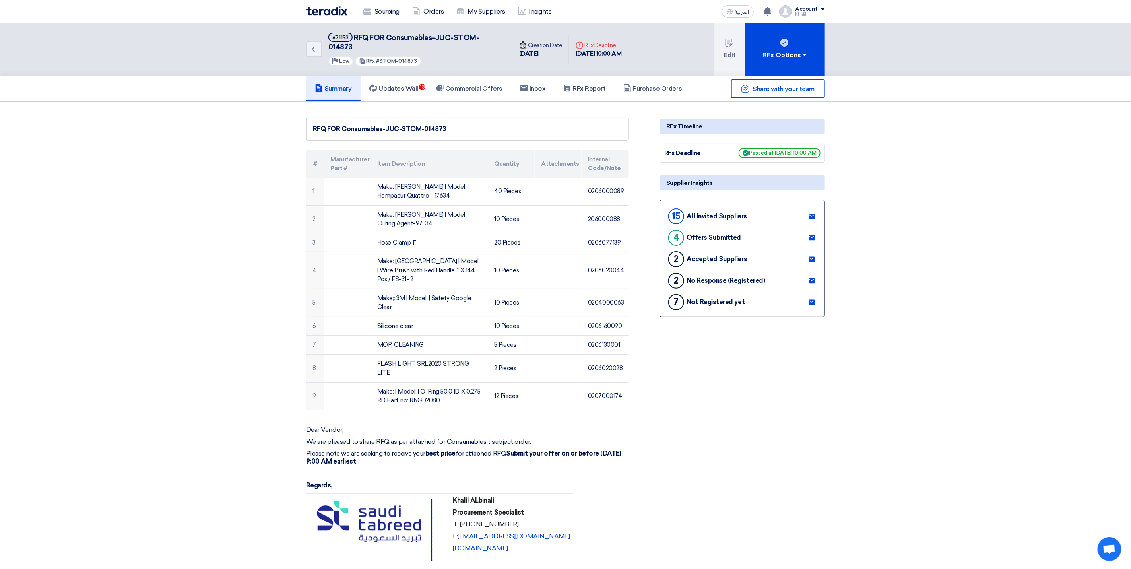
click at [329, 83] on link "Summary" at bounding box center [333, 88] width 54 height 25
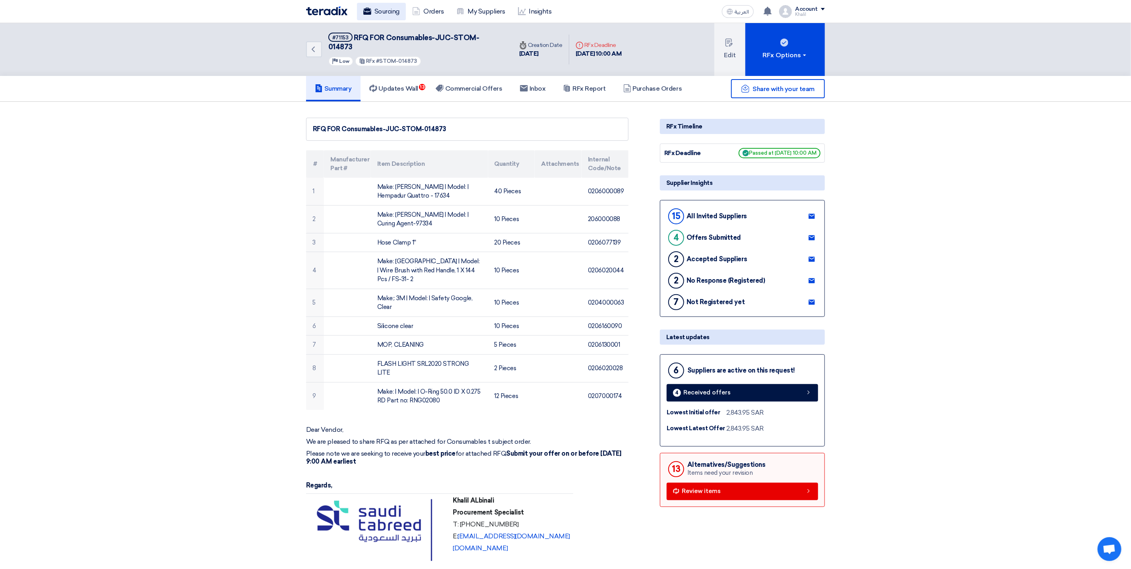
click at [384, 10] on link "Sourcing" at bounding box center [381, 11] width 49 height 17
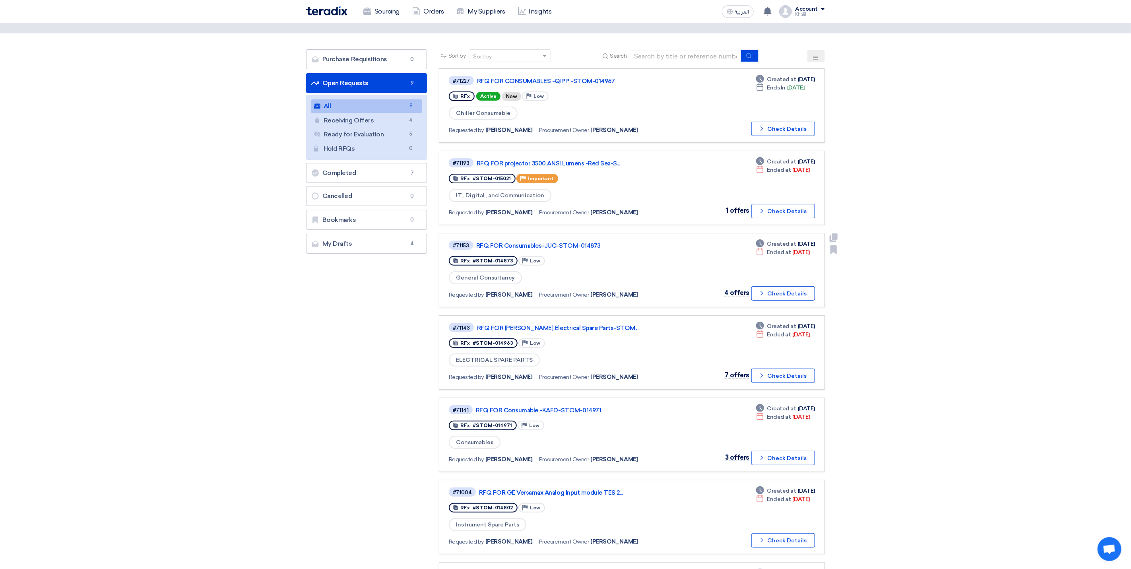
scroll to position [60, 0]
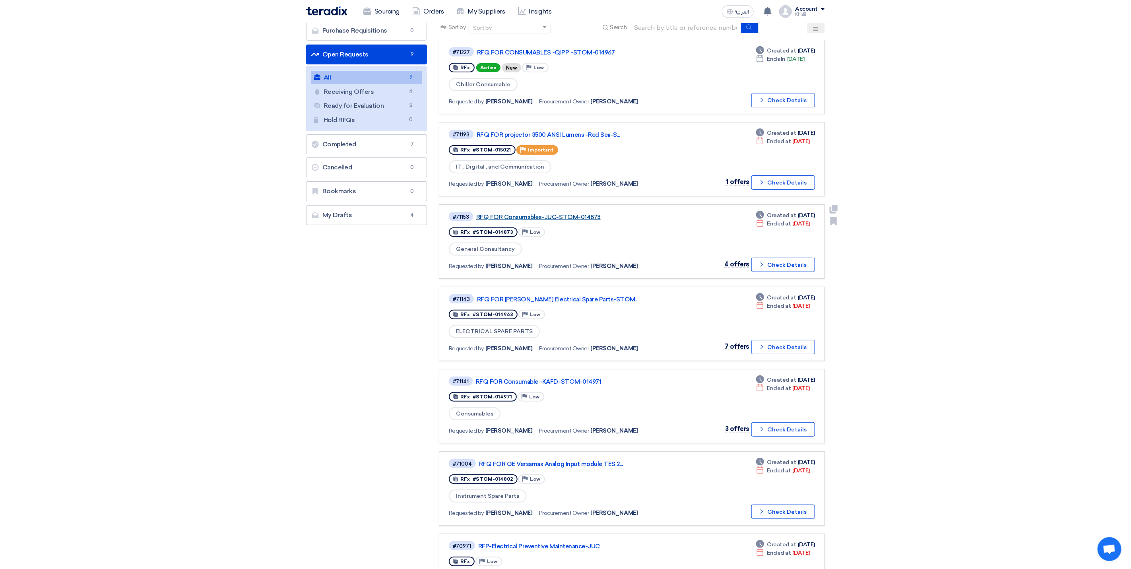
click at [564, 215] on link "RFQ FOR Consumables-JUC-STOM-014873" at bounding box center [575, 216] width 199 height 7
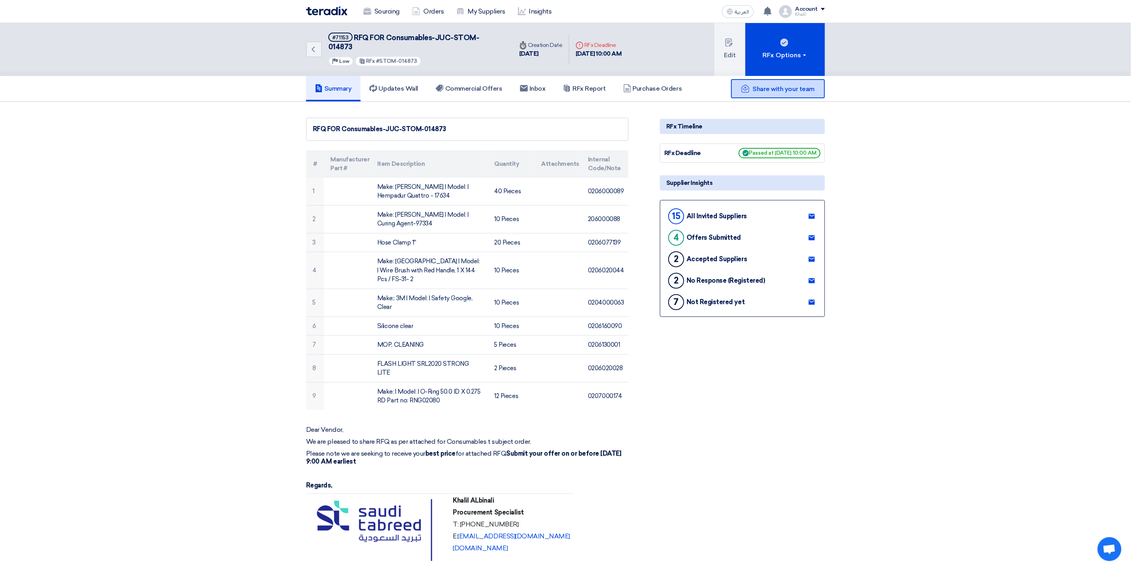
click at [765, 83] on div "Share with your team" at bounding box center [778, 88] width 94 height 19
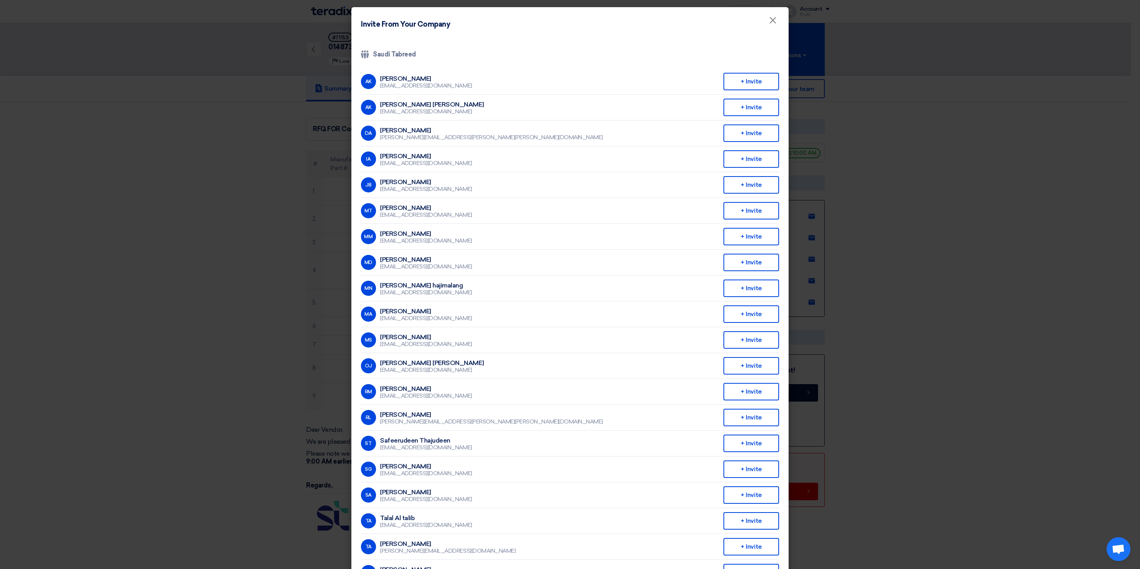
click at [388, 63] on div "Company Team Saudi Tabreed AK Abdullah Khalid ababtain aababtain@stom.sa + Invi…" at bounding box center [569, 330] width 437 height 588
click at [401, 25] on h4 "Invite From Your Company" at bounding box center [405, 24] width 89 height 11
click at [409, 106] on div "[PERSON_NAME] [PERSON_NAME]" at bounding box center [432, 104] width 104 height 7
click at [412, 149] on li "IA Ibrahim Alhadi ialhadi@sauditabreed.com + Invite" at bounding box center [570, 159] width 418 height 26
click at [396, 264] on div "[EMAIL_ADDRESS][DOMAIN_NAME]" at bounding box center [426, 266] width 92 height 7
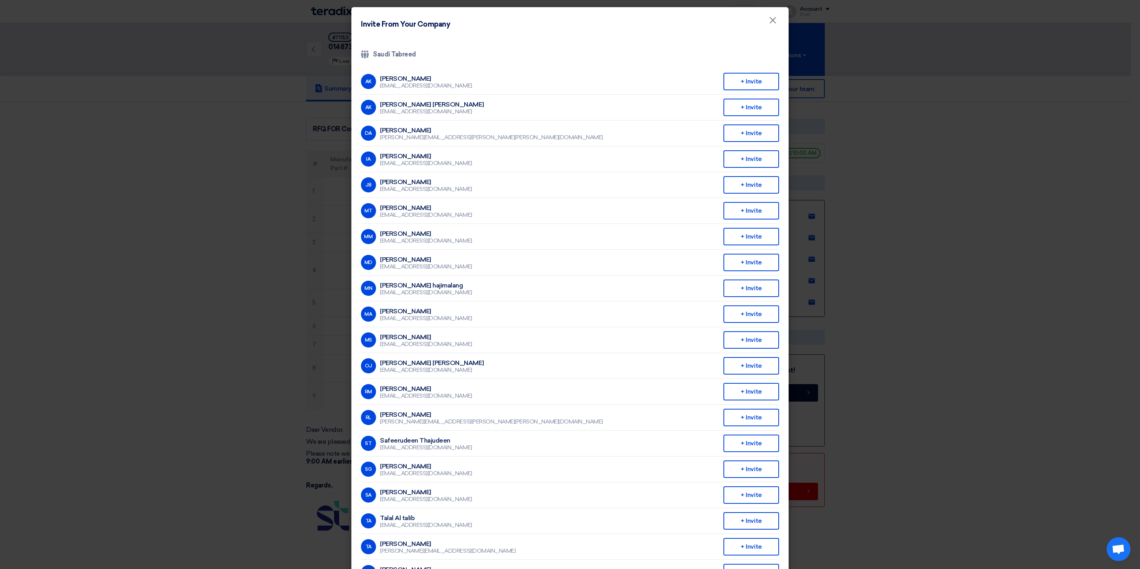
drag, startPoint x: 396, startPoint y: 264, endPoint x: 383, endPoint y: 340, distance: 77.4
click at [383, 341] on div "[EMAIL_ADDRESS][DOMAIN_NAME]" at bounding box center [426, 344] width 92 height 7
click at [763, 19] on button "×" at bounding box center [772, 21] width 21 height 16
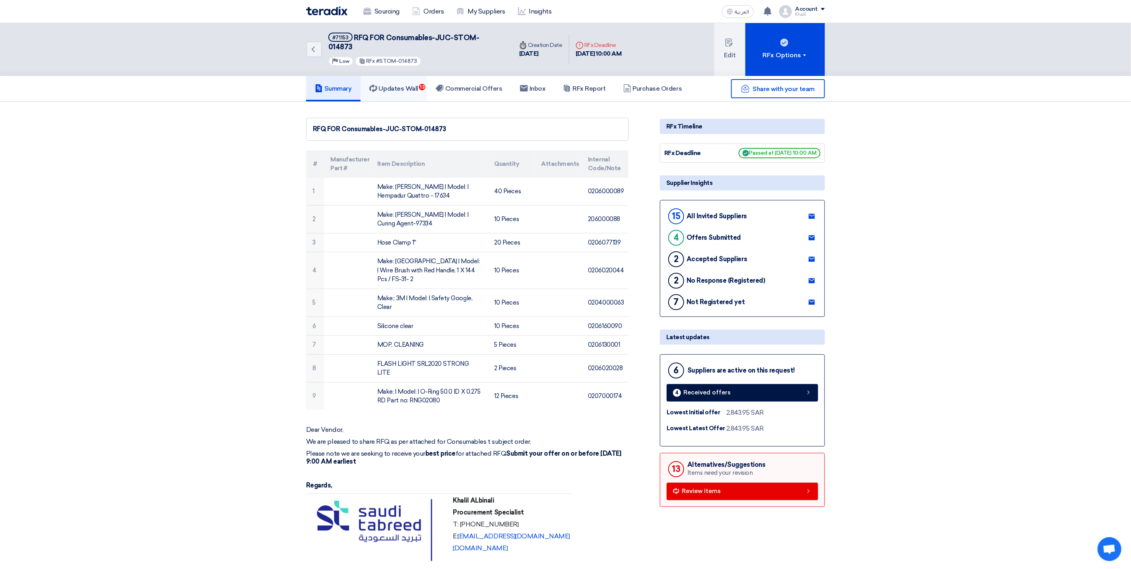
click at [395, 85] on h5 "Updates Wall 13" at bounding box center [393, 89] width 49 height 8
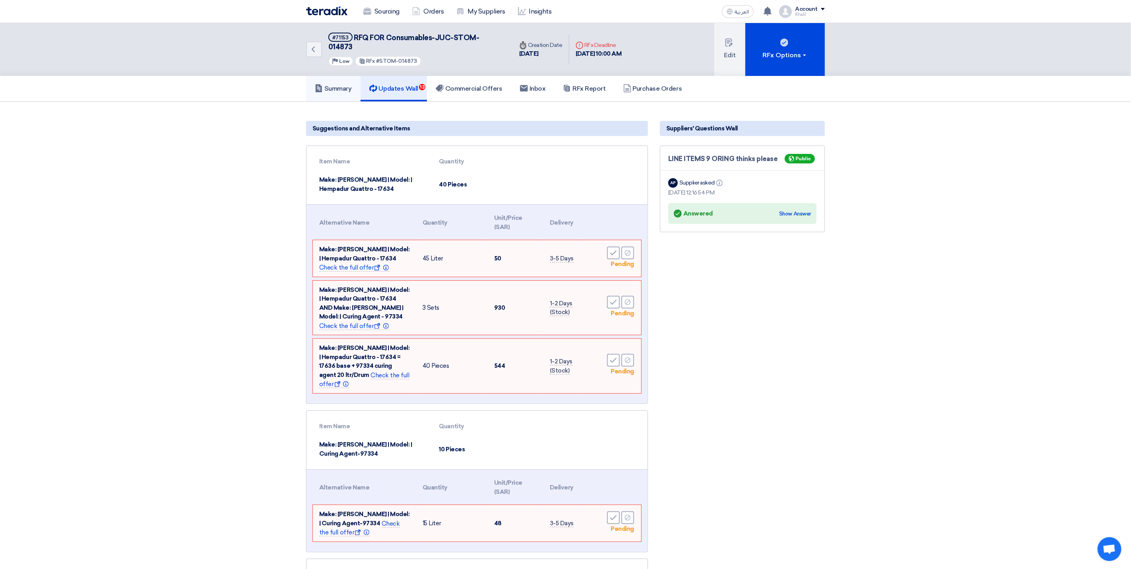
click at [348, 85] on h5 "Summary" at bounding box center [333, 89] width 37 height 8
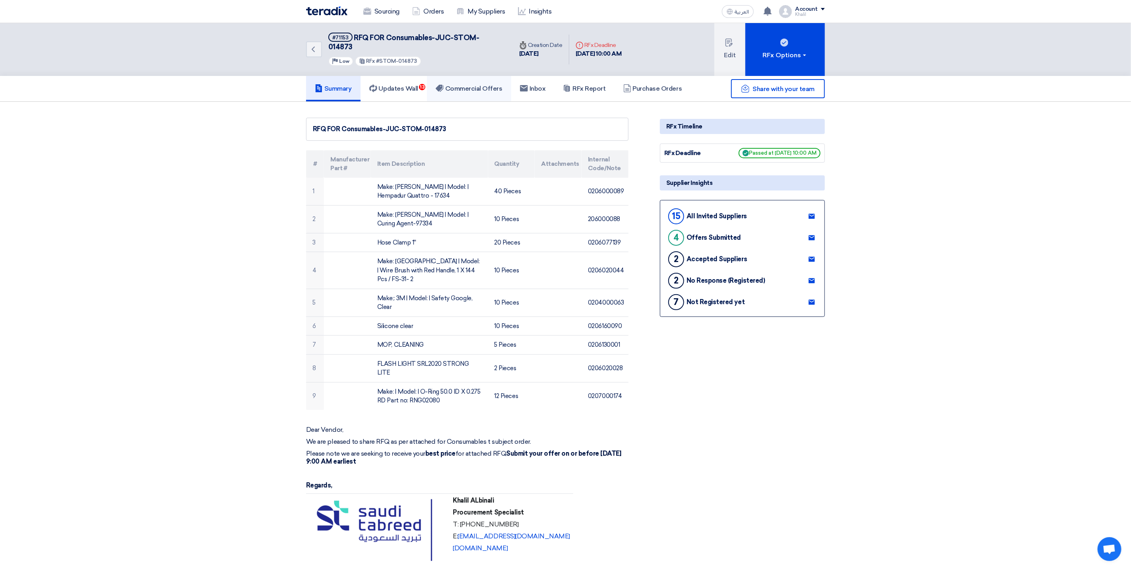
click at [494, 85] on h5 "Commercial Offers" at bounding box center [469, 89] width 67 height 8
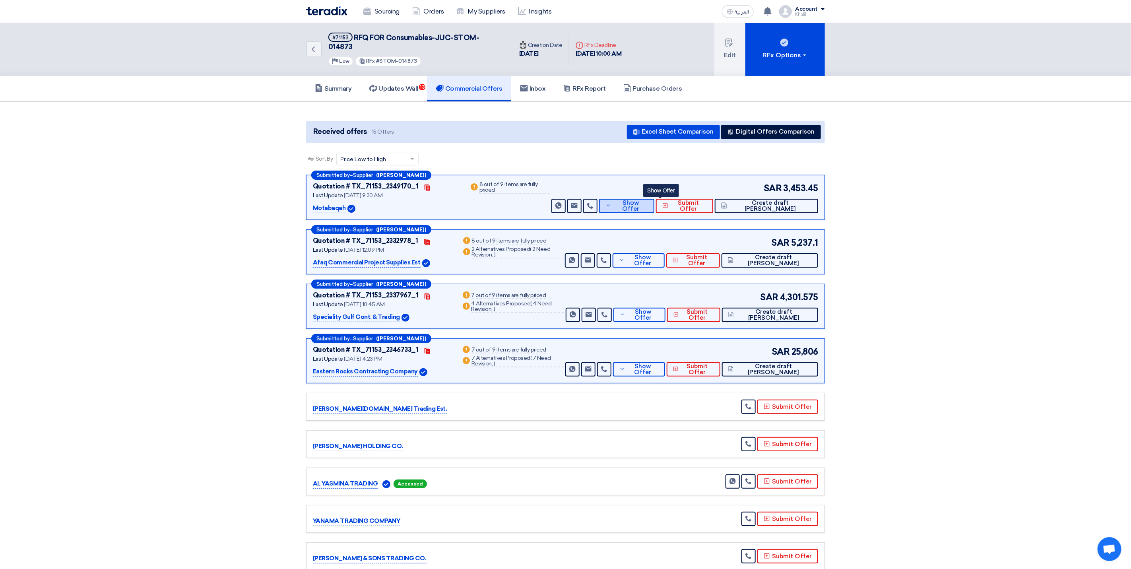
click at [654, 199] on button "Show Offer" at bounding box center [626, 206] width 55 height 14
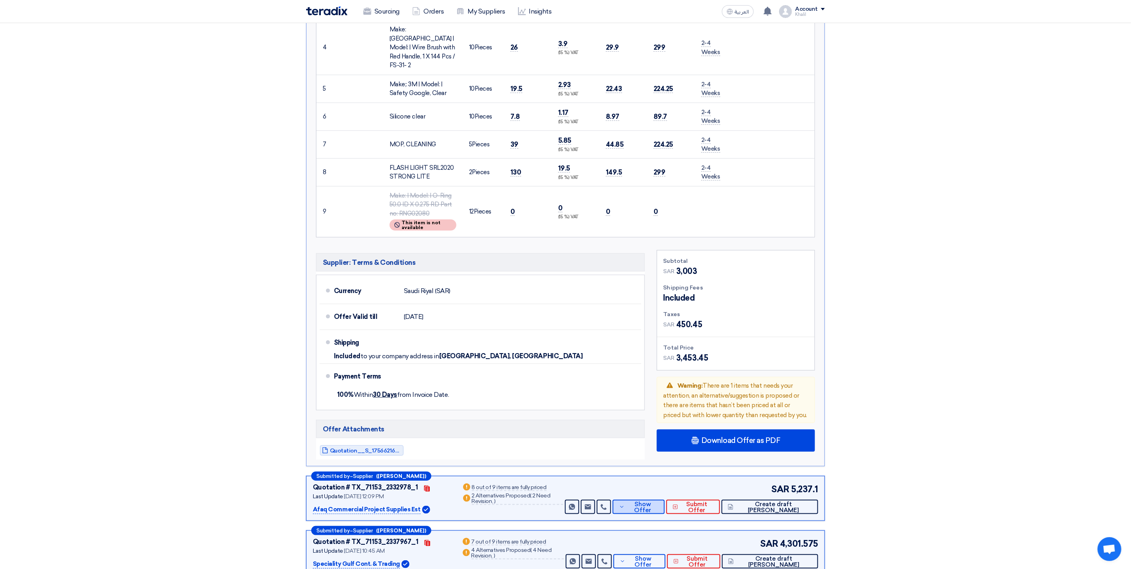
scroll to position [477, 0]
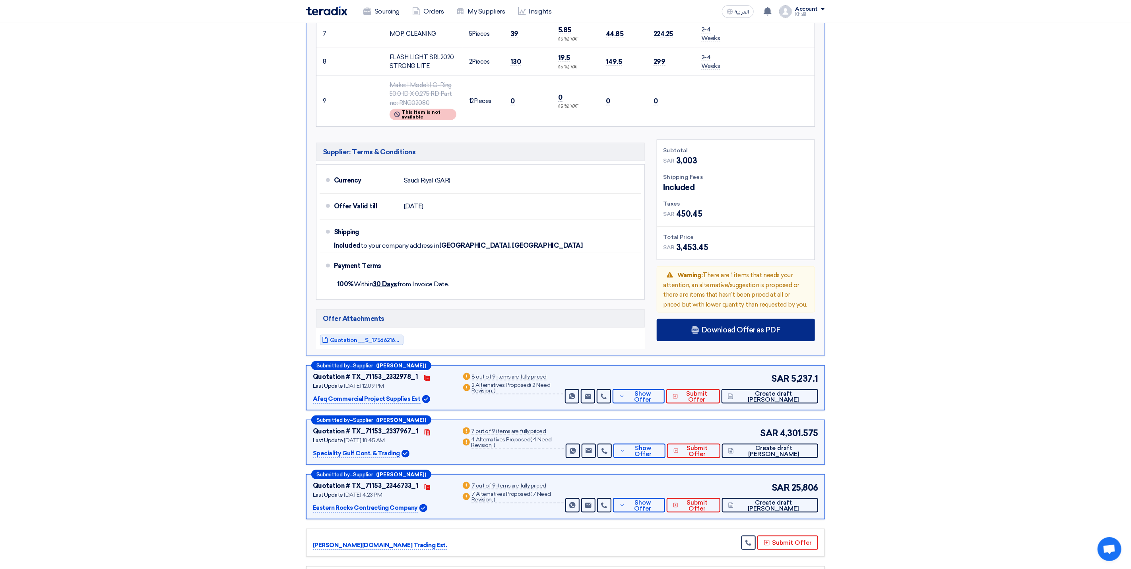
click at [723, 326] on span "Download Offer as PDF" at bounding box center [740, 329] width 79 height 7
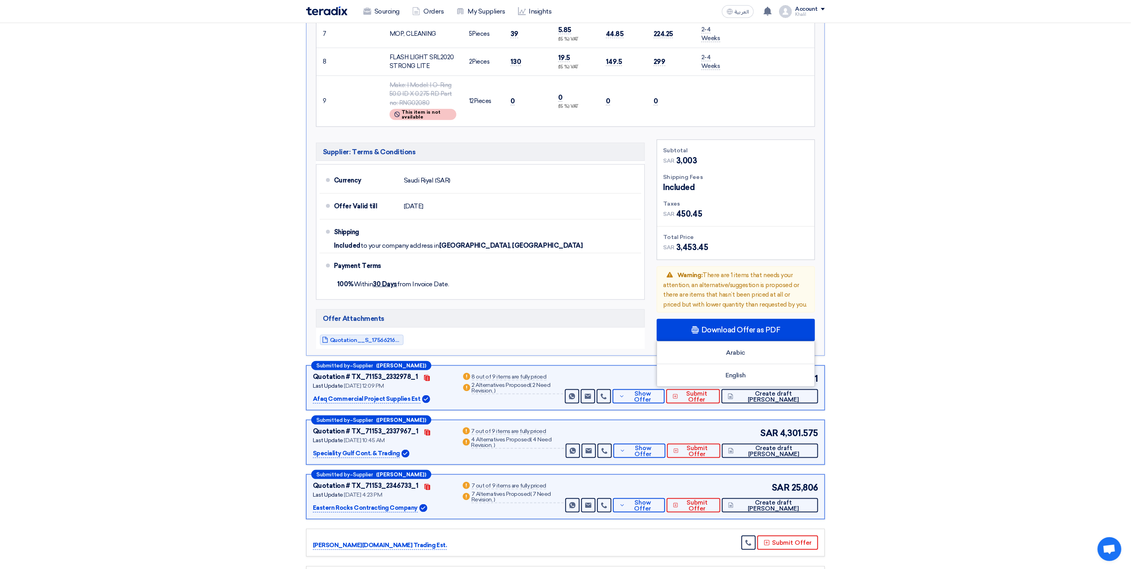
click at [923, 315] on section "Received offers 15 Offers Excel Sheet Comparison Digital Offers Comparison Sort…" at bounding box center [565, 287] width 1131 height 1325
click at [383, 337] on span "Quotation__S_1756621656496.pdf" at bounding box center [366, 340] width 72 height 6
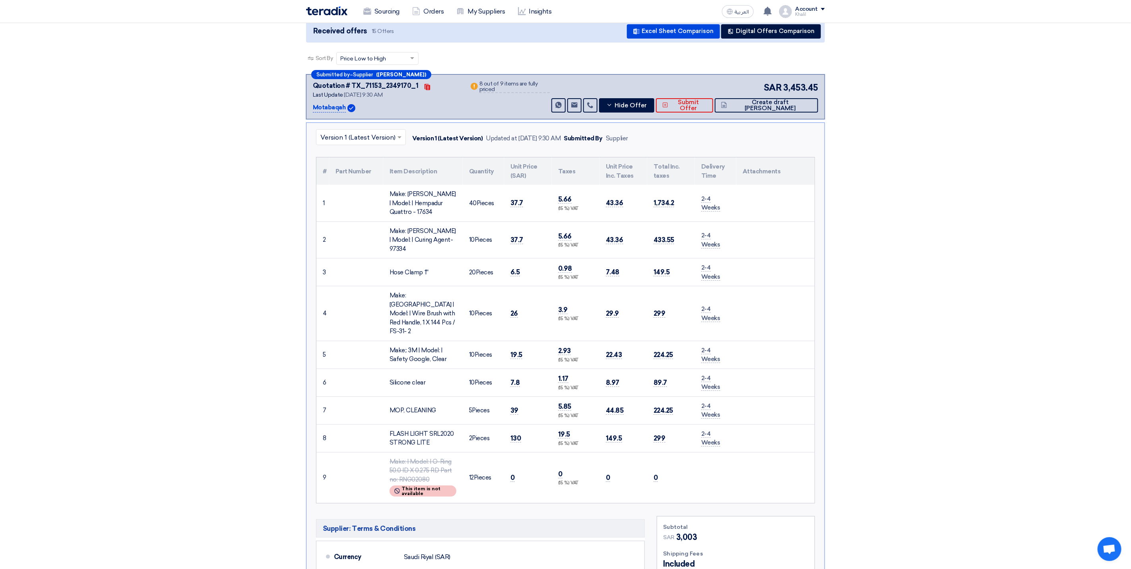
scroll to position [0, 0]
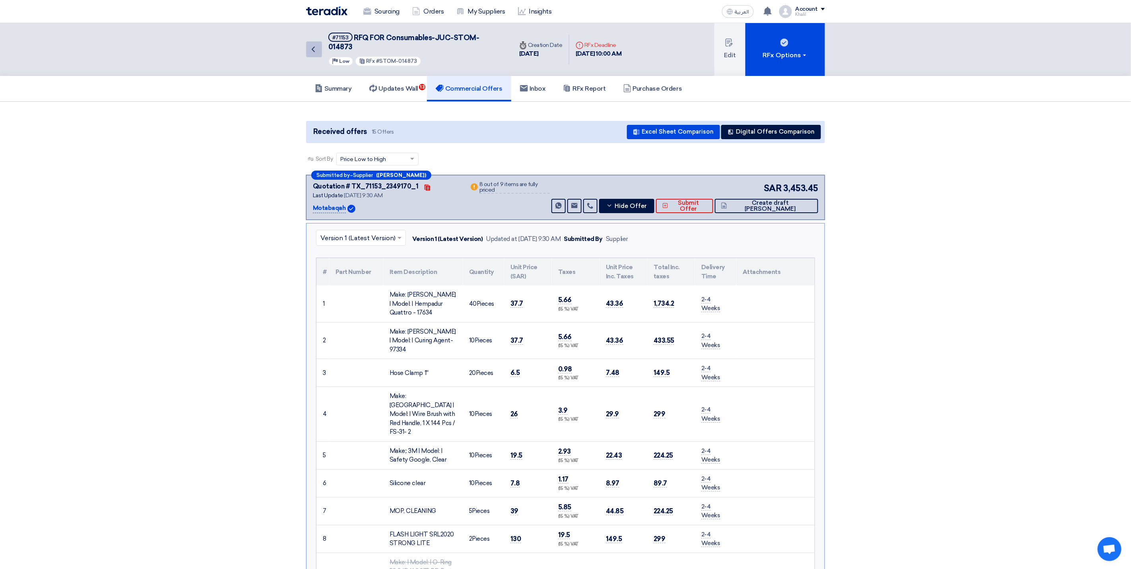
click at [314, 45] on icon "Back" at bounding box center [313, 50] width 10 height 10
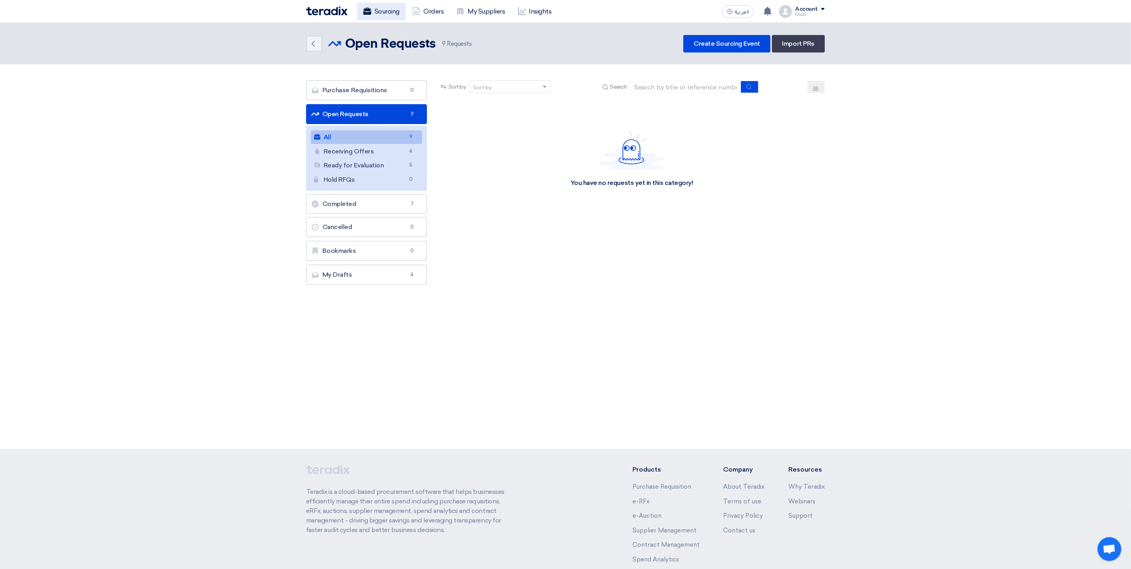
click at [383, 10] on link "Sourcing" at bounding box center [381, 11] width 49 height 17
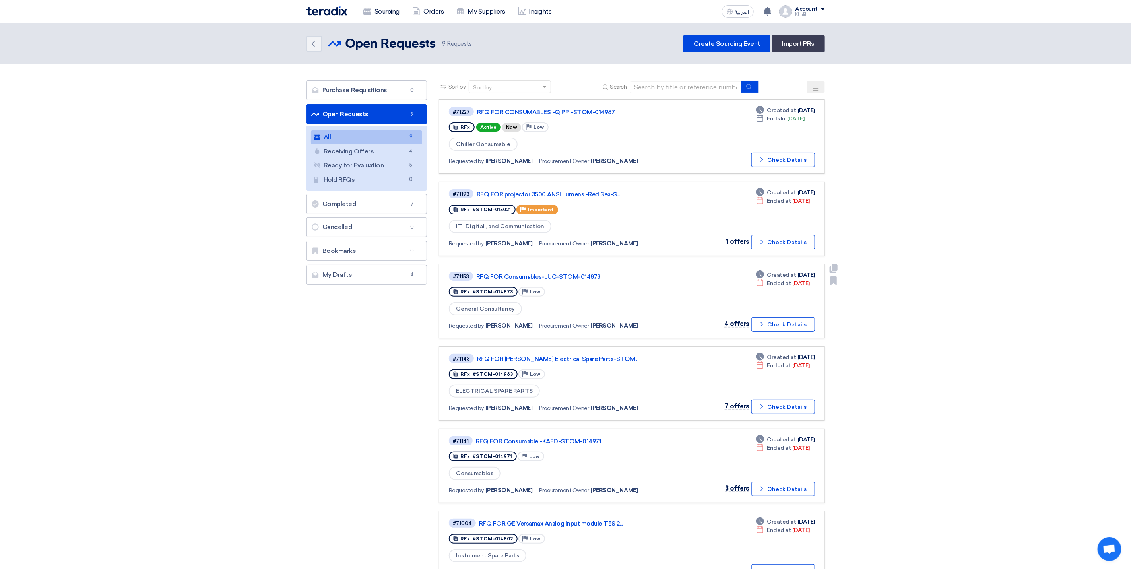
scroll to position [60, 0]
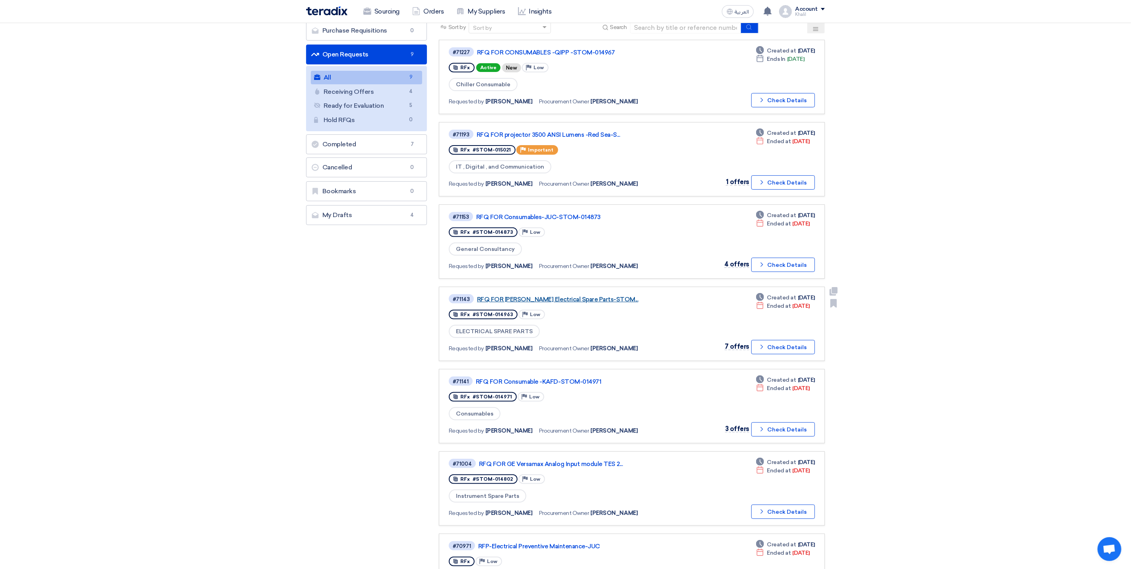
click at [577, 296] on link "RFQ FOR [PERSON_NAME] Electrical Spare Parts-STOM..." at bounding box center [576, 299] width 199 height 7
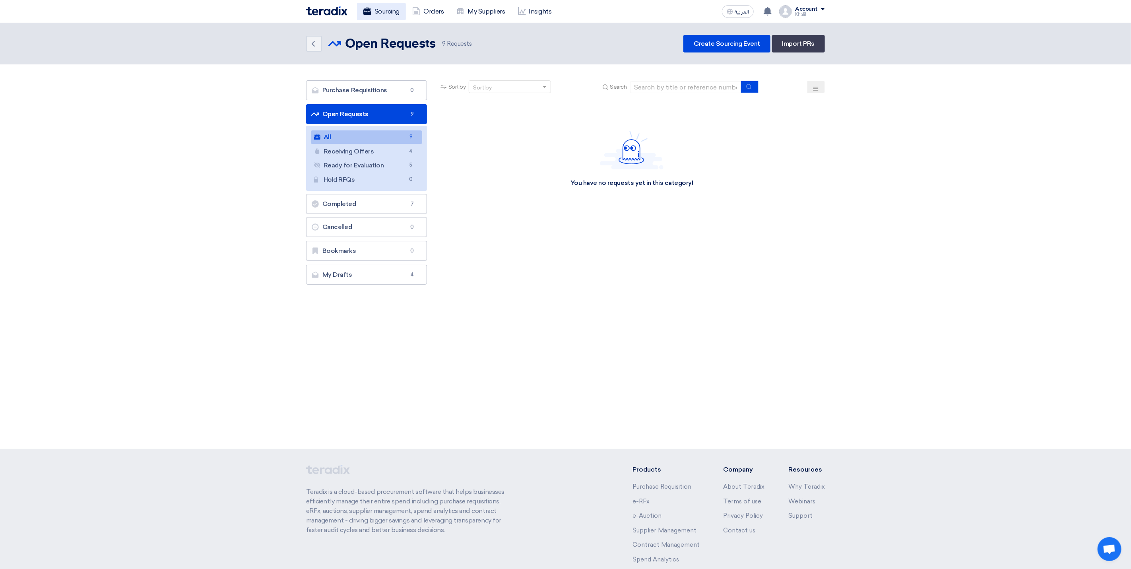
click at [383, 15] on link "Sourcing" at bounding box center [381, 11] width 49 height 17
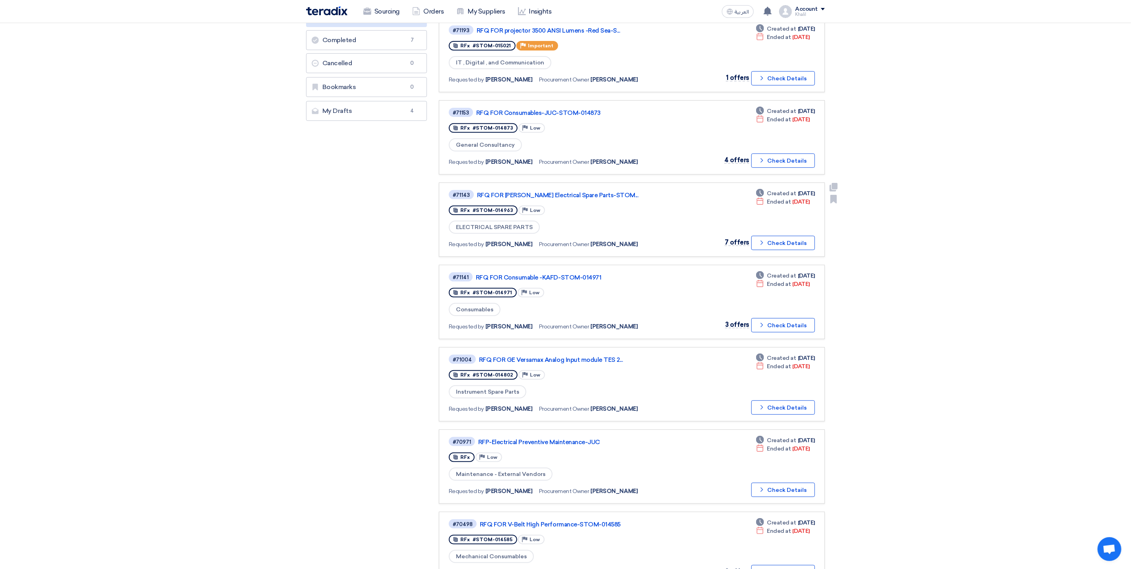
scroll to position [179, 0]
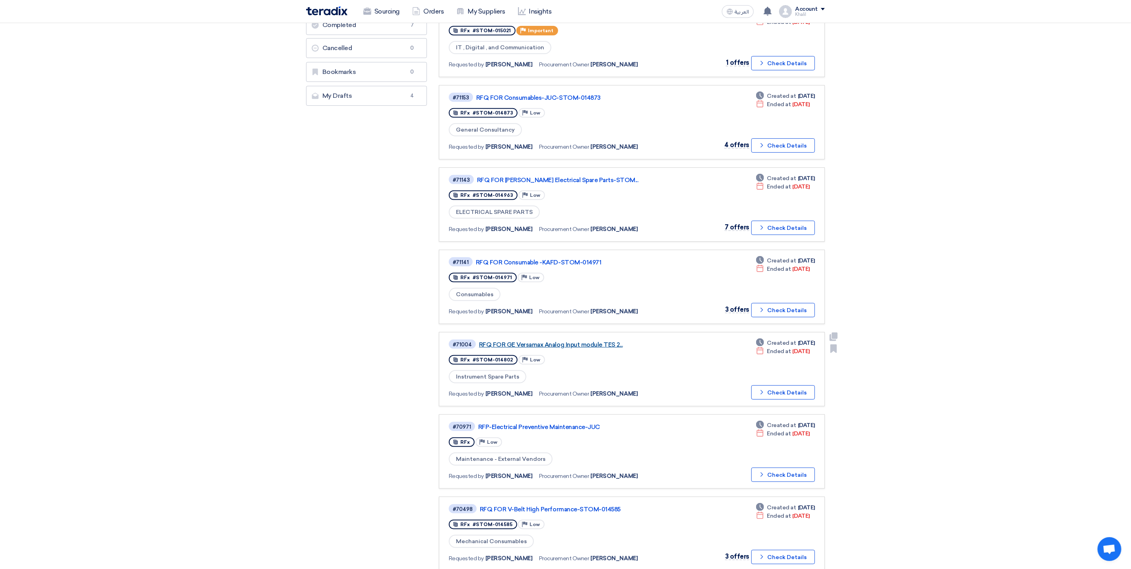
click at [556, 341] on link "RFQ FOR GE Versamax Analog Input module TES 2..." at bounding box center [578, 344] width 199 height 7
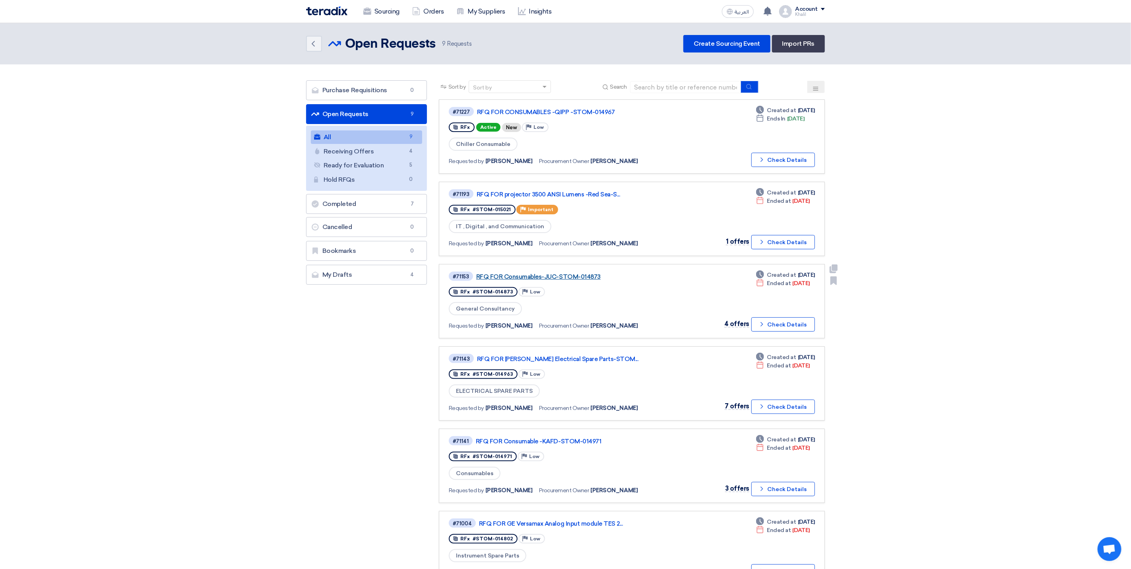
click at [601, 275] on link "RFQ FOR Consumables-JUC-STOM-014873" at bounding box center [575, 276] width 199 height 7
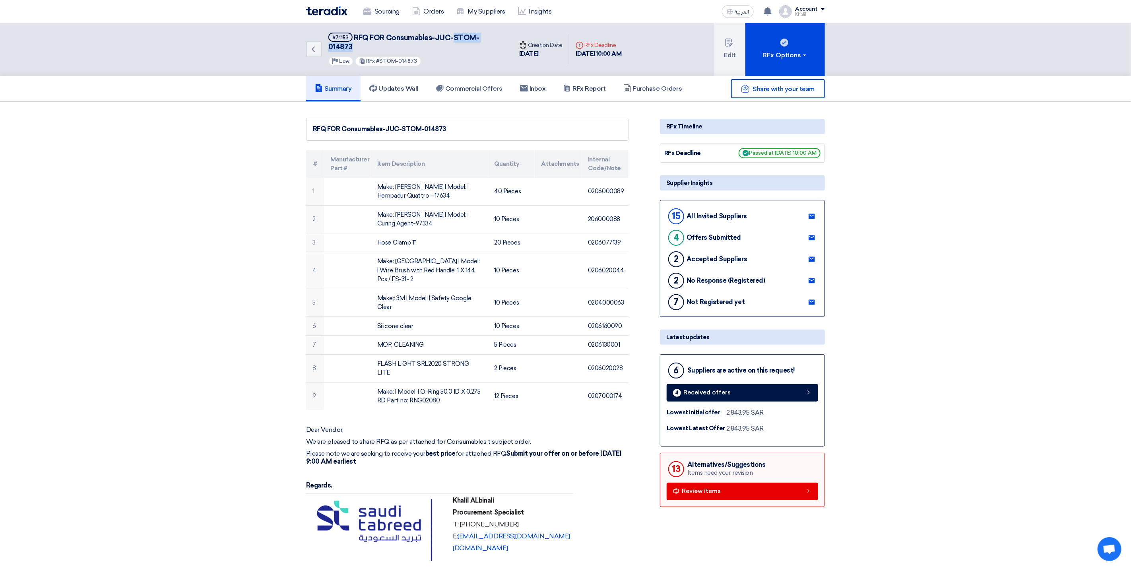
drag, startPoint x: 501, startPoint y: 38, endPoint x: 453, endPoint y: 38, distance: 47.7
click at [453, 38] on div "Back #71153 RFQ FOR Consumables-JUC-STOM-014873 Priority Low RFx #STOM-014873" at bounding box center [409, 49] width 207 height 53
copy span "STOM-014873"
click at [761, 85] on span "Share with your team" at bounding box center [784, 89] width 62 height 8
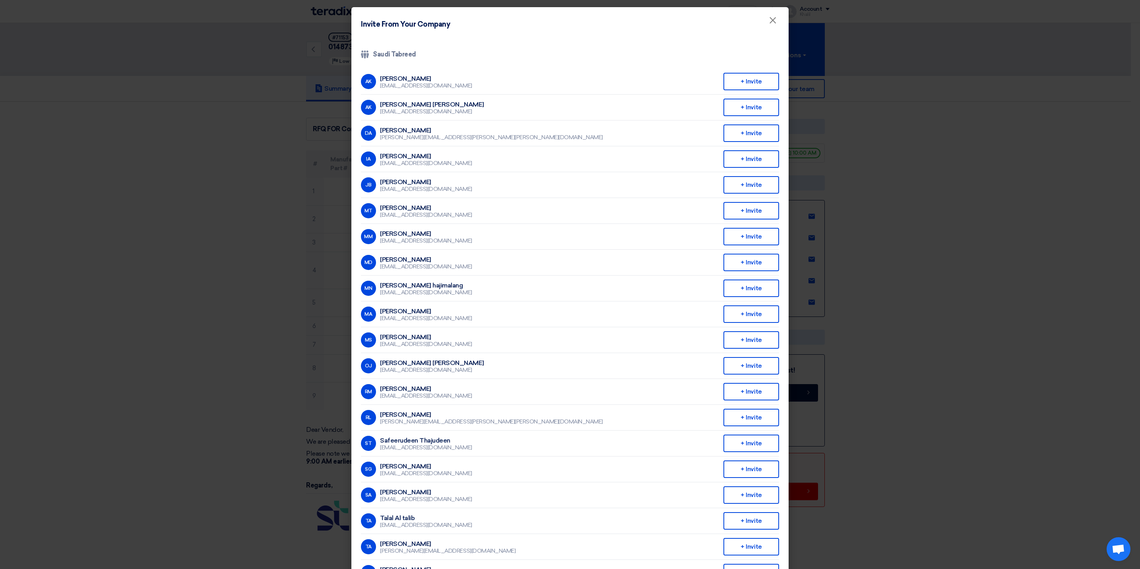
click at [984, 161] on modal-container "Invite From Your Company × Company Team Saudi Tabreed AK [PERSON_NAME] [EMAIL_A…" at bounding box center [570, 284] width 1140 height 569
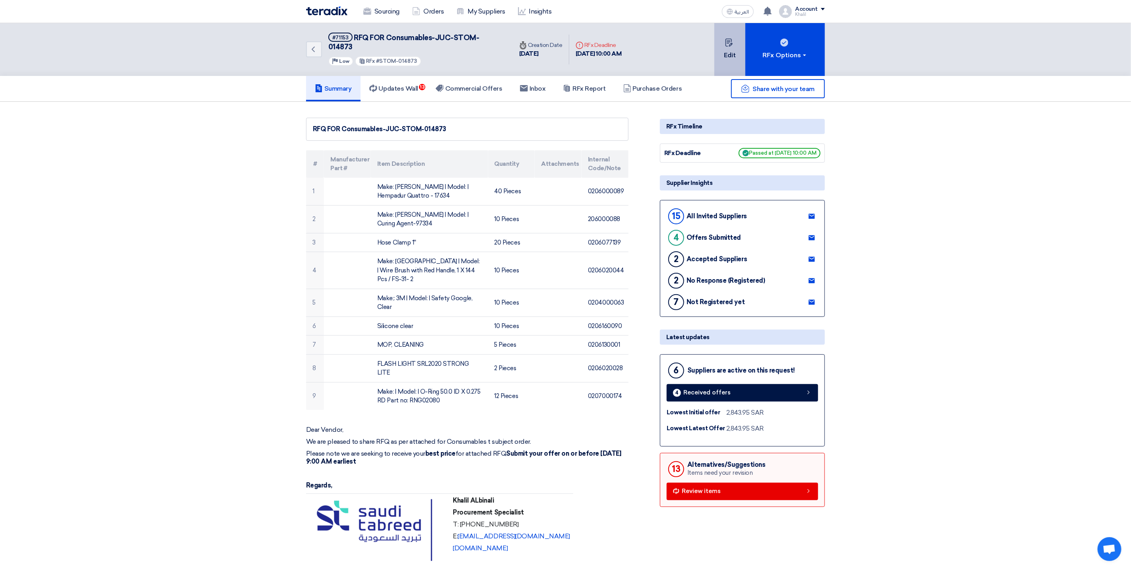
click at [727, 50] on button "Edit" at bounding box center [729, 49] width 31 height 53
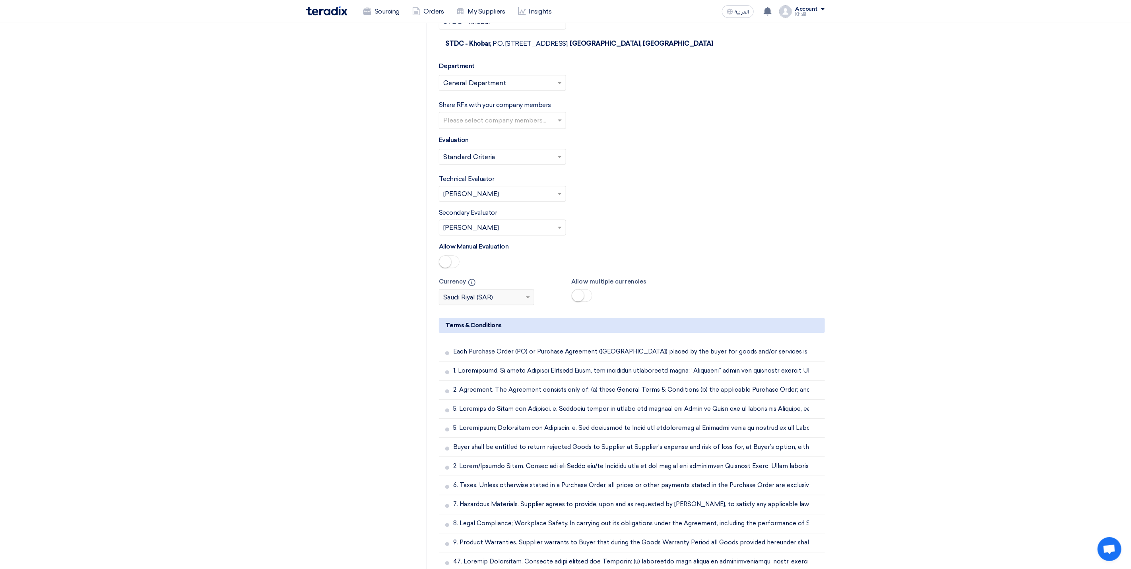
scroll to position [1252, 0]
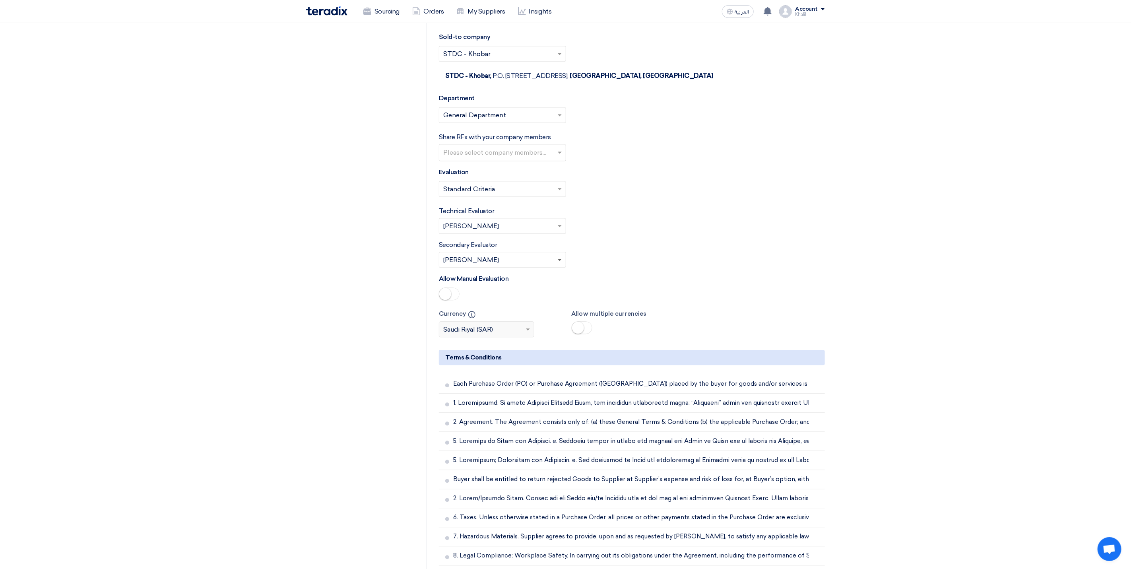
click at [560, 262] on span at bounding box center [560, 260] width 4 height 3
click at [557, 231] on span at bounding box center [561, 226] width 10 height 10
click at [622, 203] on div "Select Evaluation... × Standard Criteria ×" at bounding box center [632, 192] width 386 height 22
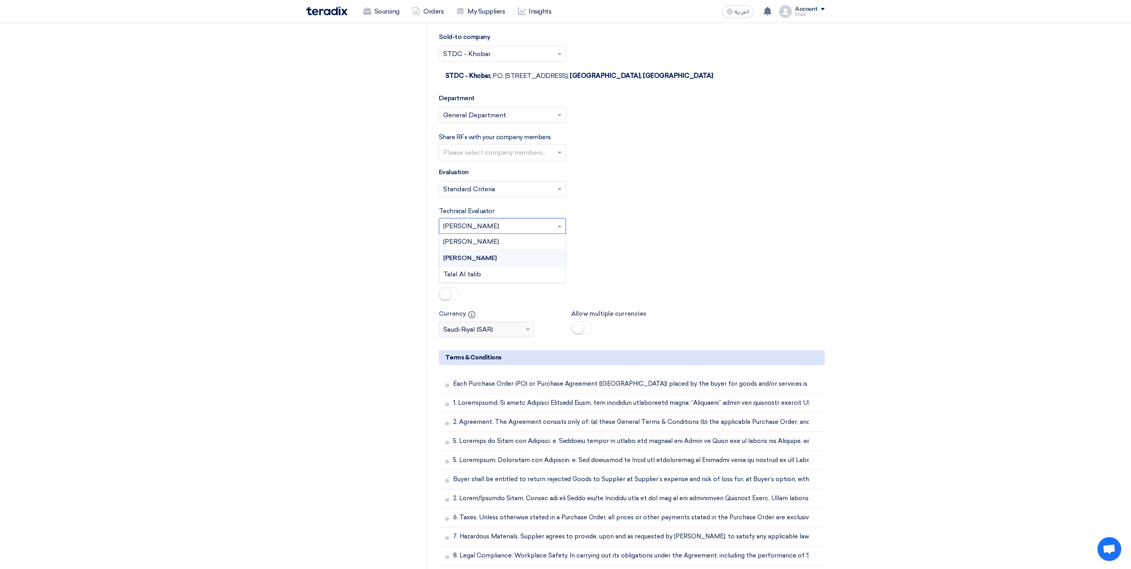
click at [560, 231] on span at bounding box center [561, 226] width 10 height 10
click at [616, 267] on div "Secondary Evaluator Please Select RFx secondary evaluator... × Khalil Albinali ×" at bounding box center [632, 253] width 386 height 27
click at [560, 264] on span at bounding box center [561, 260] width 10 height 10
drag, startPoint x: 638, startPoint y: 247, endPoint x: 593, endPoint y: 183, distance: 78.7
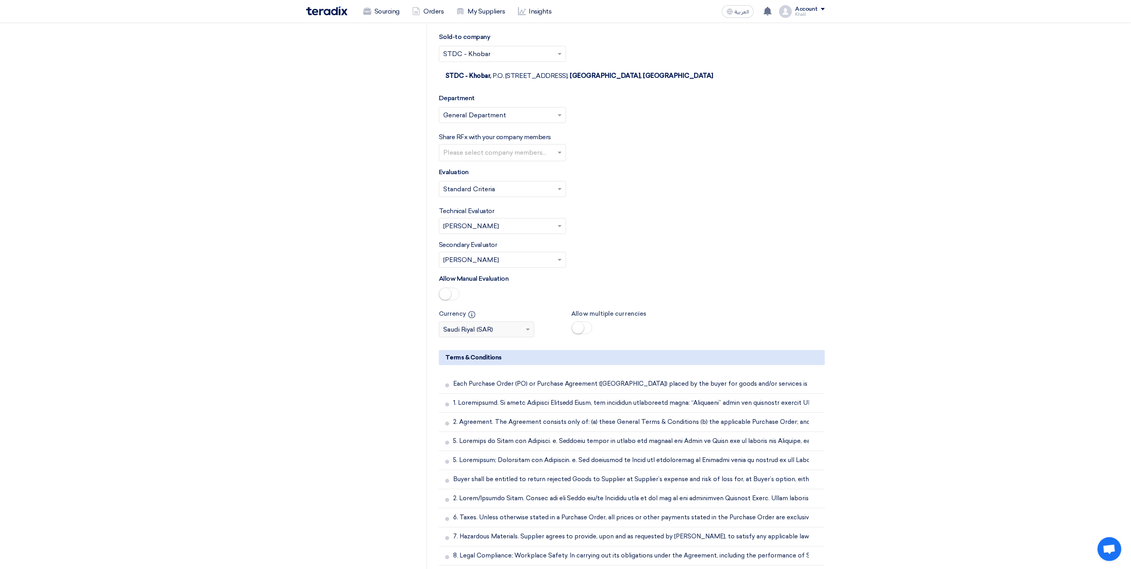
click at [637, 244] on form "Basic Information RFx Title RFQ FOR Consumables-JUC-STOM-014873 RFx Type Normal…" at bounding box center [632, 2] width 386 height 2310
click at [560, 160] on input "text" at bounding box center [503, 153] width 120 height 13
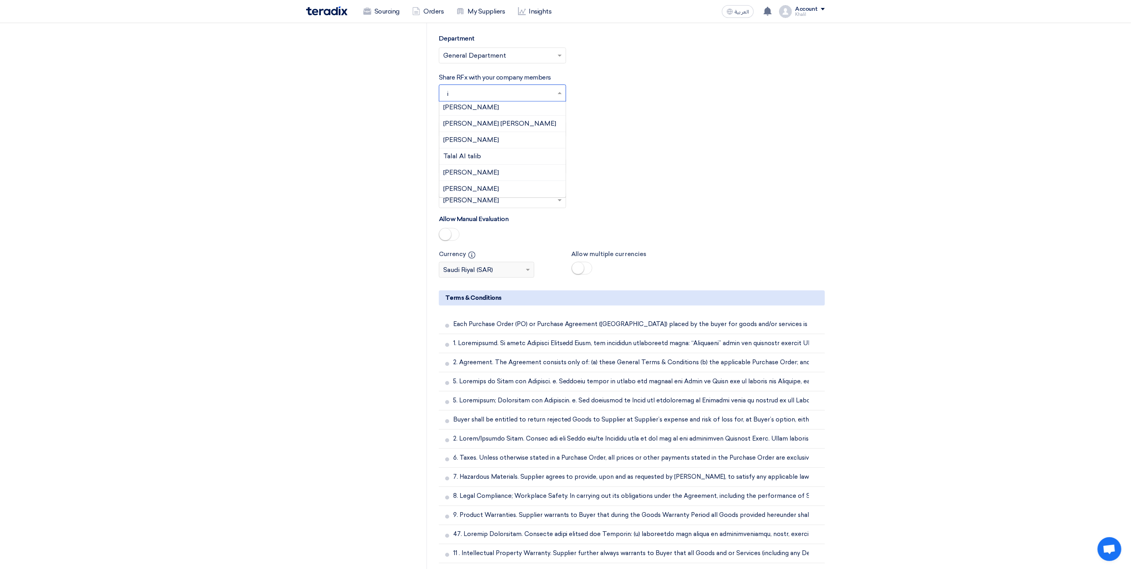
scroll to position [0, 0]
type input "i"
drag, startPoint x: 666, startPoint y: 203, endPoint x: 672, endPoint y: 203, distance: 6.0
click at [667, 203] on div "Secondary Evaluator Please Select RFx secondary evaluator... × Khalil Albinali ×" at bounding box center [632, 193] width 386 height 27
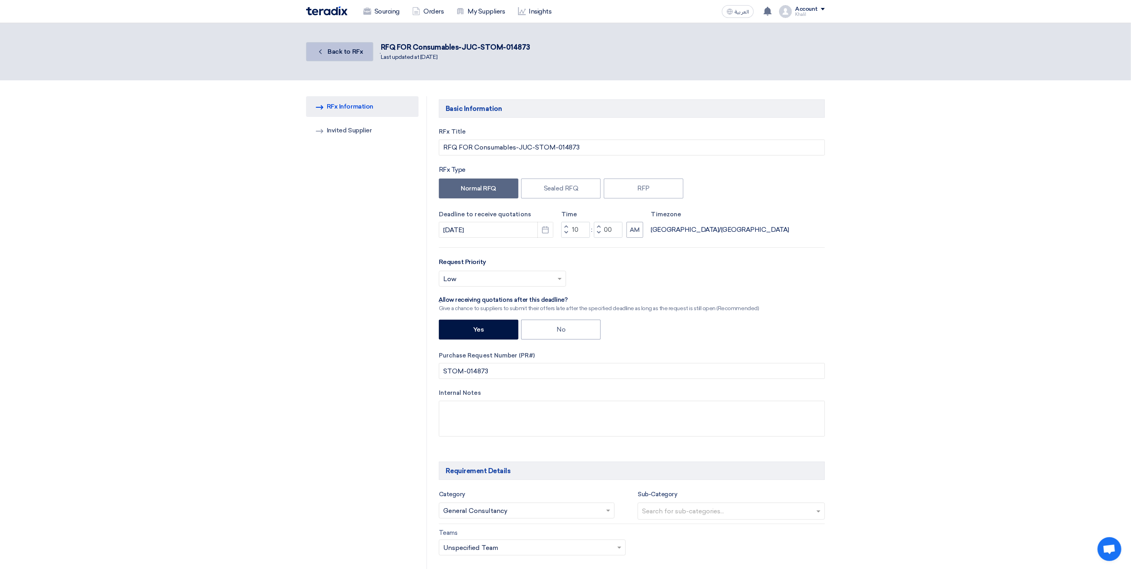
click at [326, 49] on link "Back Back to RFx" at bounding box center [339, 51] width 67 height 19
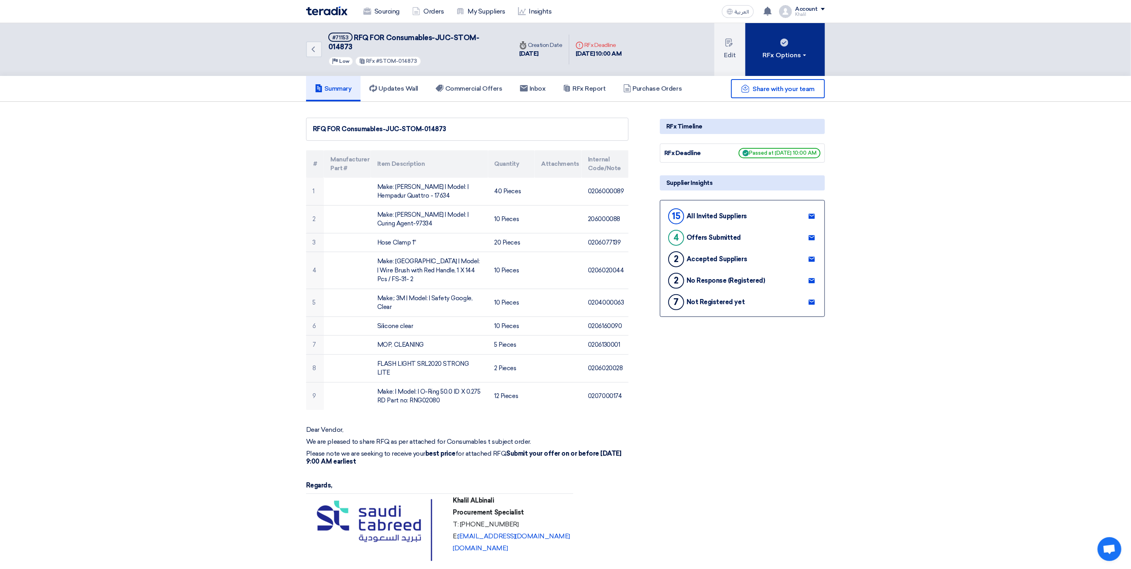
click at [784, 52] on div "RFx Options" at bounding box center [785, 55] width 45 height 10
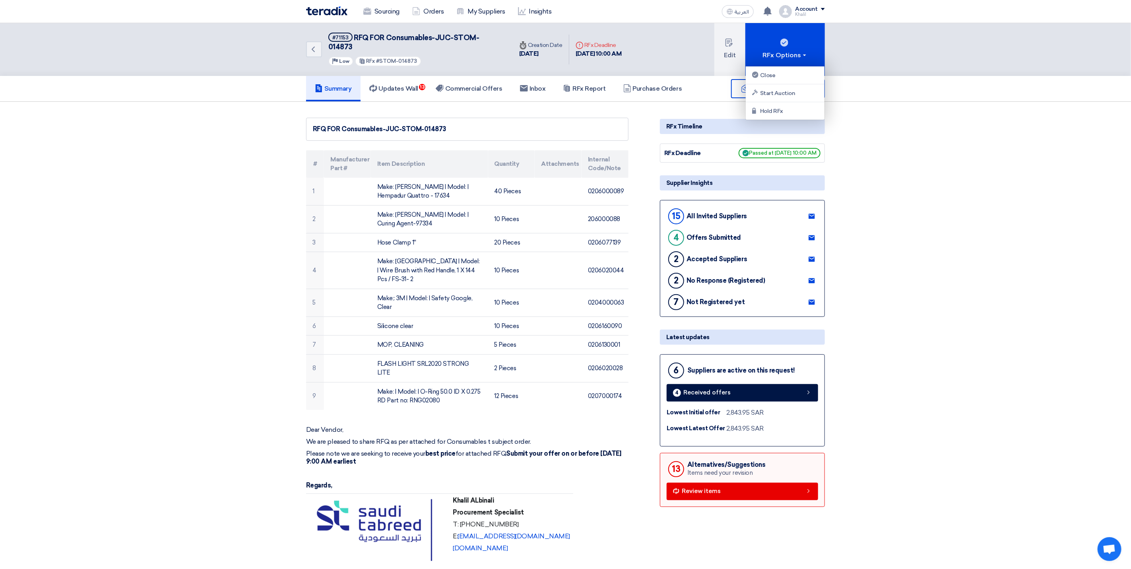
click at [804, 85] on span "Share with your team" at bounding box center [784, 89] width 62 height 8
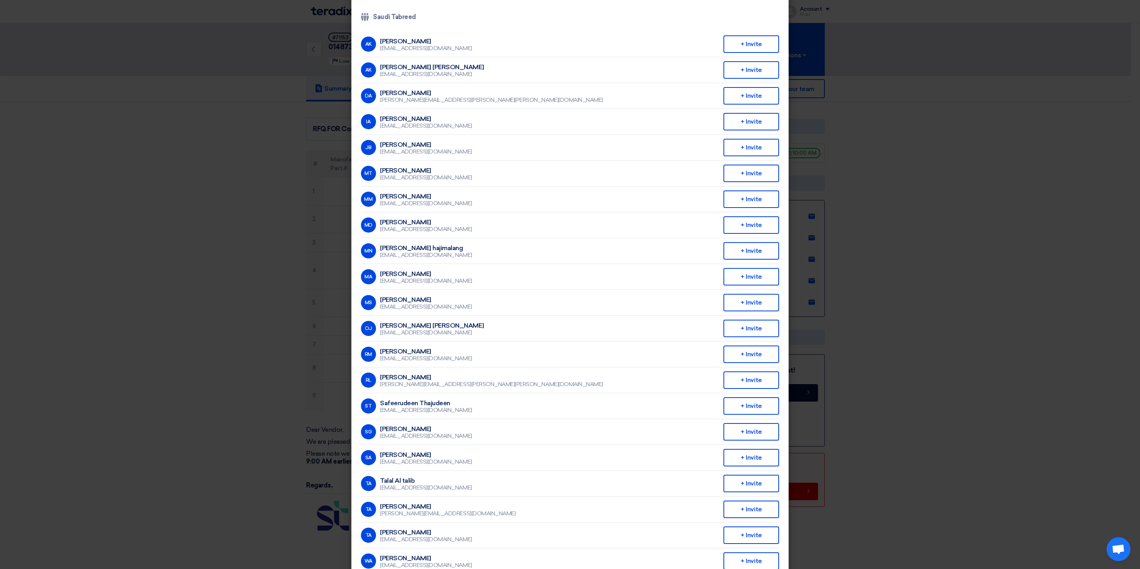
scroll to position [58, 0]
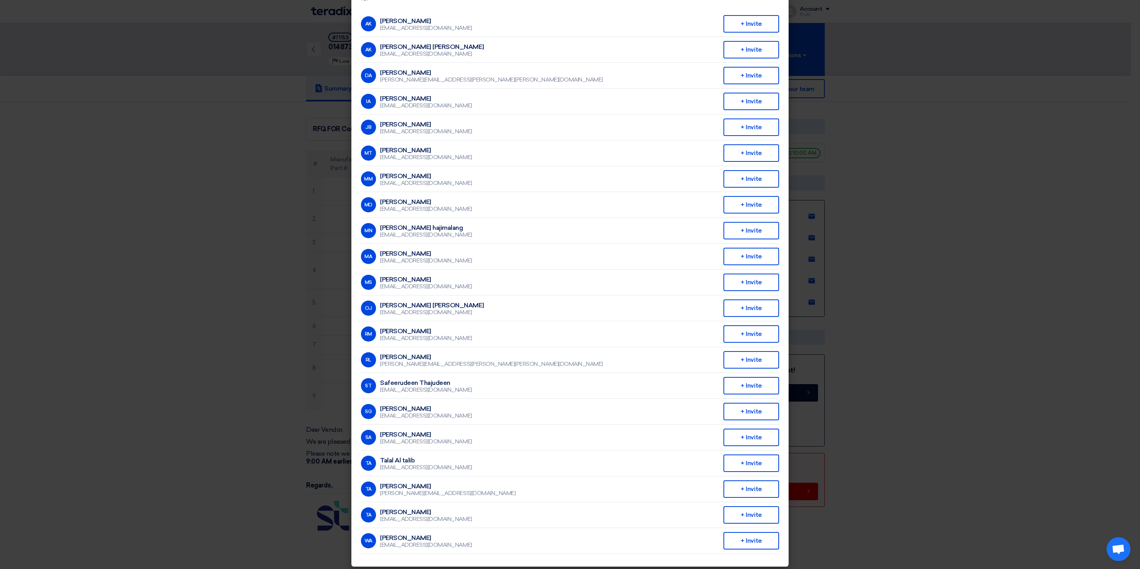
click at [979, 315] on modal-container "Invite From Your Company × Company Team Saudi Tabreed AK [PERSON_NAME] [EMAIL_A…" at bounding box center [570, 284] width 1140 height 569
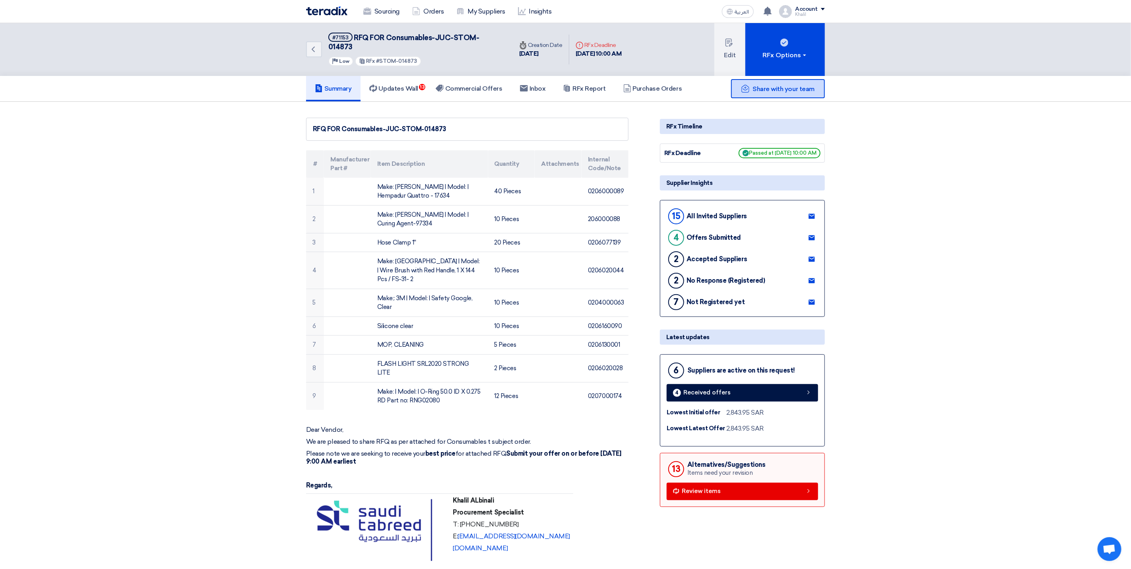
click at [783, 85] on span "Share with your team" at bounding box center [784, 89] width 62 height 8
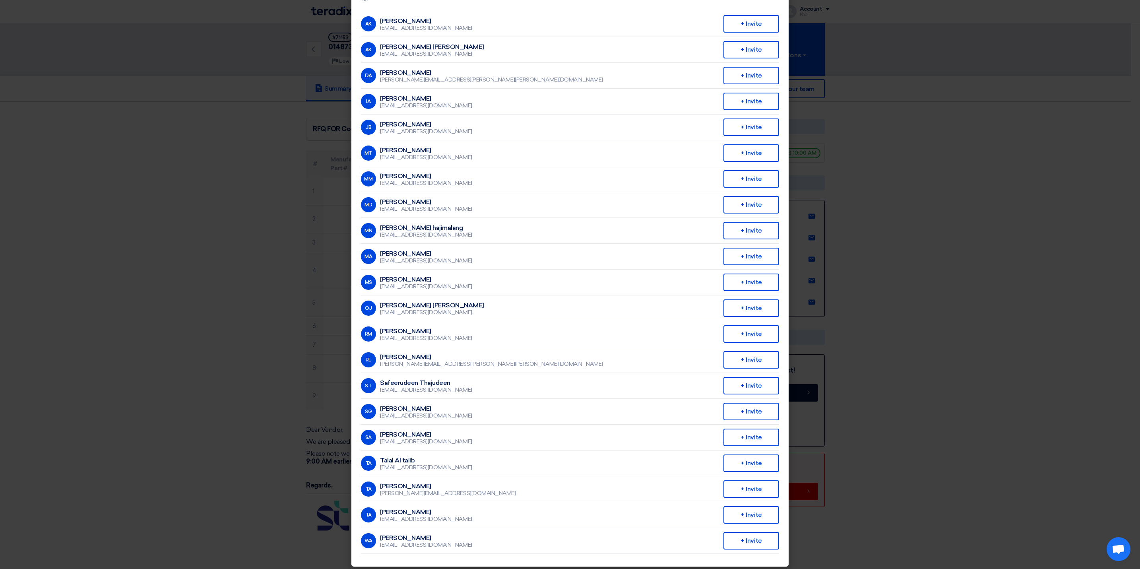
click at [998, 396] on modal-container "Invite From Your Company × Company Team Saudi Tabreed AK [PERSON_NAME] [EMAIL_A…" at bounding box center [570, 284] width 1140 height 569
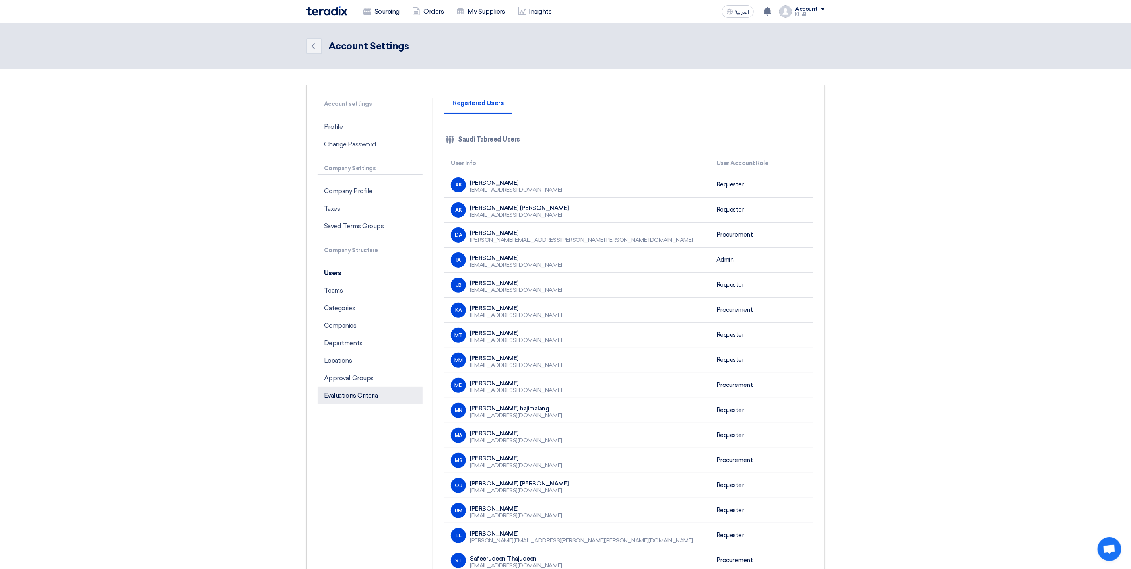
click at [365, 396] on p "Evaluations Criteria" at bounding box center [370, 395] width 105 height 17
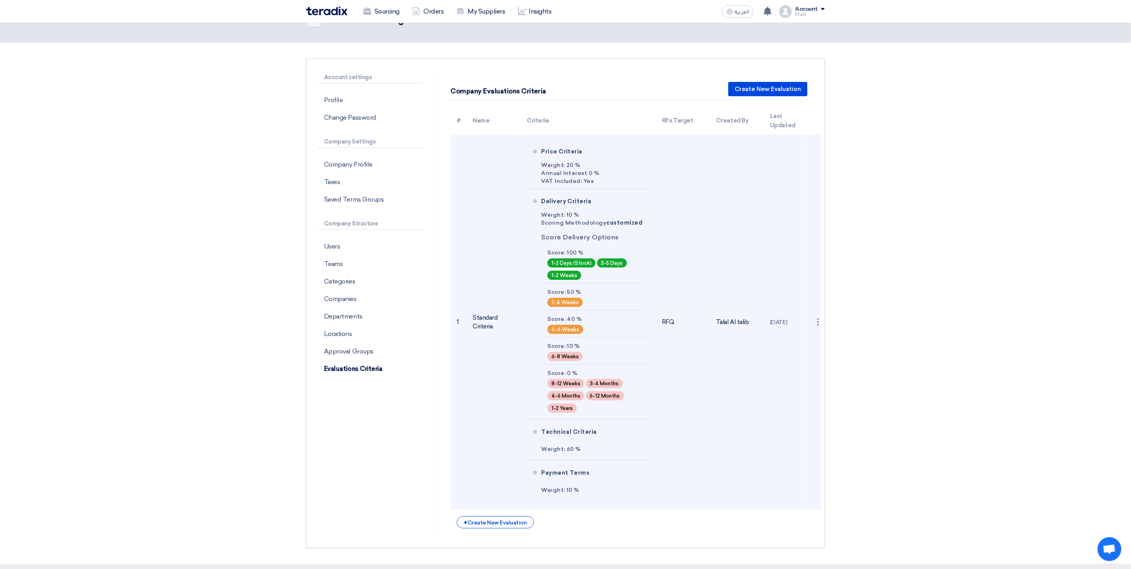
scroll to position [21, 0]
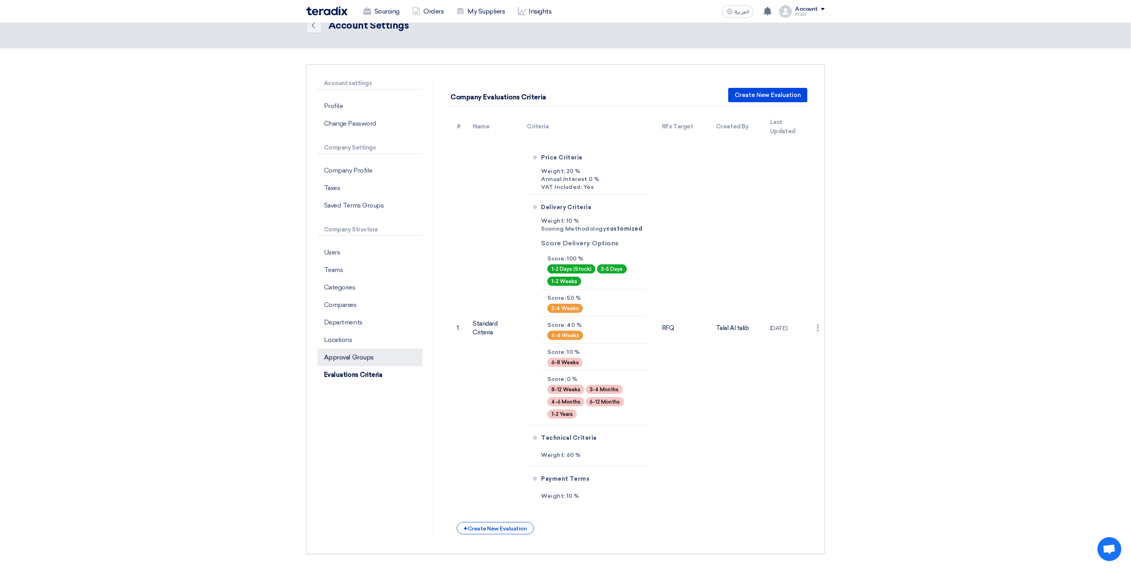
click at [346, 357] on p "Approval Groups" at bounding box center [370, 357] width 105 height 17
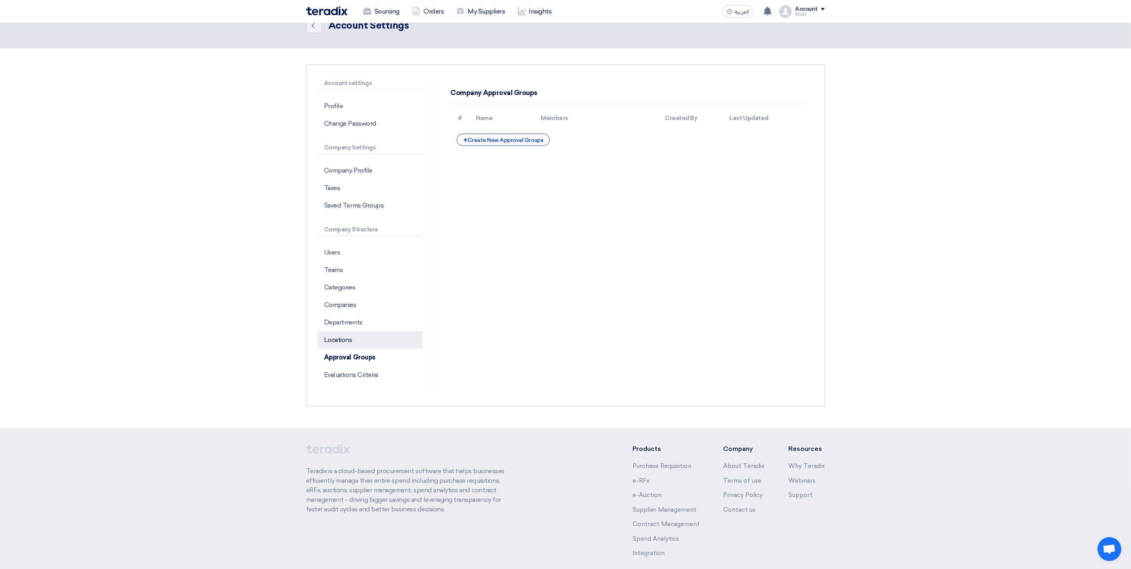
click at [345, 335] on p "Locations" at bounding box center [370, 339] width 105 height 17
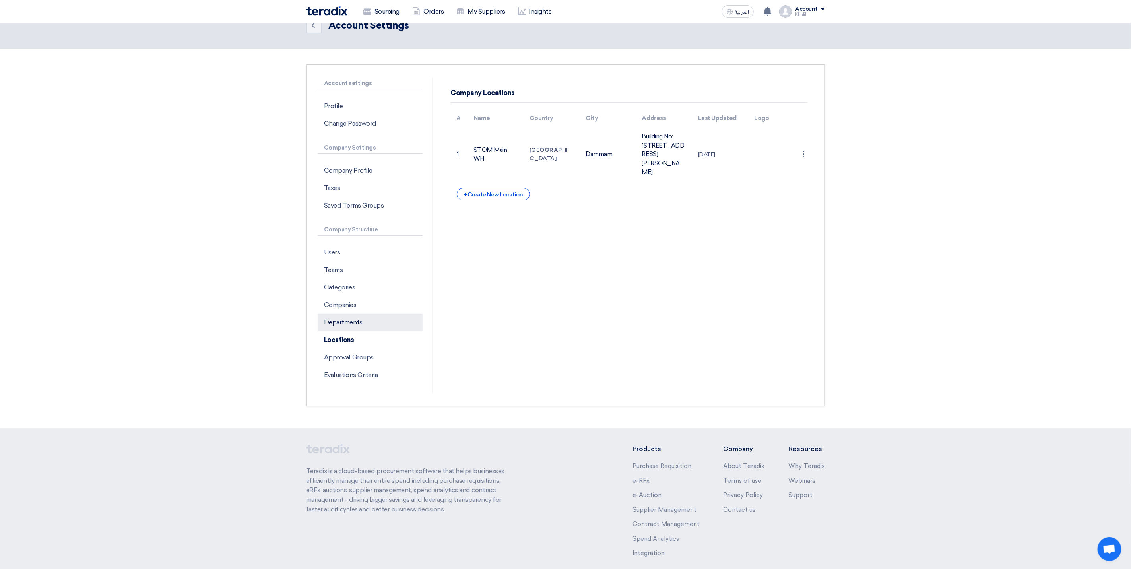
click at [353, 316] on p "Departments" at bounding box center [370, 322] width 105 height 17
click at [352, 306] on p "Companies" at bounding box center [370, 304] width 105 height 17
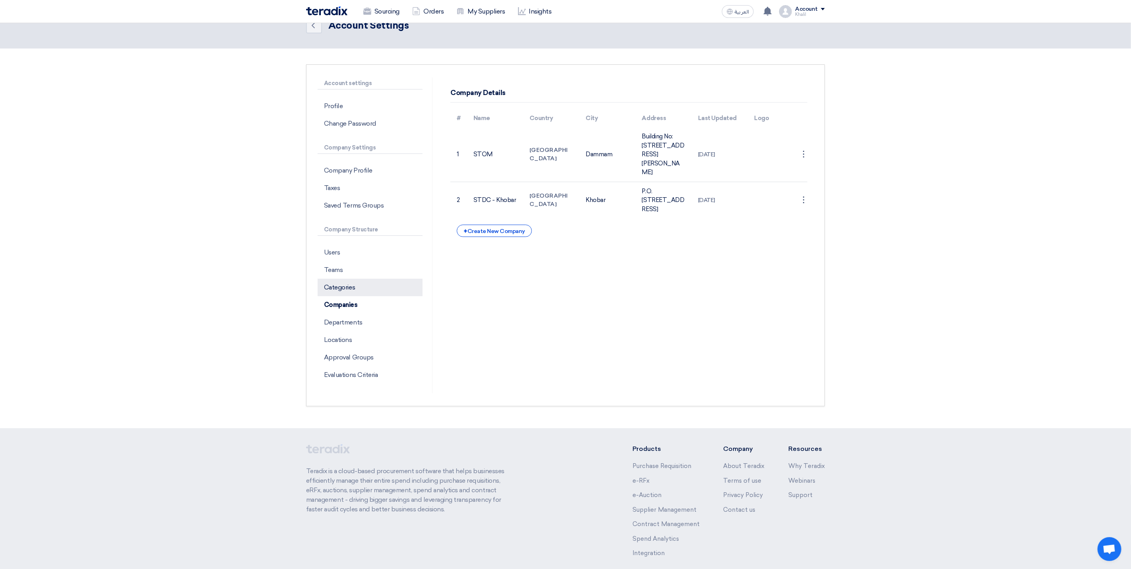
click at [353, 287] on p "Categories" at bounding box center [370, 287] width 105 height 17
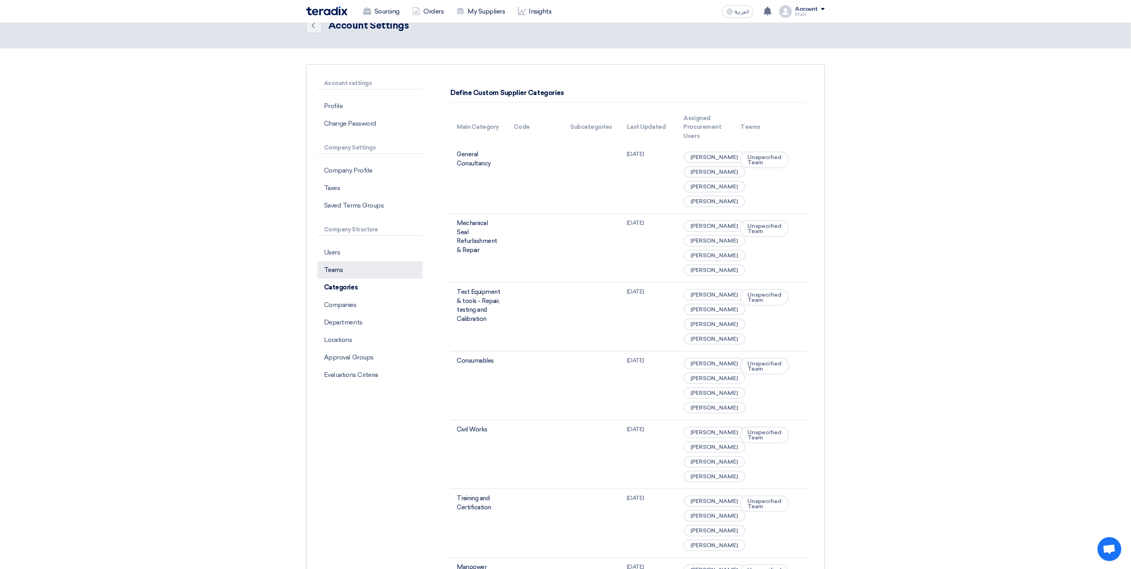
click at [353, 269] on p "Teams" at bounding box center [370, 269] width 105 height 17
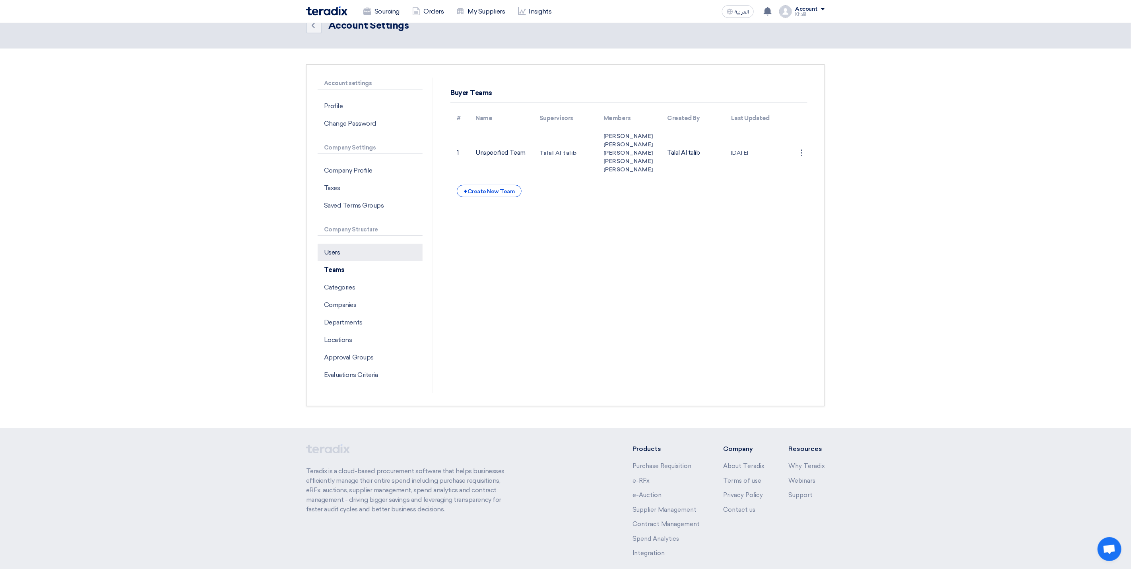
click at [353, 255] on p "Users" at bounding box center [370, 252] width 105 height 17
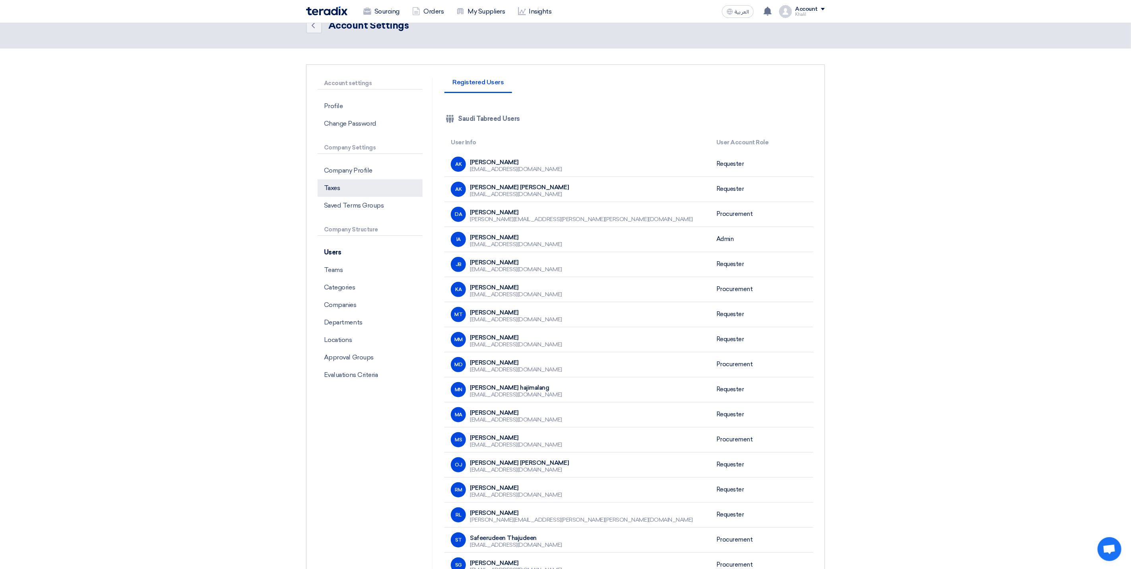
click at [357, 191] on p "Taxes" at bounding box center [370, 187] width 105 height 17
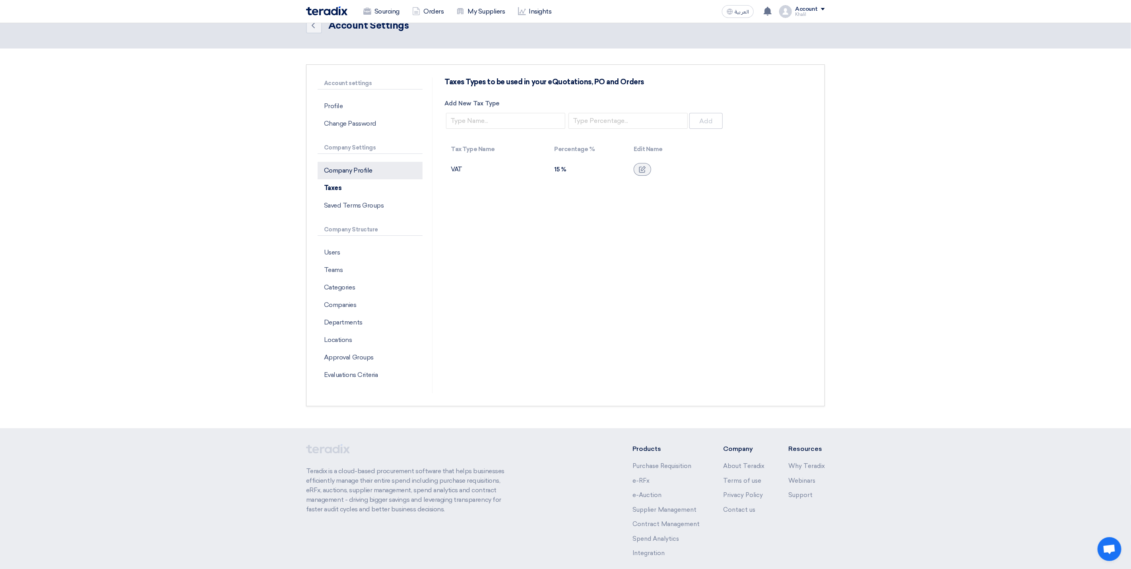
click at [372, 166] on p "Company Profile" at bounding box center [370, 170] width 105 height 17
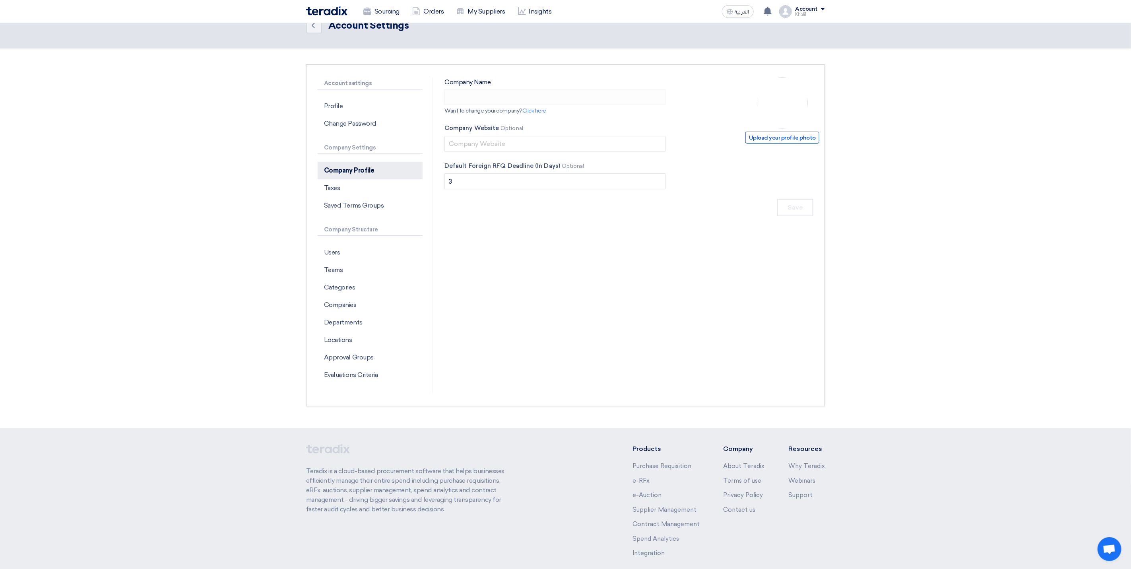
type input "Saudi Tabreed"
type input "[DOMAIN_NAME]"
type input "5"
click at [780, 135] on span "Upload your profile photo" at bounding box center [782, 138] width 74 height 12
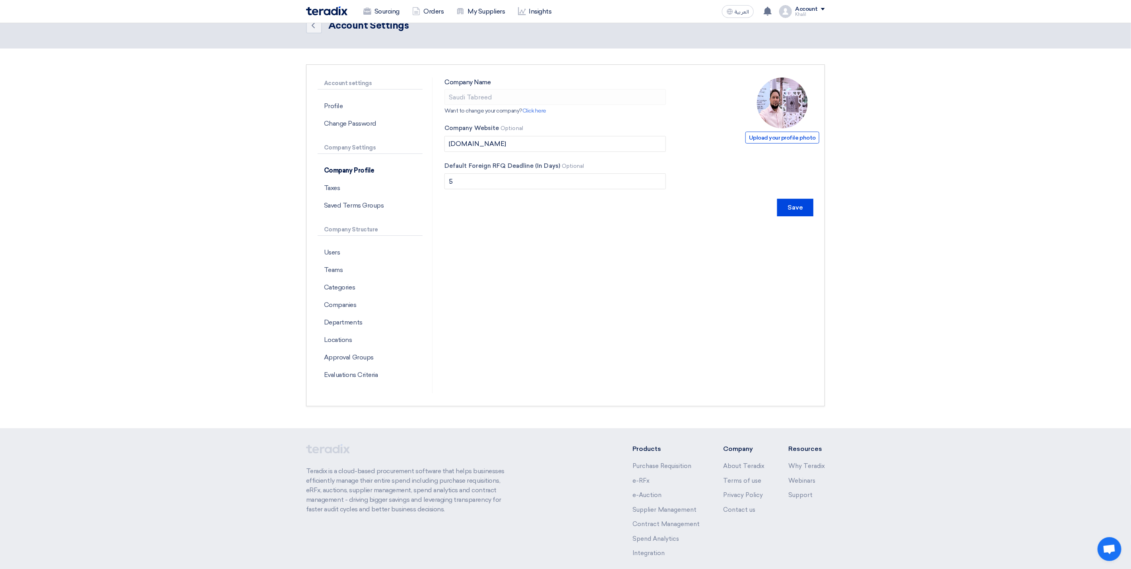
scroll to position [0, 0]
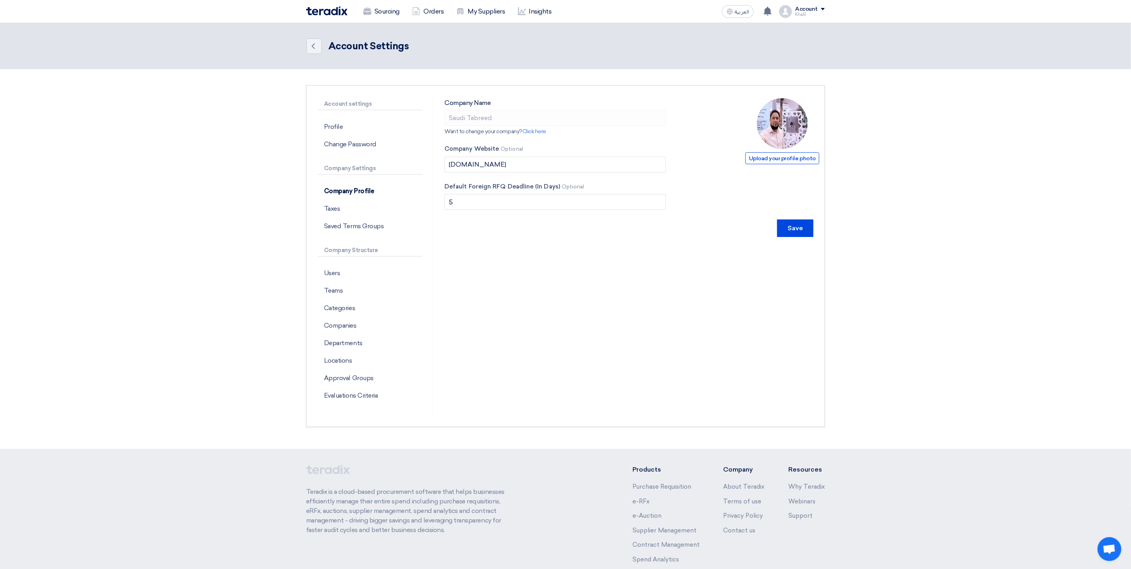
click at [789, 130] on img at bounding box center [782, 123] width 51 height 51
click at [788, 156] on span "Upload your profile photo" at bounding box center [782, 158] width 74 height 12
drag, startPoint x: 785, startPoint y: 123, endPoint x: 696, endPoint y: 235, distance: 143.2
click at [696, 235] on div "Save" at bounding box center [628, 227] width 369 height 17
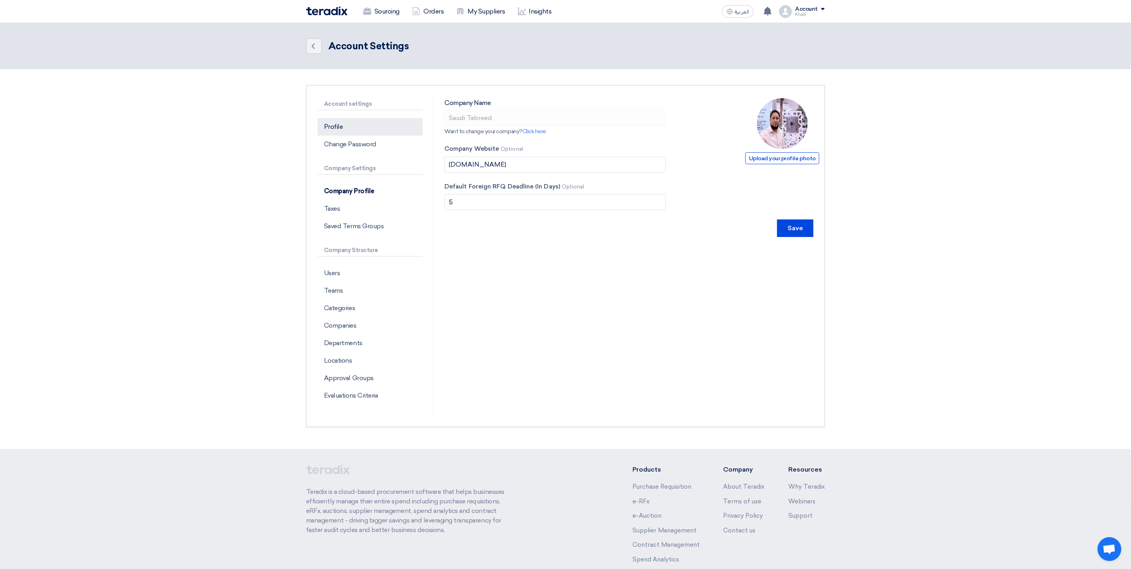
click at [354, 123] on p "Profile" at bounding box center [370, 126] width 105 height 17
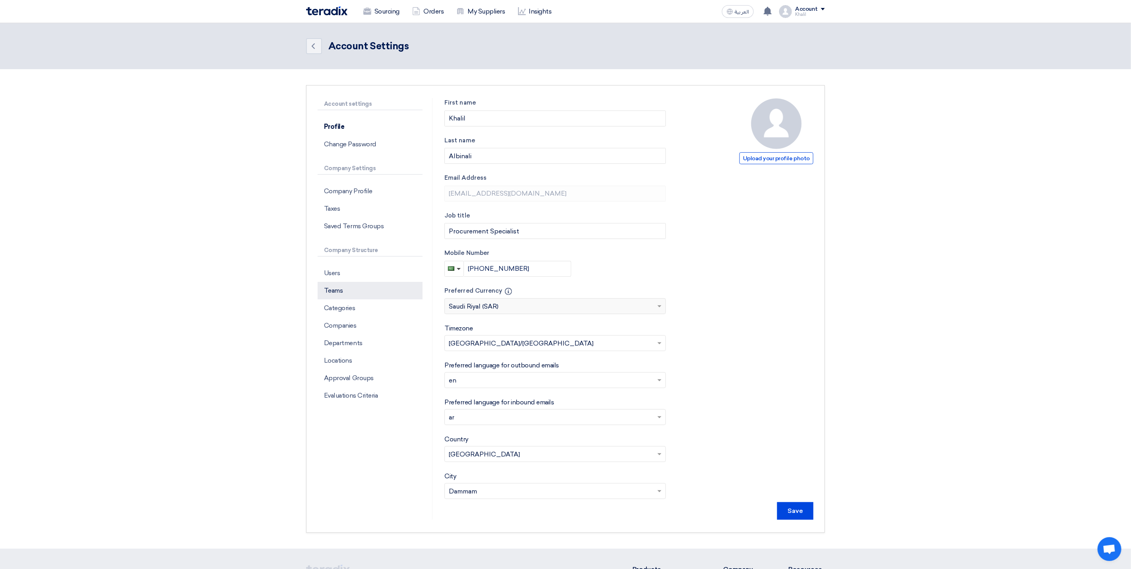
click at [366, 293] on p "Teams" at bounding box center [370, 290] width 105 height 17
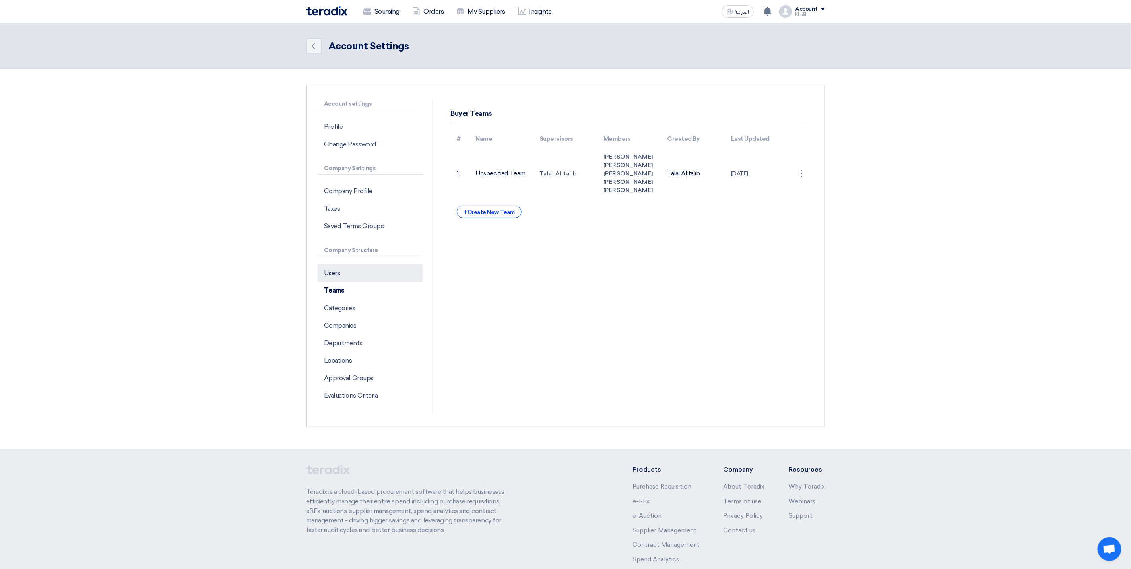
click at [365, 272] on p "Users" at bounding box center [370, 272] width 105 height 17
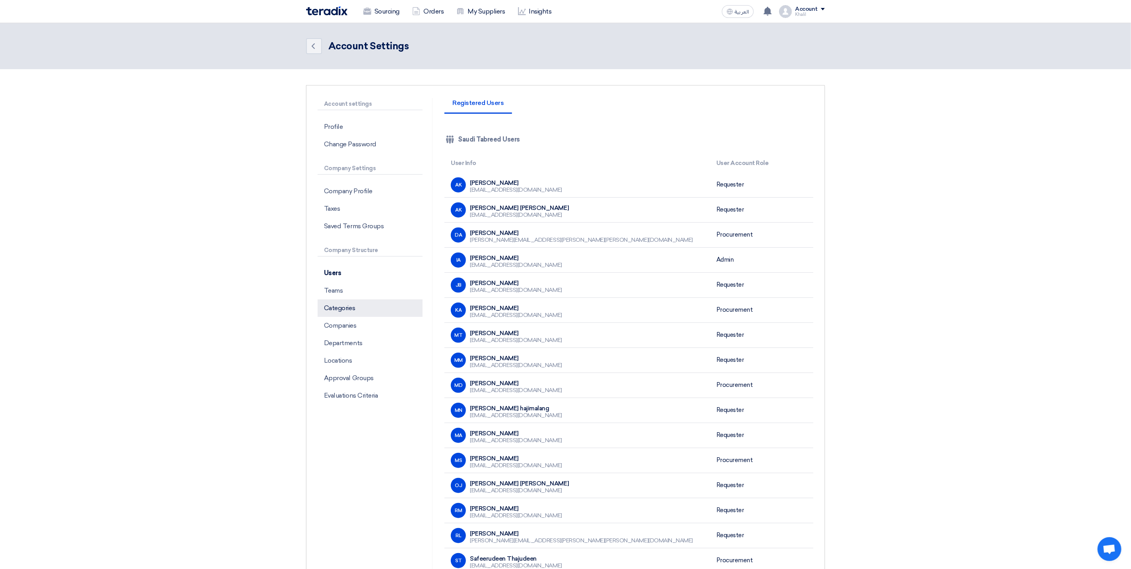
click at [364, 304] on p "Categories" at bounding box center [370, 307] width 105 height 17
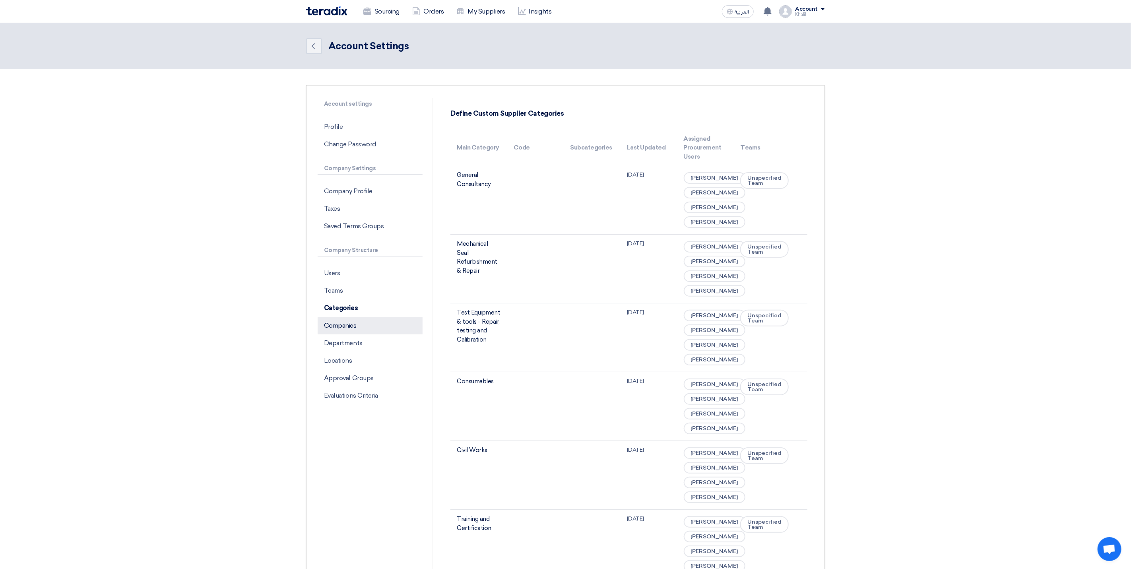
click at [364, 327] on p "Companies" at bounding box center [370, 325] width 105 height 17
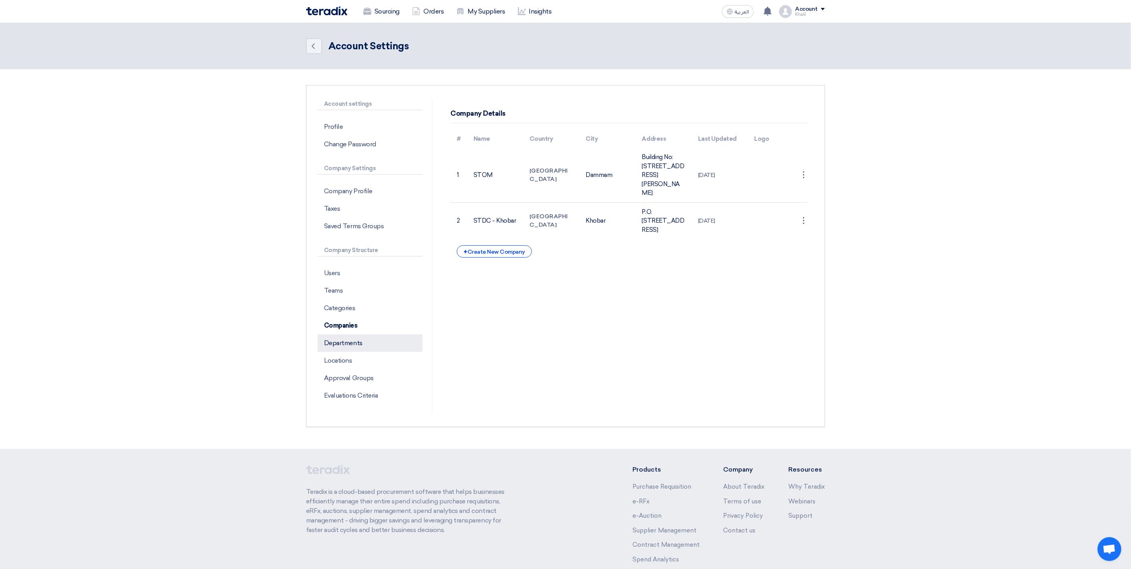
click at [364, 343] on p "Departments" at bounding box center [370, 342] width 105 height 17
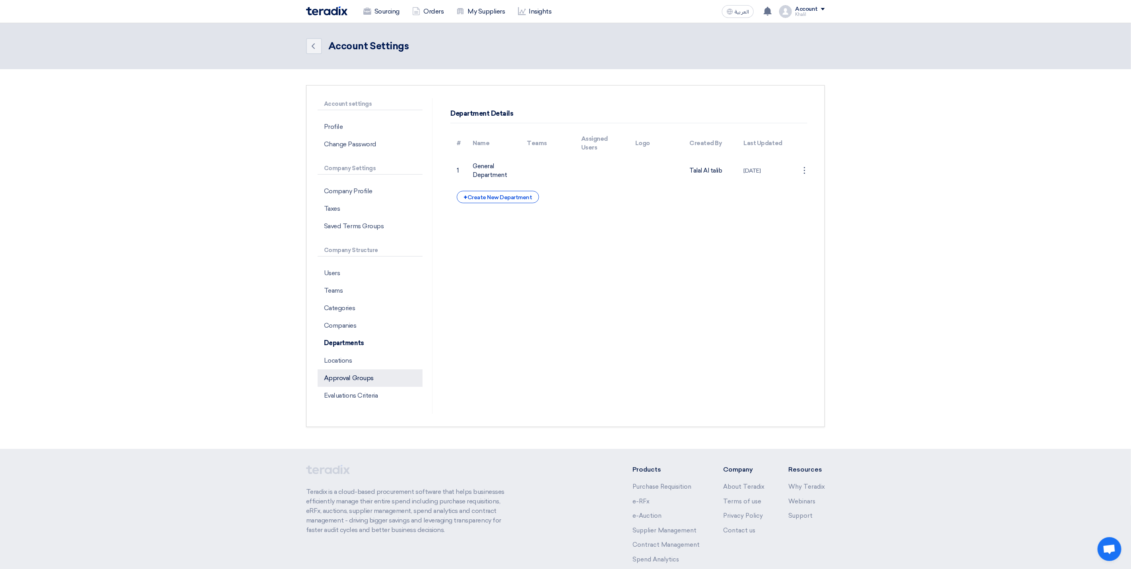
click at [363, 377] on p "Approval Groups" at bounding box center [370, 377] width 105 height 17
click at [370, 394] on p "Evaluations Criteria" at bounding box center [370, 395] width 105 height 17
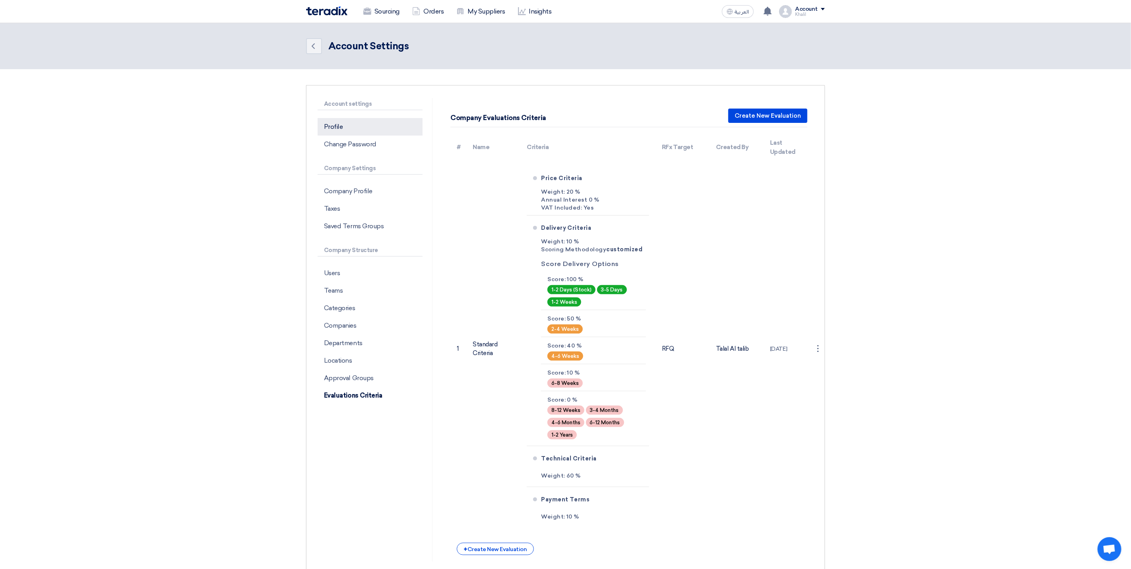
click at [339, 122] on p "Profile" at bounding box center [370, 126] width 105 height 17
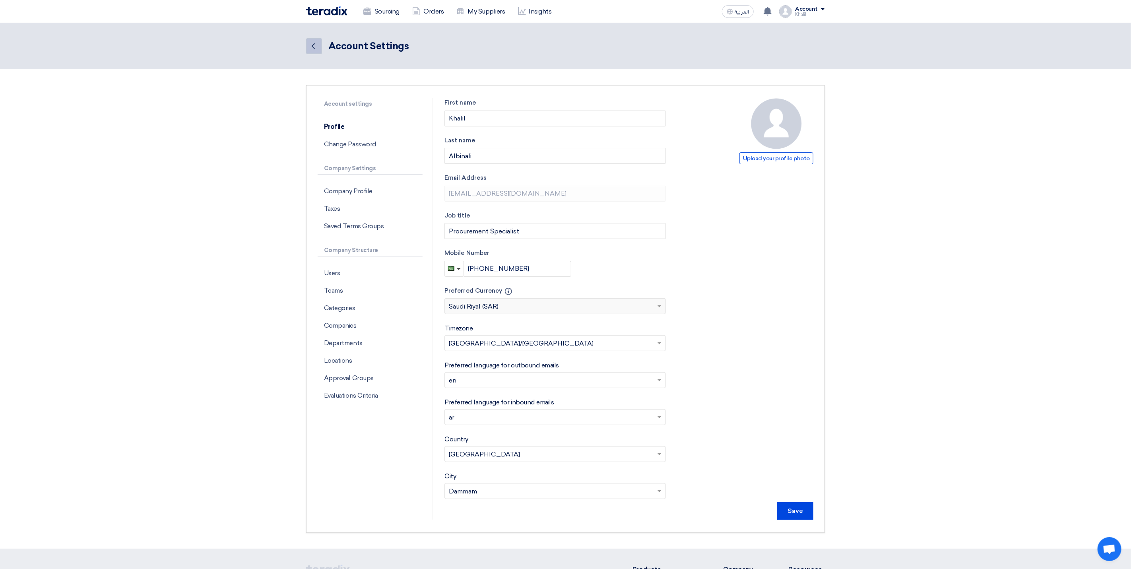
click at [316, 43] on icon "Back" at bounding box center [313, 46] width 10 height 10
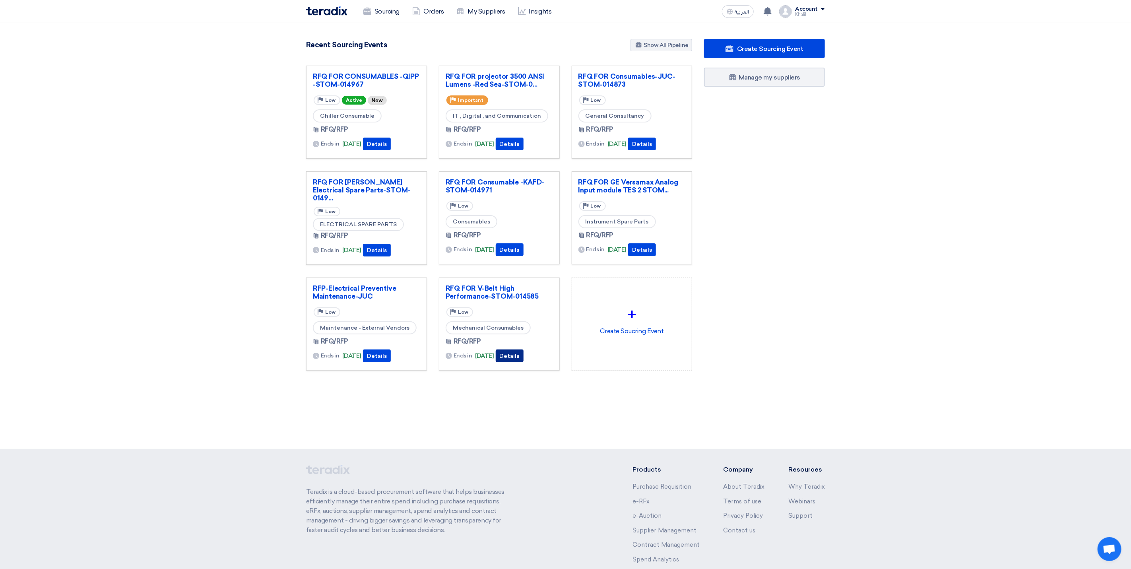
drag, startPoint x: 526, startPoint y: 360, endPoint x: 519, endPoint y: 358, distance: 7.0
click at [519, 358] on button "Details" at bounding box center [510, 355] width 28 height 13
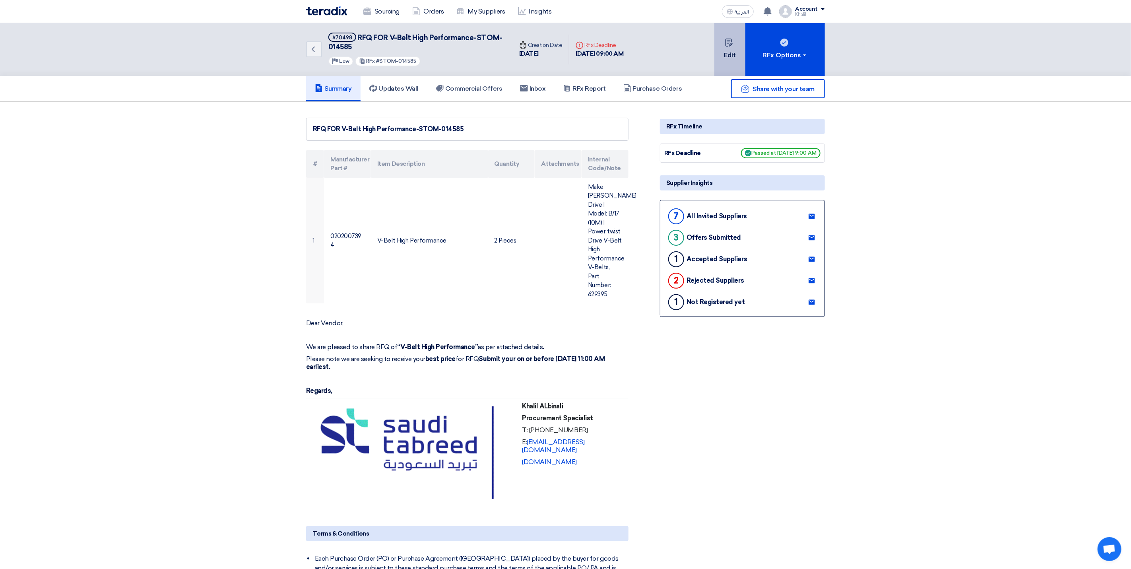
click at [729, 54] on button "Edit" at bounding box center [729, 49] width 31 height 53
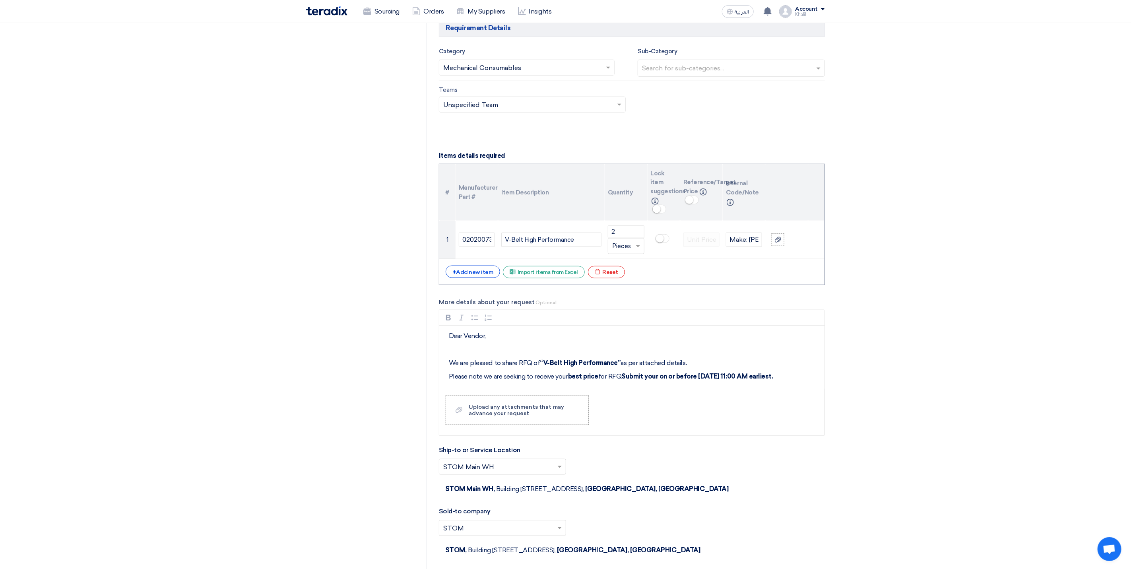
scroll to position [417, 0]
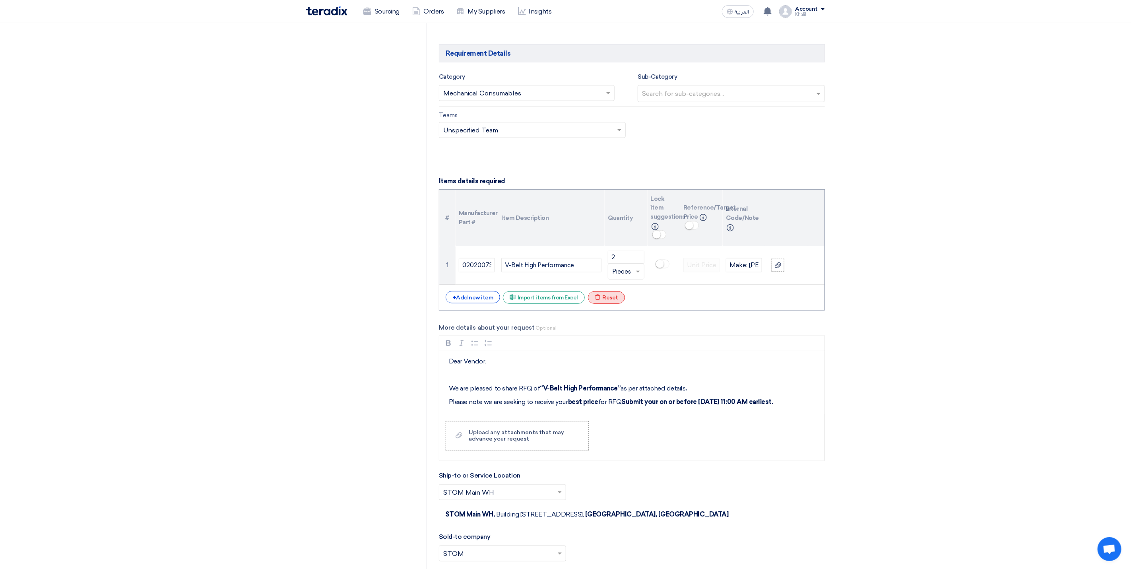
click at [613, 304] on div "Excel file Reset" at bounding box center [606, 297] width 37 height 12
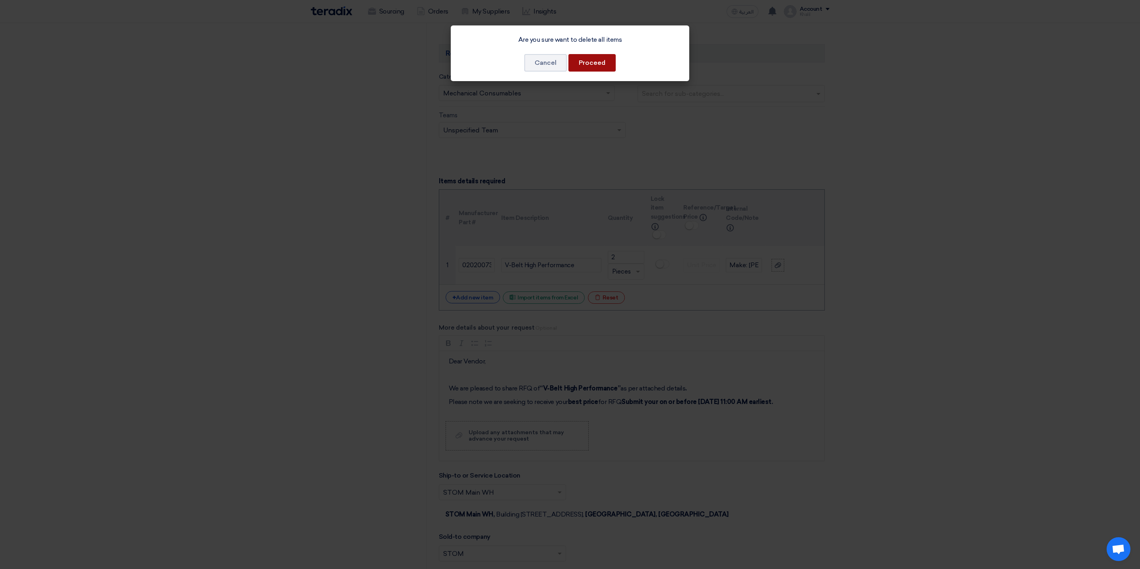
click at [604, 66] on button "Proceed" at bounding box center [591, 62] width 47 height 17
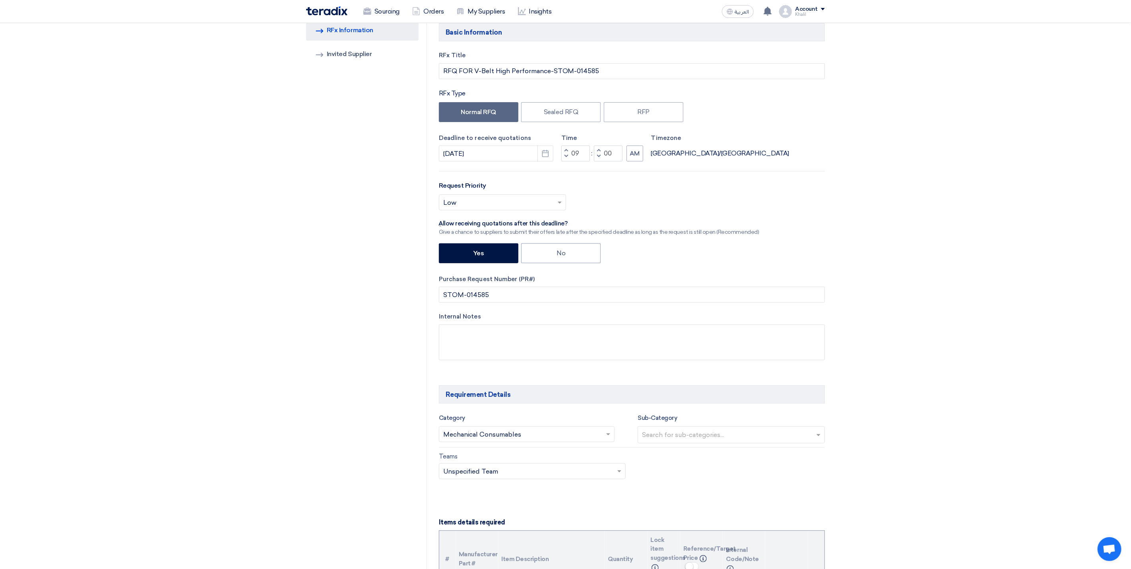
scroll to position [0, 0]
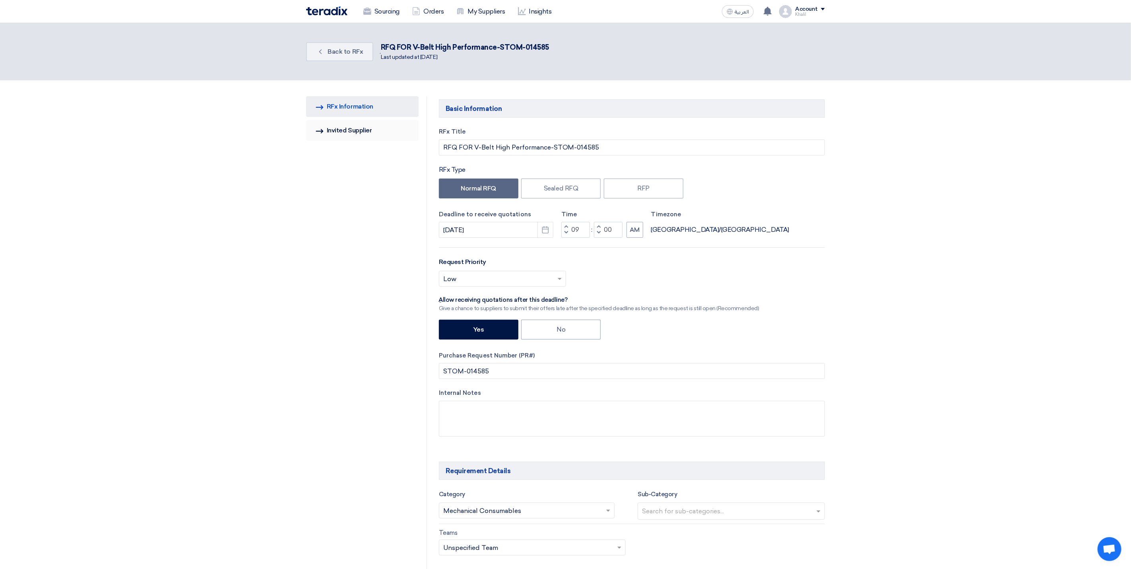
click at [389, 133] on link "Invited Suppliers Invited Supplier" at bounding box center [362, 130] width 112 height 21
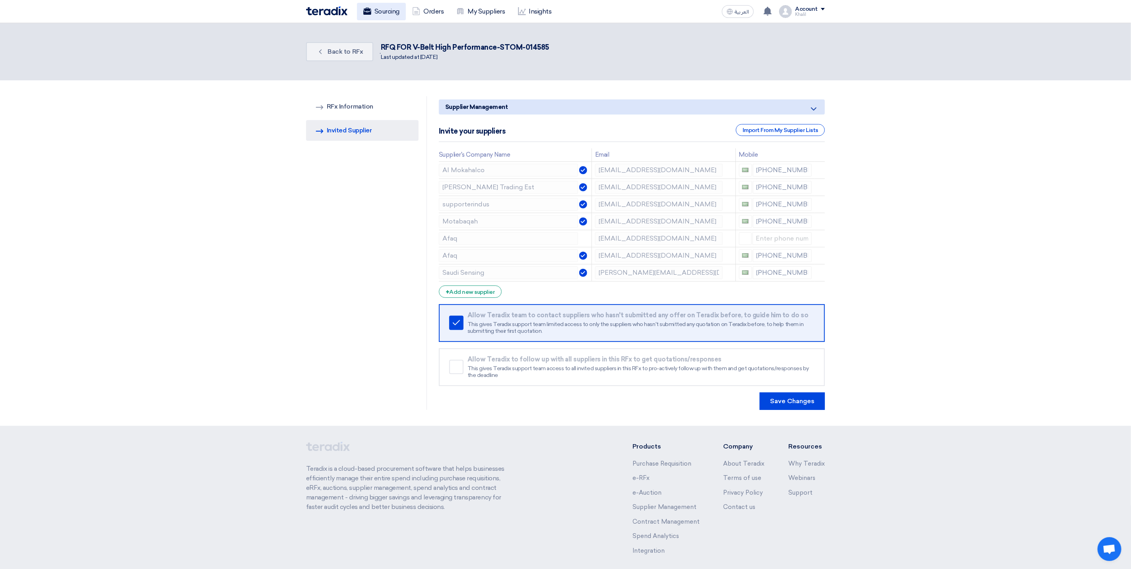
click at [391, 16] on link "Sourcing" at bounding box center [381, 11] width 49 height 17
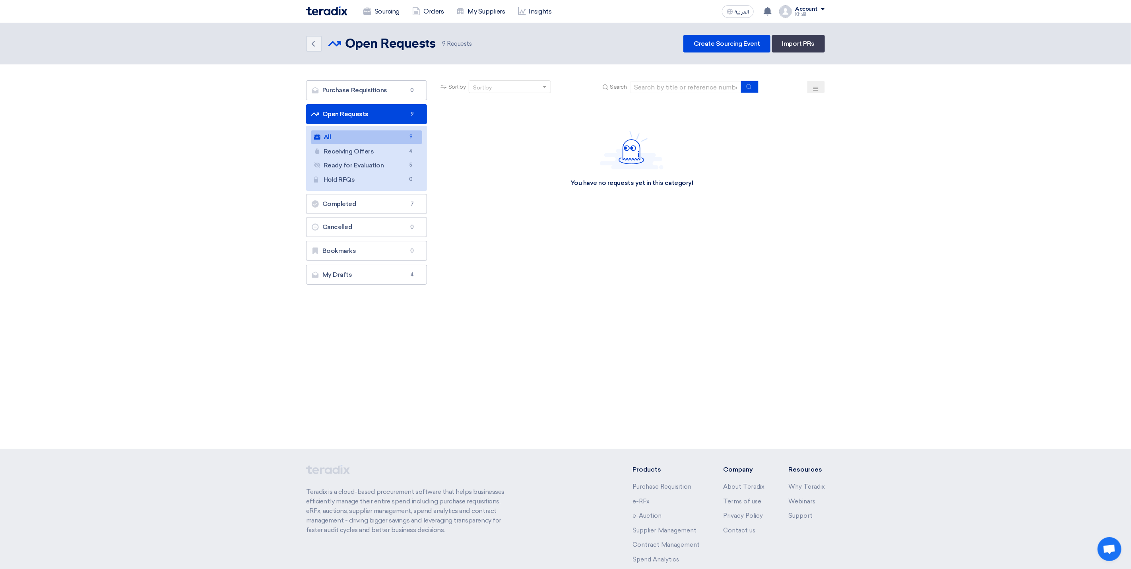
click at [395, 138] on link "All All 9" at bounding box center [366, 137] width 111 height 14
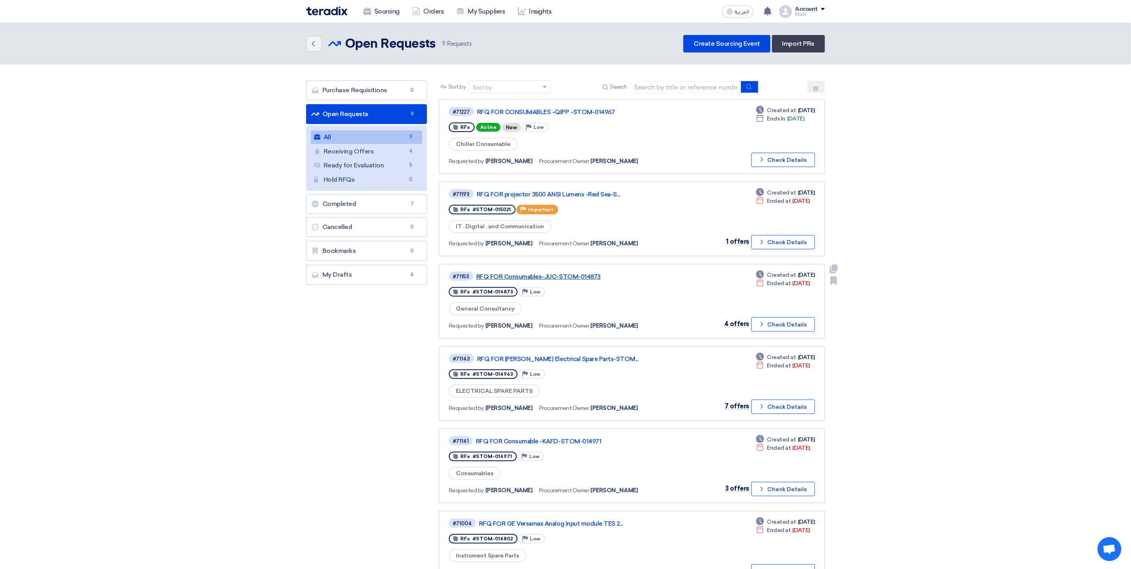
click at [578, 277] on link "RFQ FOR Consumables-JUC-STOM-014873" at bounding box center [575, 276] width 199 height 7
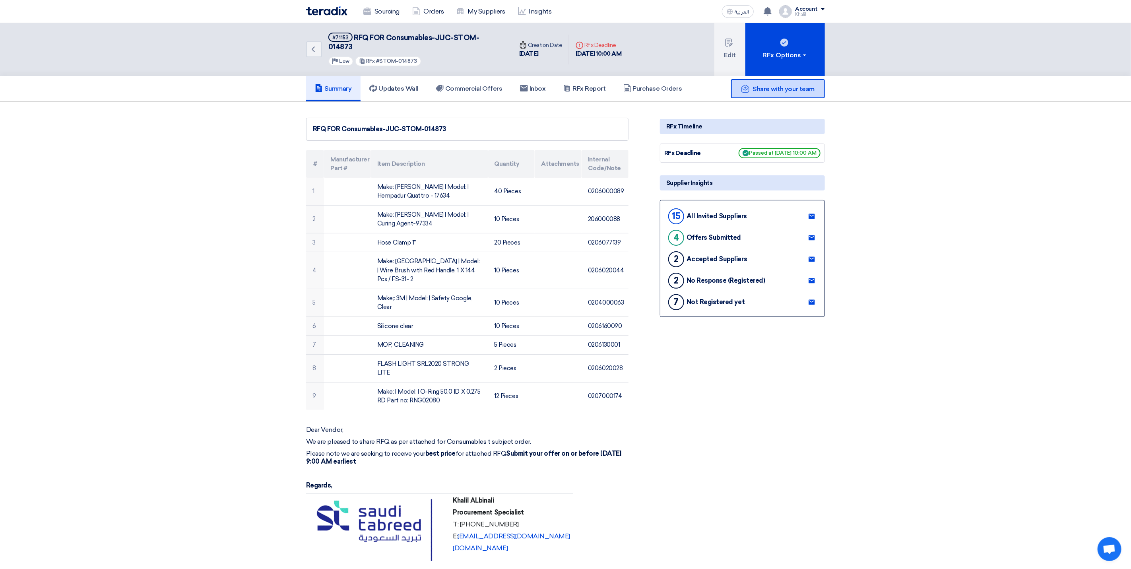
click at [799, 85] on span "Share with your team" at bounding box center [784, 89] width 62 height 8
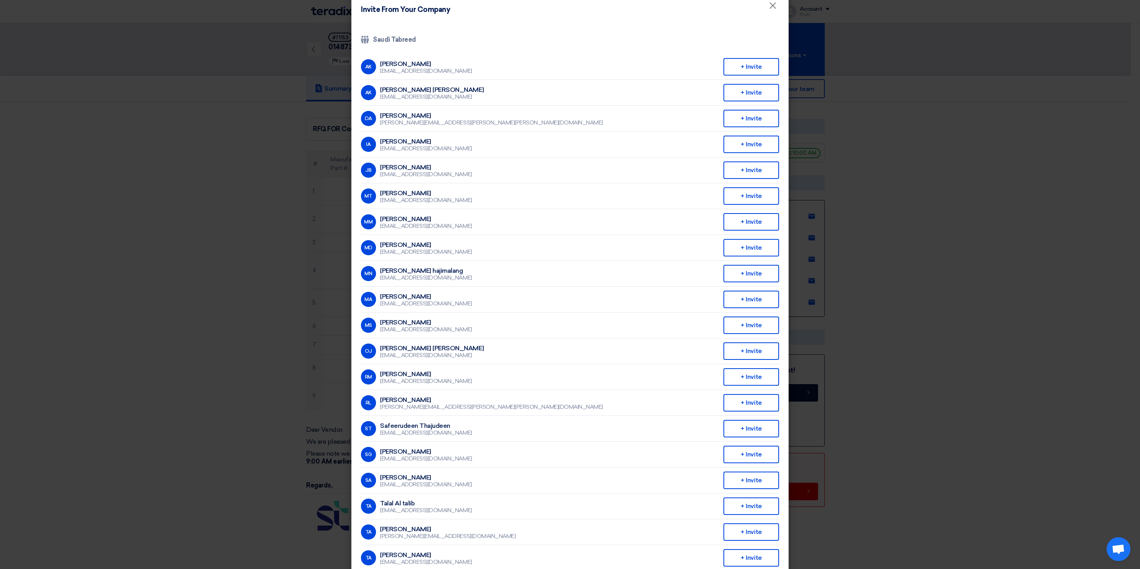
scroll to position [58, 0]
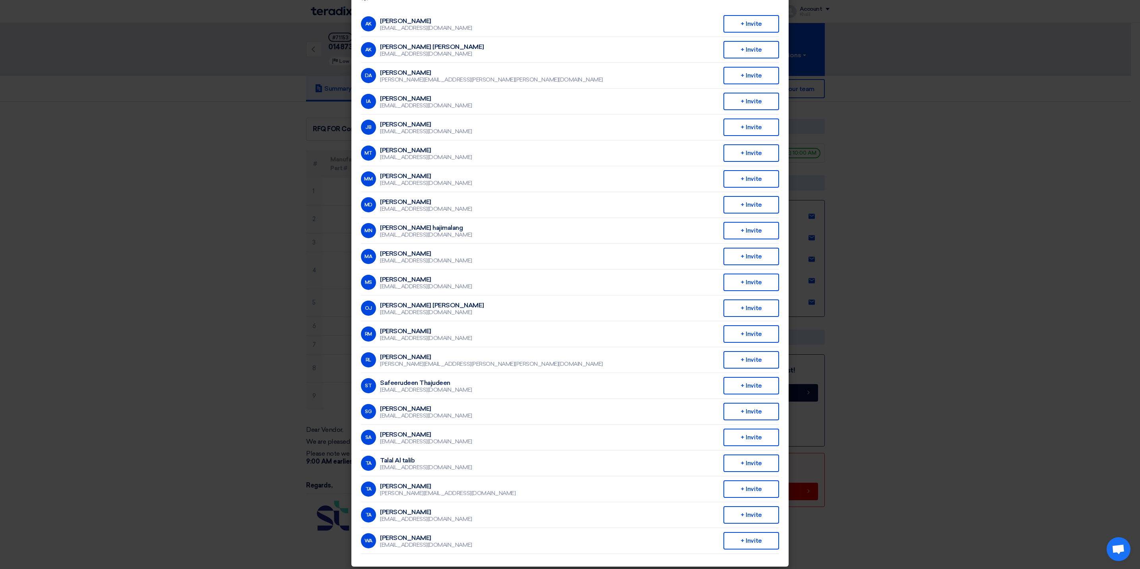
click at [966, 332] on modal-container "Invite From Your Company × Company Team Saudi Tabreed AK [PERSON_NAME] [EMAIL_A…" at bounding box center [570, 284] width 1140 height 569
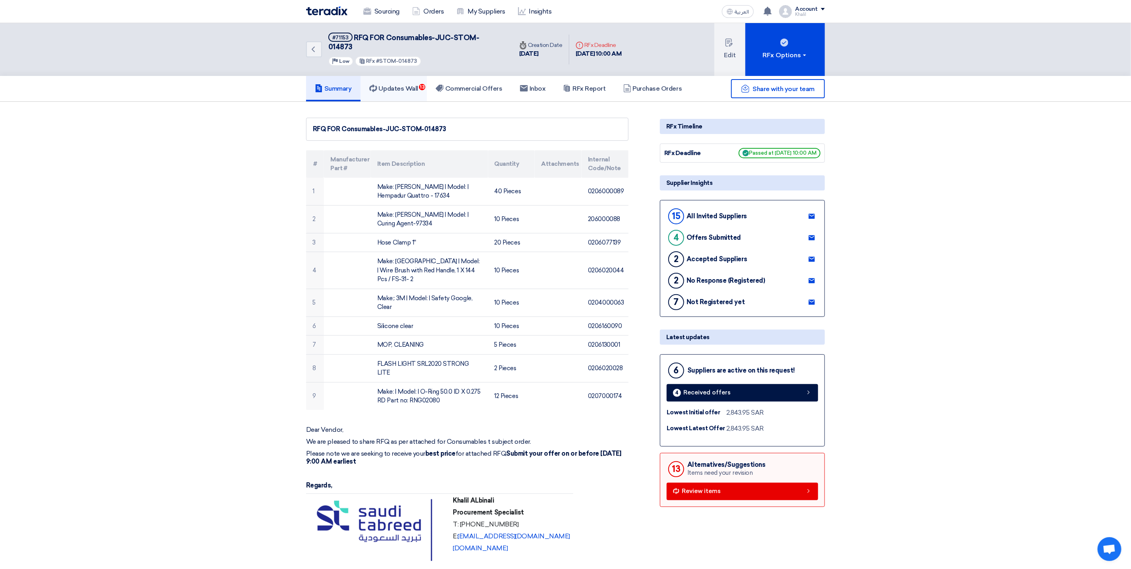
click at [404, 83] on link "Updates Wall 13" at bounding box center [393, 88] width 66 height 25
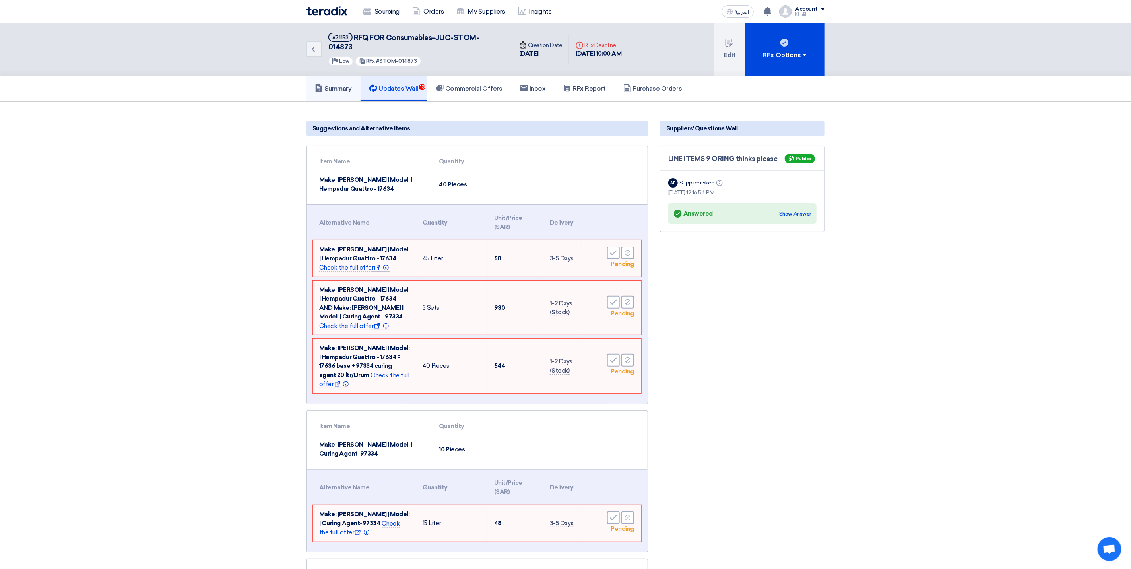
click at [331, 85] on h5 "Summary" at bounding box center [333, 89] width 37 height 8
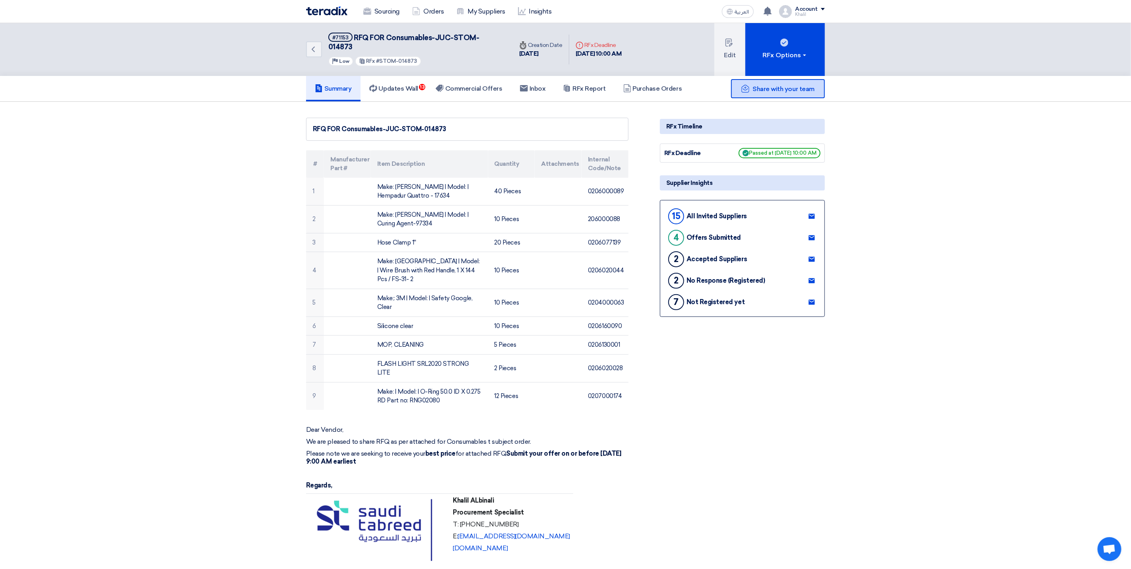
click at [774, 85] on span "Share with your team" at bounding box center [784, 89] width 62 height 8
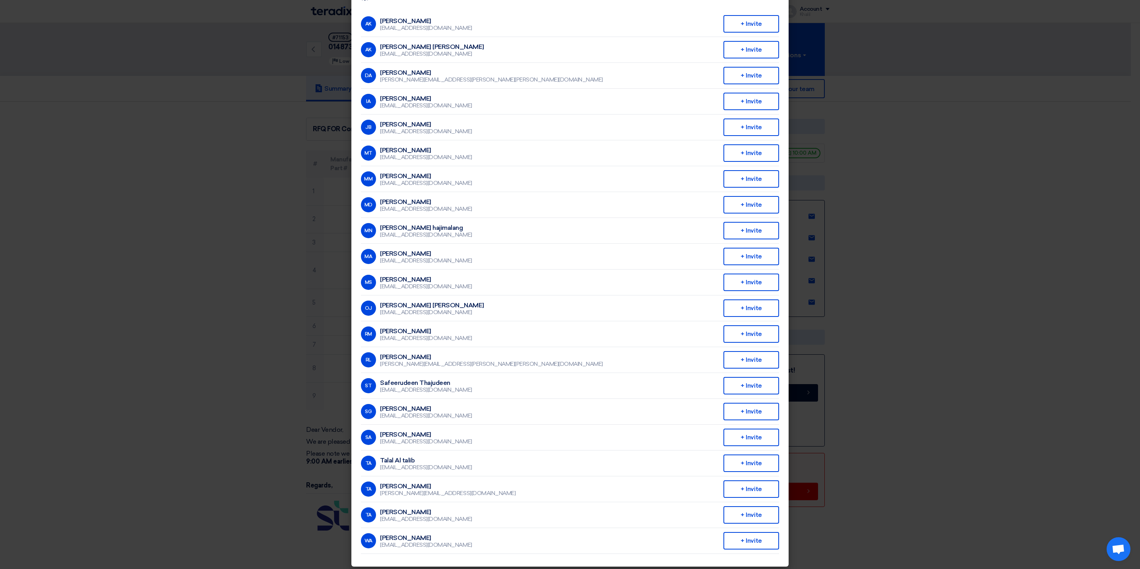
click at [1034, 308] on modal-container "Invite From Your Company × Company Team Saudi Tabreed AK [PERSON_NAME] [EMAIL_A…" at bounding box center [570, 284] width 1140 height 569
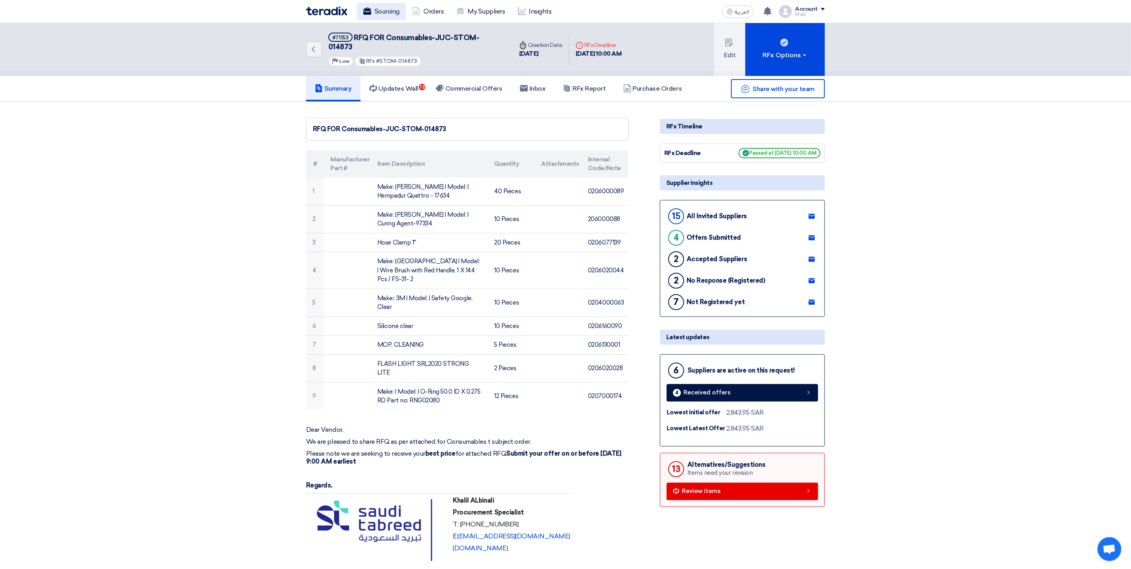
click at [383, 12] on link "Sourcing" at bounding box center [381, 11] width 49 height 17
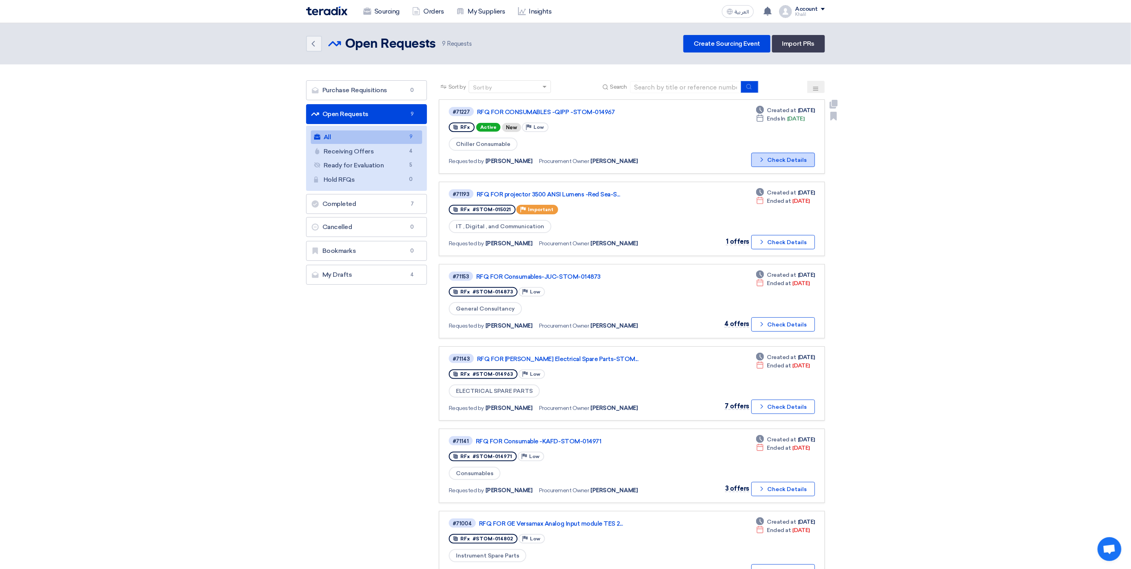
click at [768, 161] on button "Check details Check Details" at bounding box center [783, 160] width 64 height 14
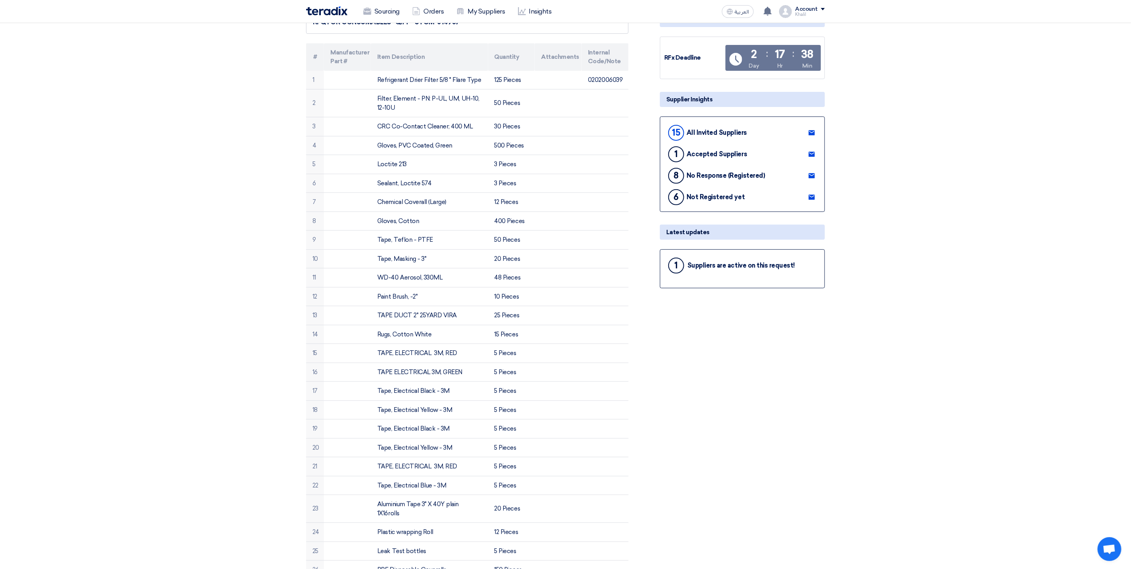
scroll to position [0, 0]
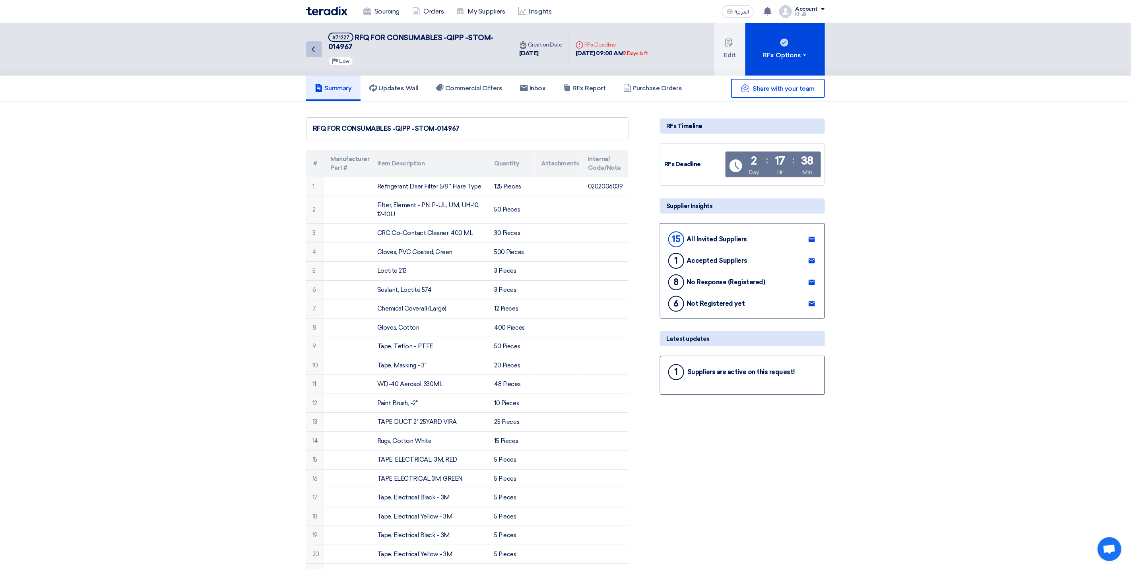
click at [312, 49] on icon "Back" at bounding box center [313, 50] width 10 height 10
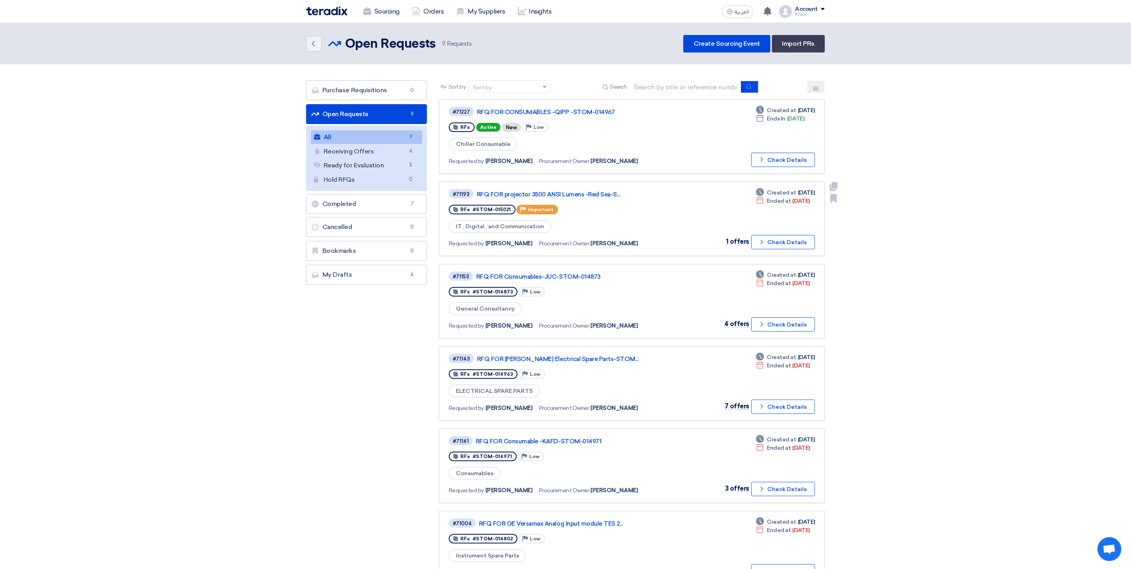
click at [568, 186] on link "#71193 RFQ FOR projector 3500 ANSI Lumens -Red Sea-S... RFx #STOM-015021 Priori…" at bounding box center [632, 219] width 386 height 74
click at [577, 196] on link "RFQ FOR projector 3500 ANSI Lumens -Red Sea-S..." at bounding box center [576, 194] width 199 height 7
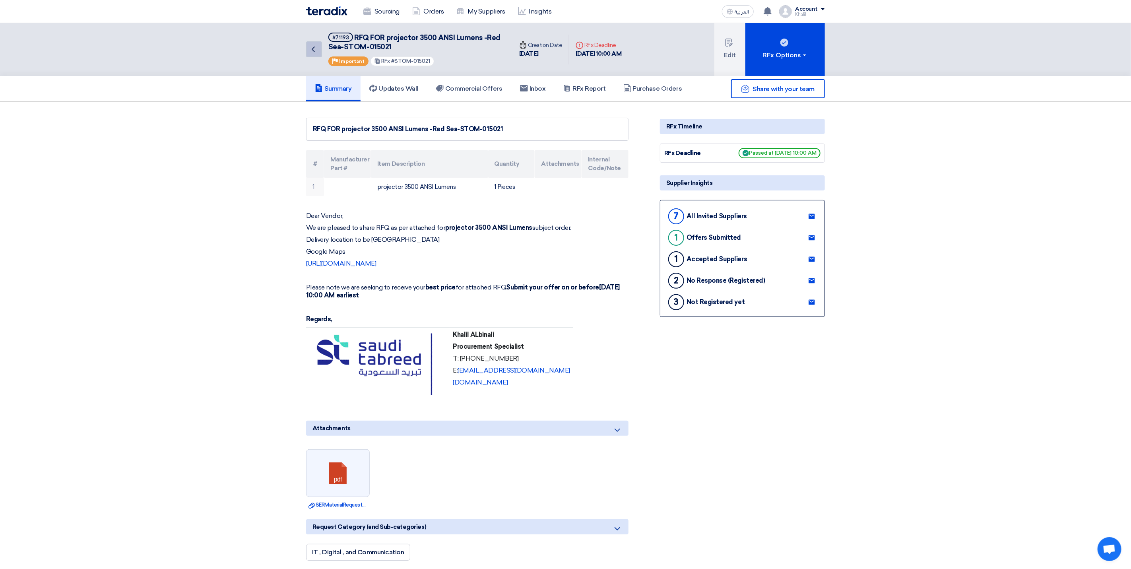
click at [315, 50] on icon "Back" at bounding box center [313, 50] width 10 height 10
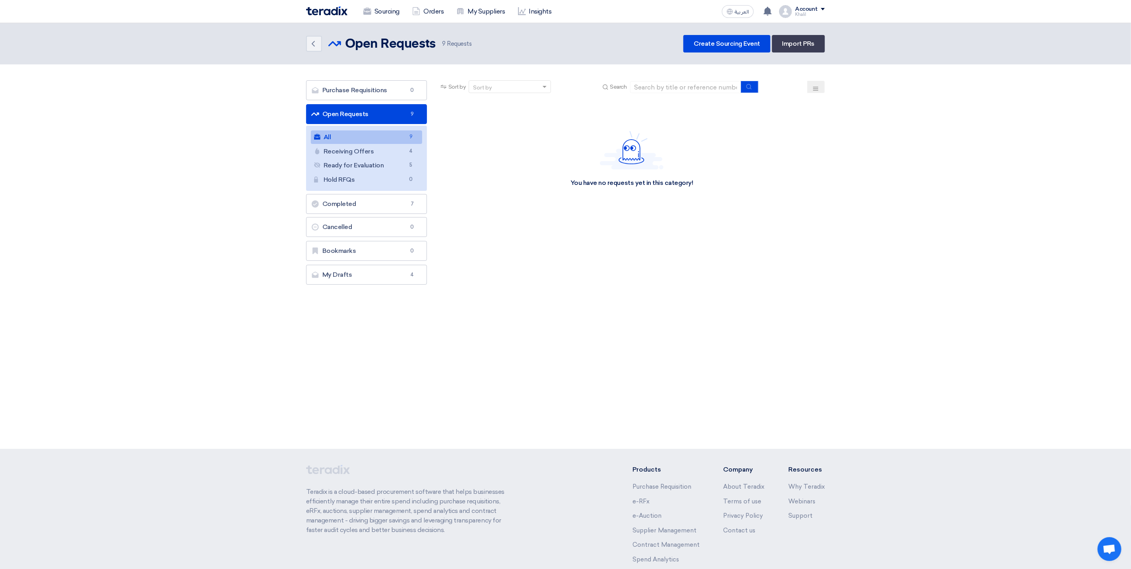
click at [388, 114] on link "Open Requests Open Requests 9" at bounding box center [366, 114] width 121 height 20
